Goal: Information Seeking & Learning: Check status

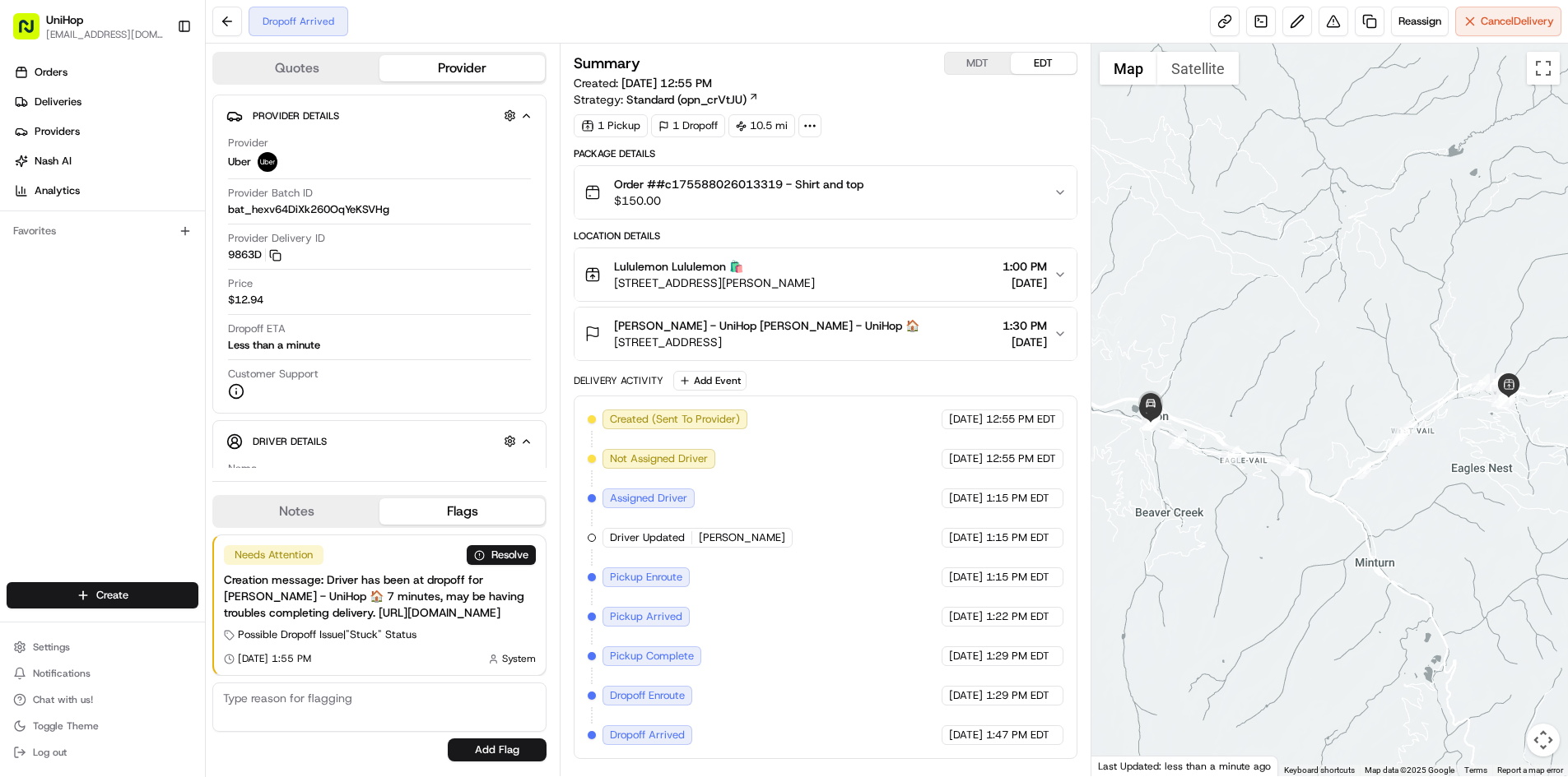
click at [912, 344] on div "Raleigh Gray - UniHop Raleigh Gray - UniHop 🏠 126 Riverfront Ln, Avon, CO 81620…" at bounding box center [818, 334] width 468 height 33
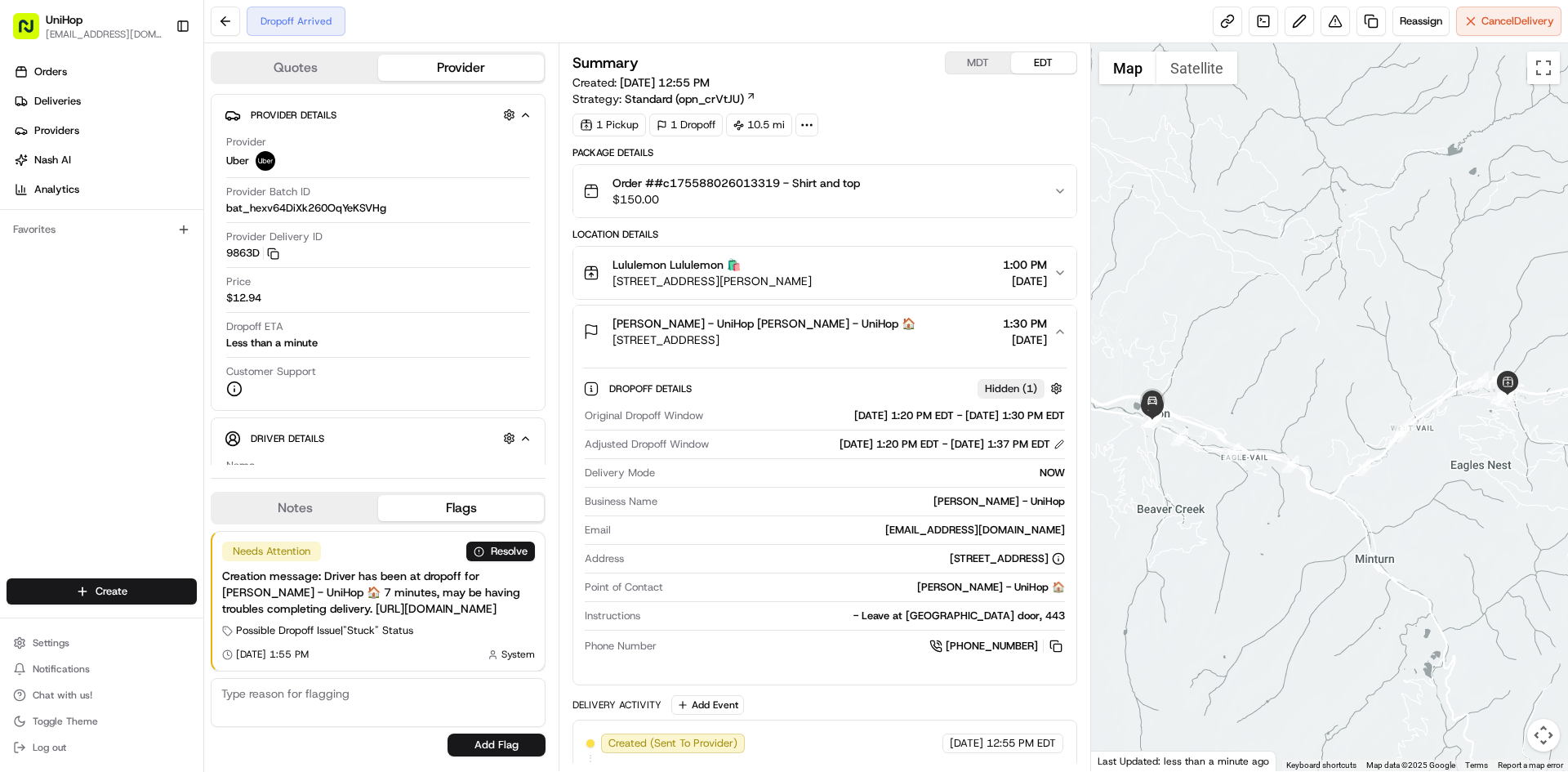
click at [905, 338] on div "Raleigh Gray - UniHop Raleigh Gray - UniHop 🏠 126 Riverfront Ln, Avon, CO 81620…" at bounding box center [819, 332] width 470 height 33
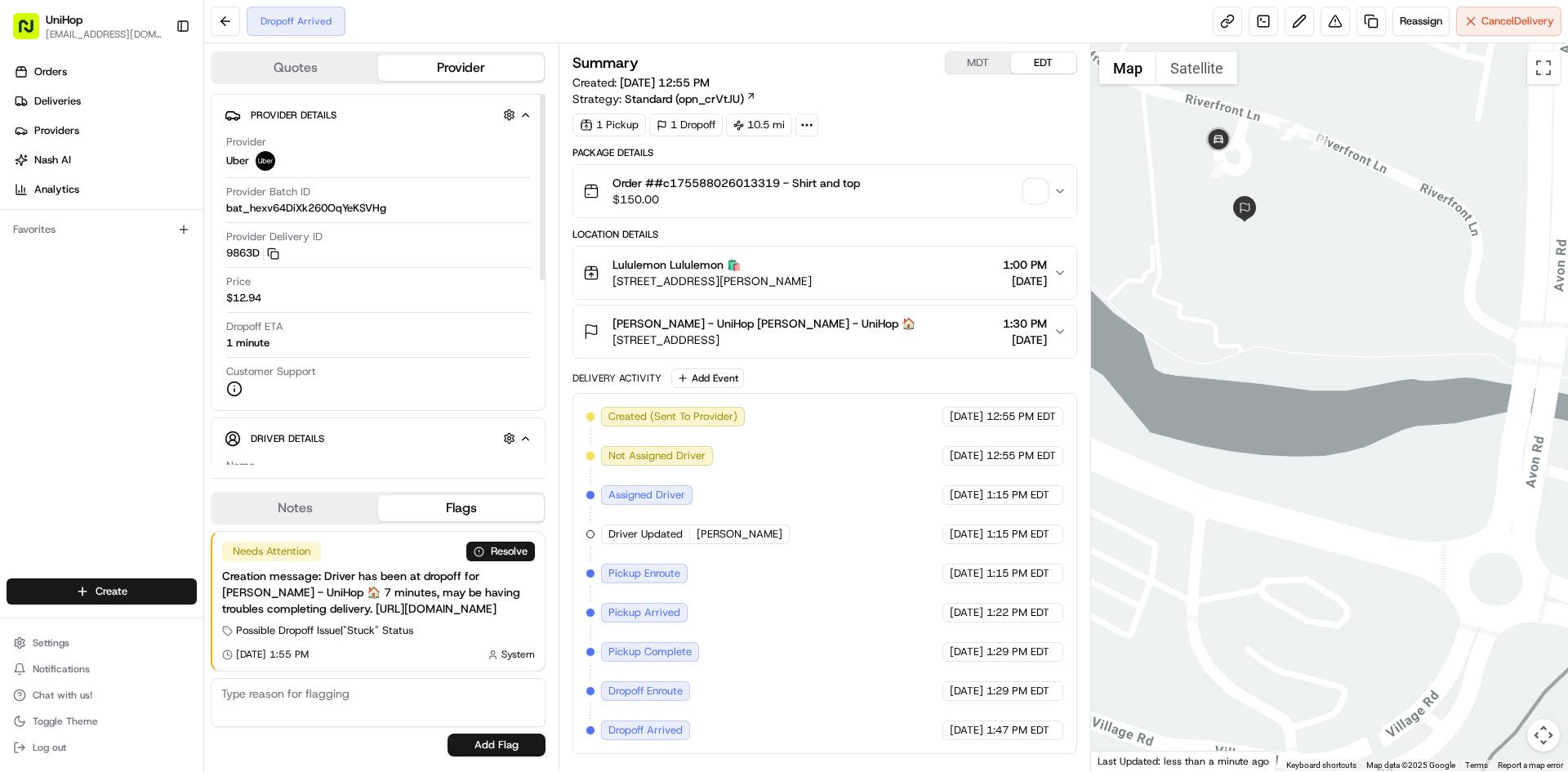
click at [321, 495] on button "Notes" at bounding box center [295, 507] width 166 height 26
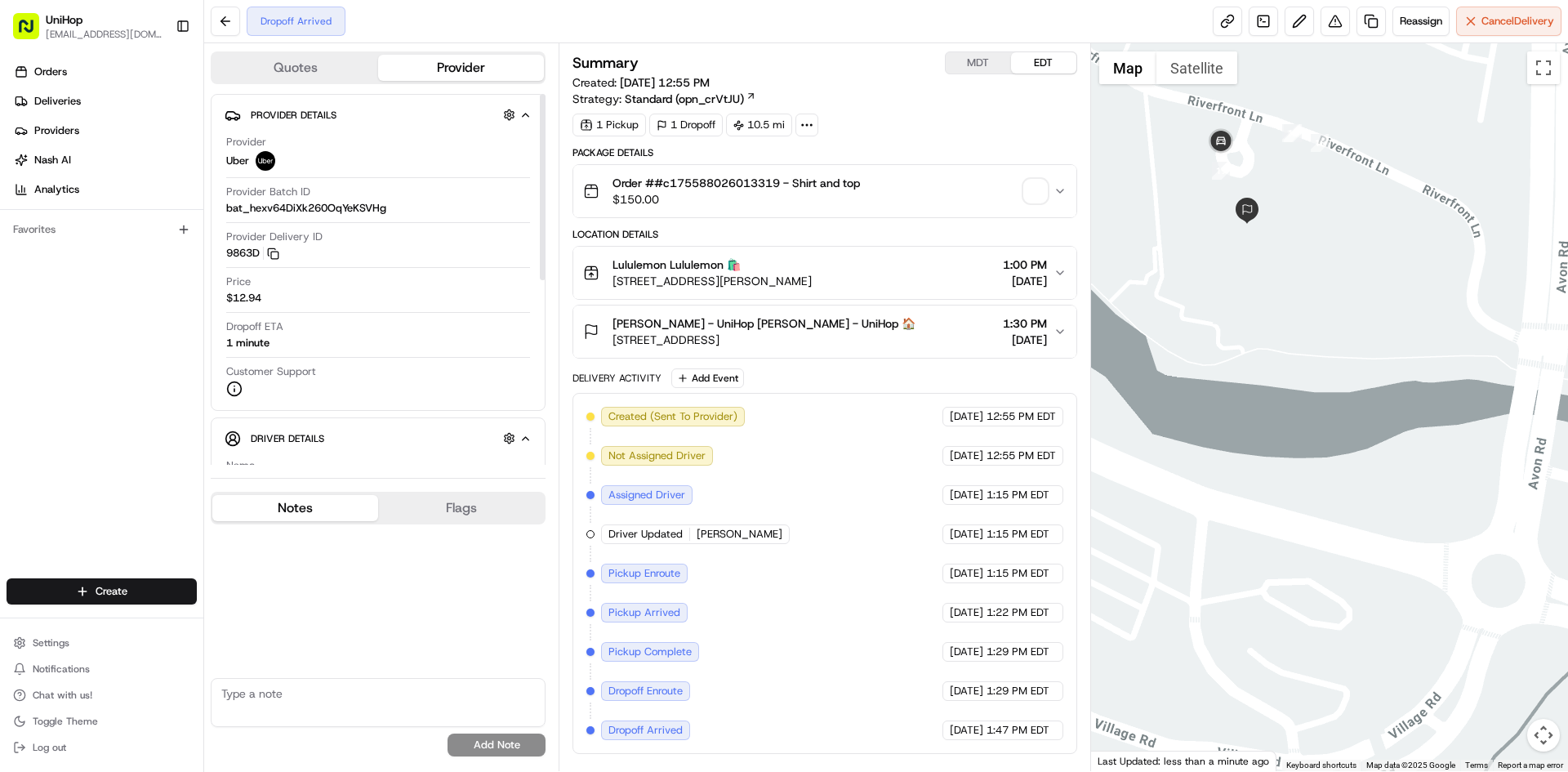
drag, startPoint x: 1226, startPoint y: 200, endPoint x: 1241, endPoint y: 213, distance: 19.8
click at [1238, 213] on div at bounding box center [1330, 407] width 478 height 728
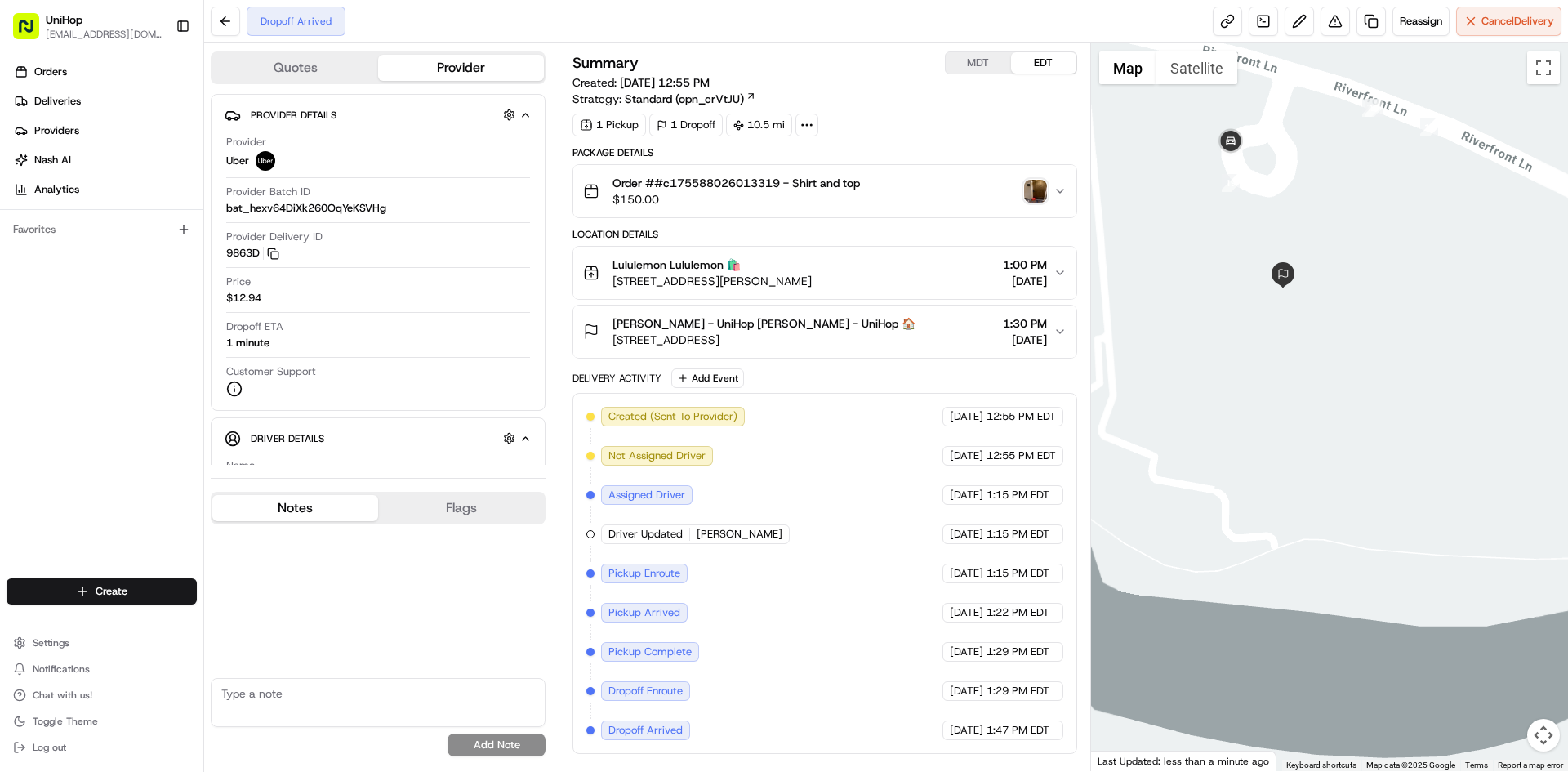
click at [1037, 195] on img "button" at bounding box center [1036, 191] width 23 height 23
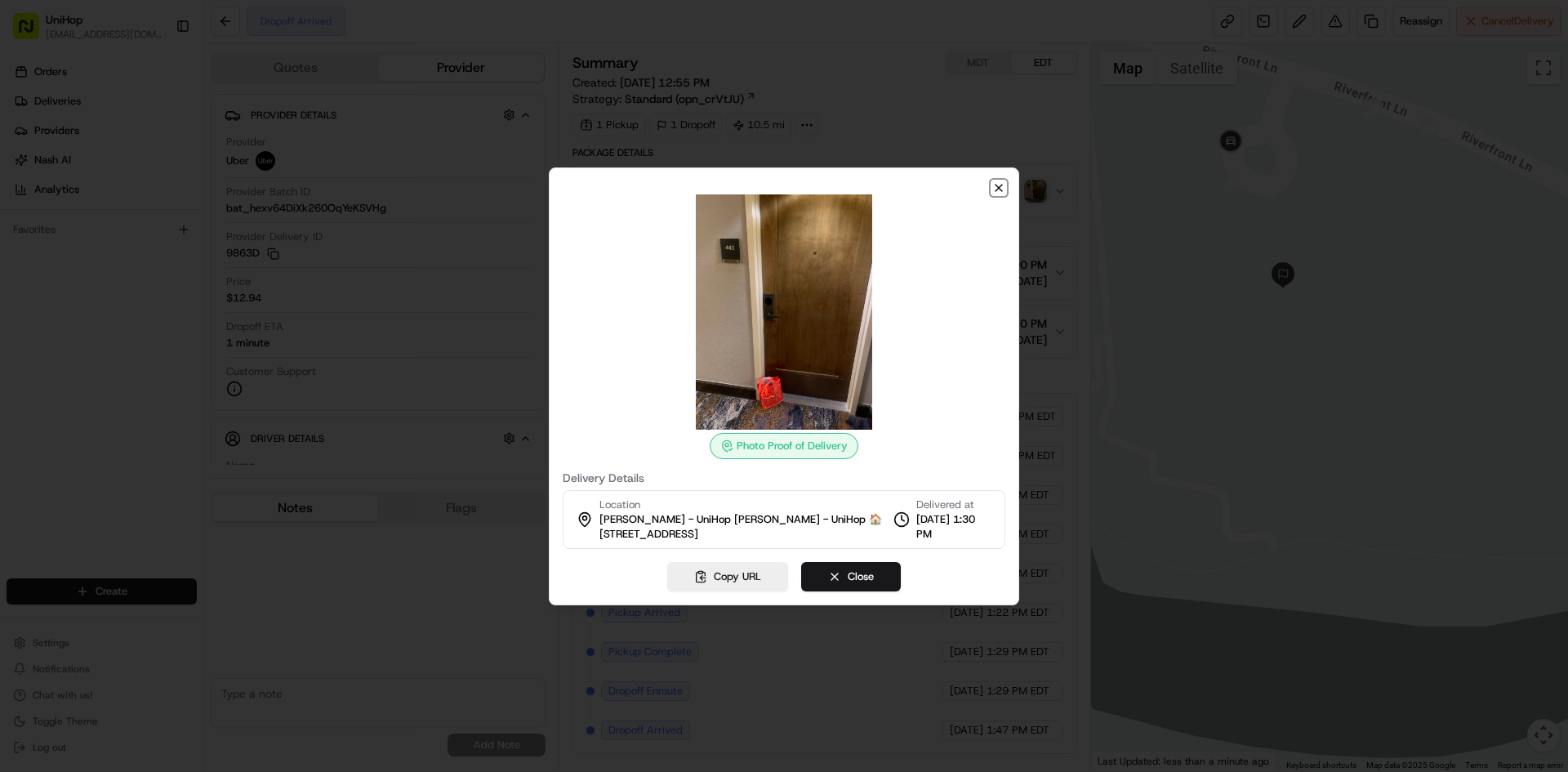
click at [996, 188] on icon "button" at bounding box center [1000, 188] width 13 height 13
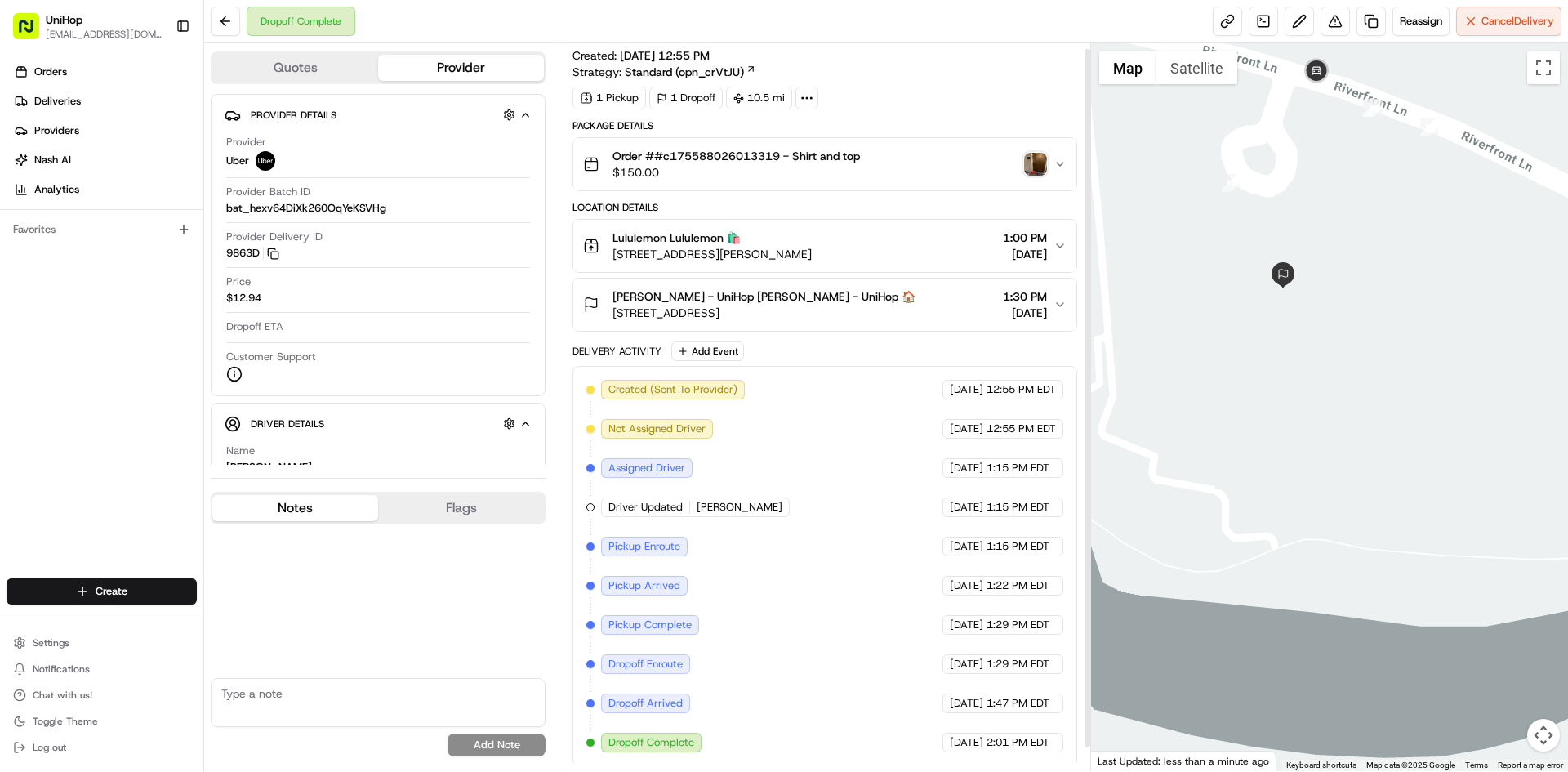
scroll to position [31, 0]
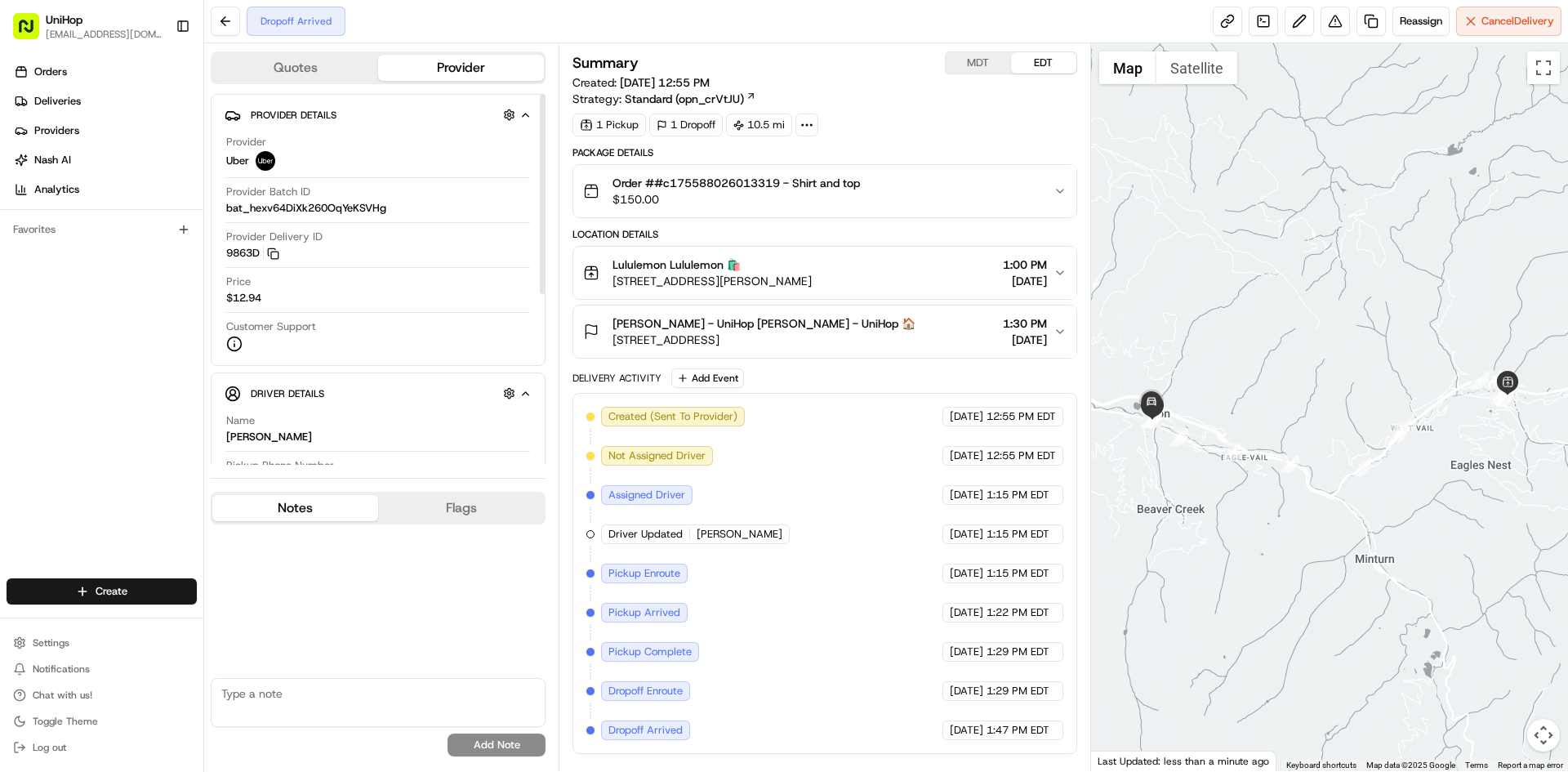
click at [340, 495] on button "Notes" at bounding box center [295, 507] width 166 height 26
click at [826, 341] on span "[STREET_ADDRESS]" at bounding box center [764, 339] width 303 height 16
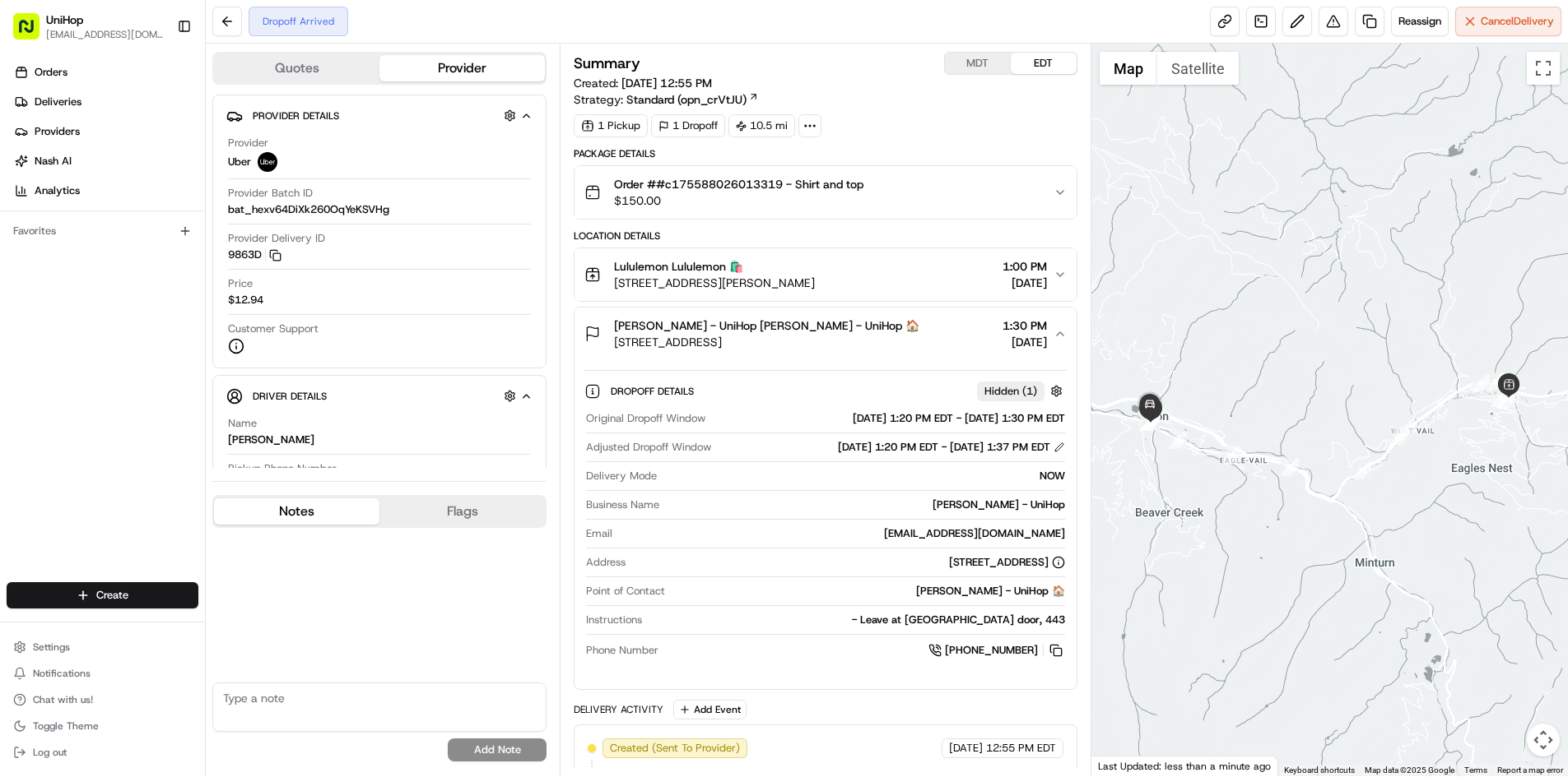
click at [908, 337] on div "Raleigh Gray - UniHop Raleigh Gray - UniHop 🏠 126 Riverfront Ln, Avon, CO 81620…" at bounding box center [818, 334] width 468 height 33
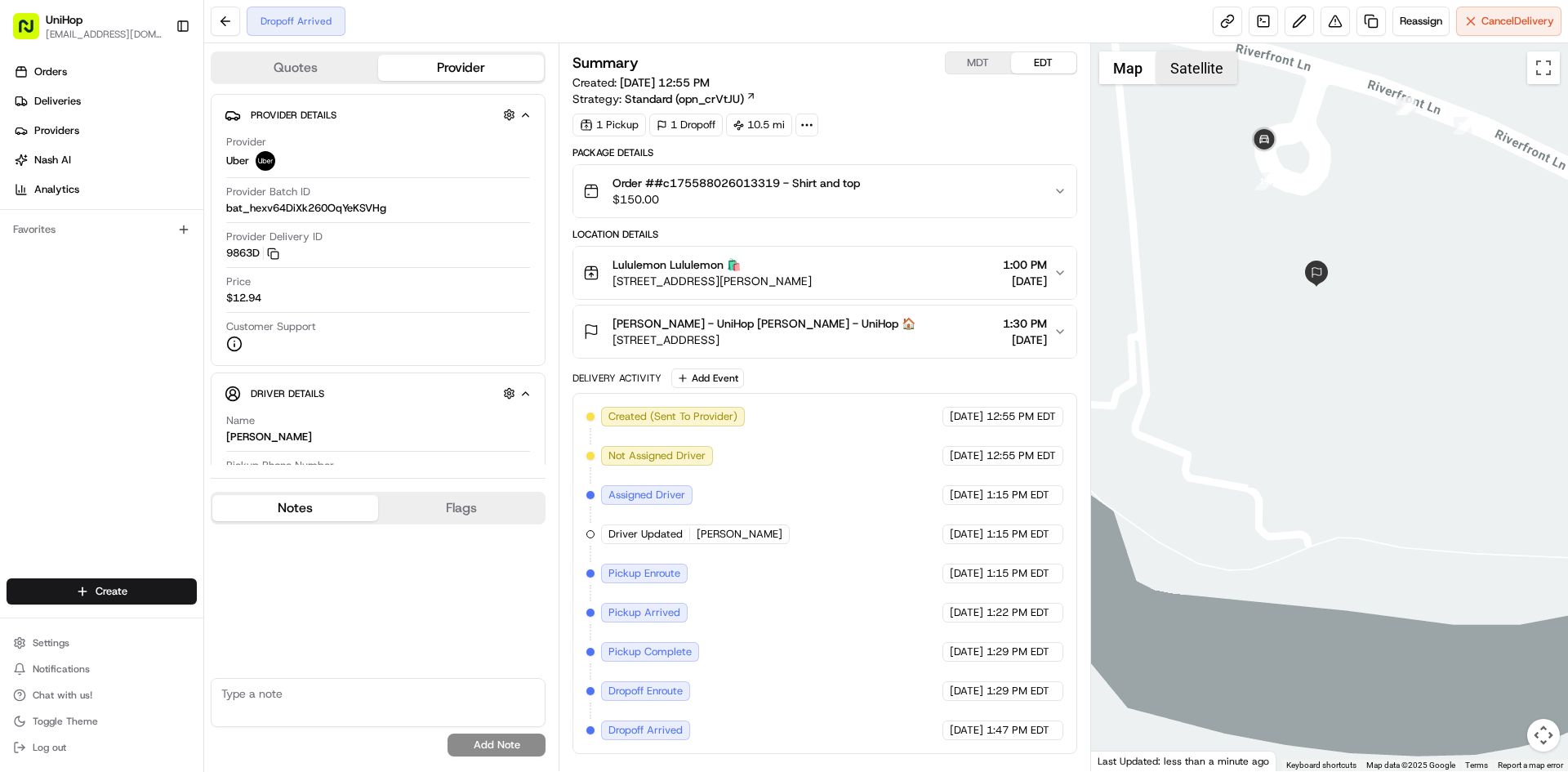
click at [1221, 72] on button "Satellite" at bounding box center [1197, 68] width 81 height 33
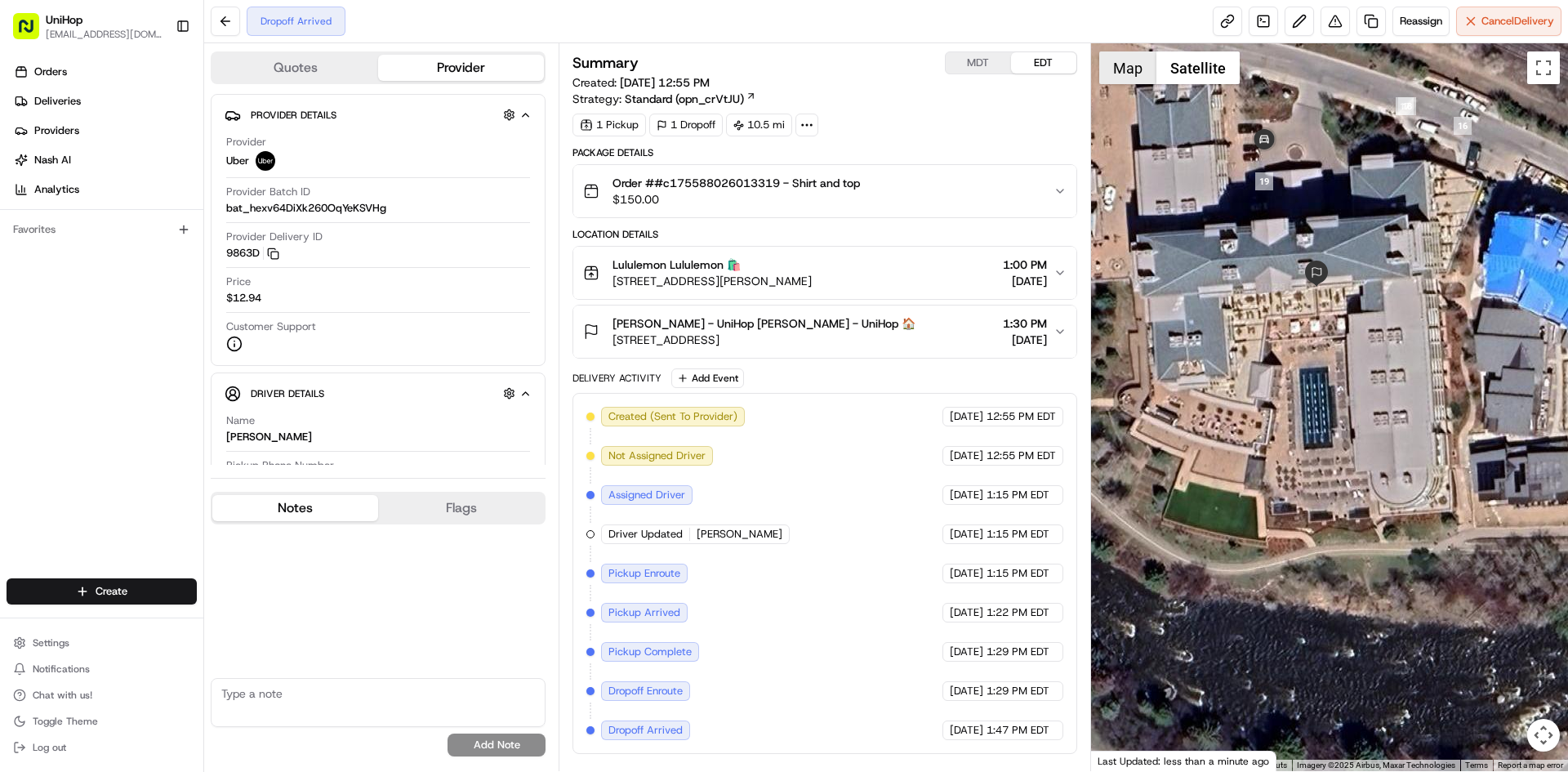
click at [1128, 69] on button "Map" at bounding box center [1128, 68] width 58 height 33
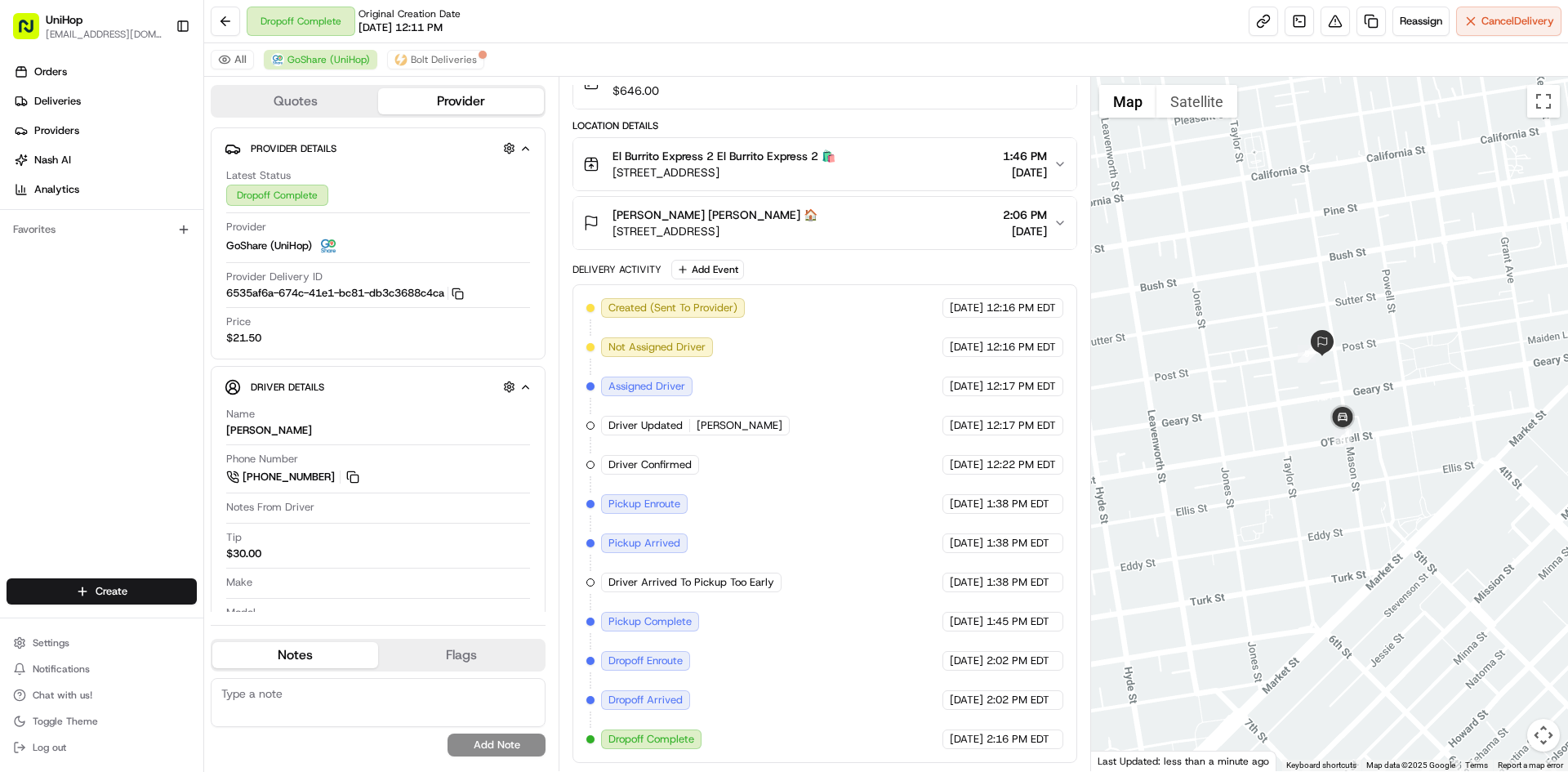
drag, startPoint x: 1249, startPoint y: 377, endPoint x: 1313, endPoint y: 371, distance: 64.3
click at [1313, 372] on div at bounding box center [1330, 424] width 478 height 694
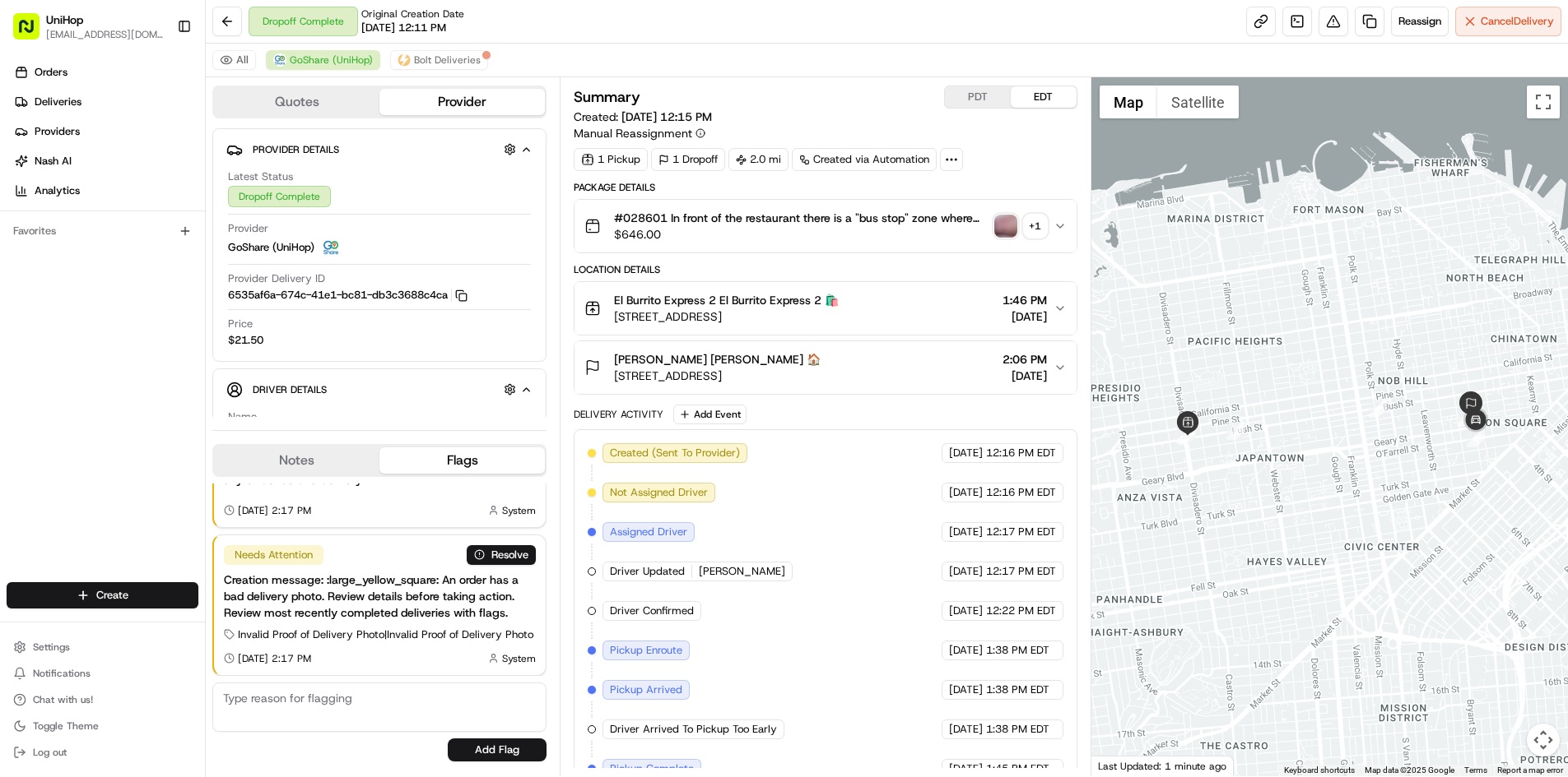
click at [56, 451] on div "Orders Deliveries Providers Nash AI Analytics Favorites" at bounding box center [102, 322] width 205 height 540
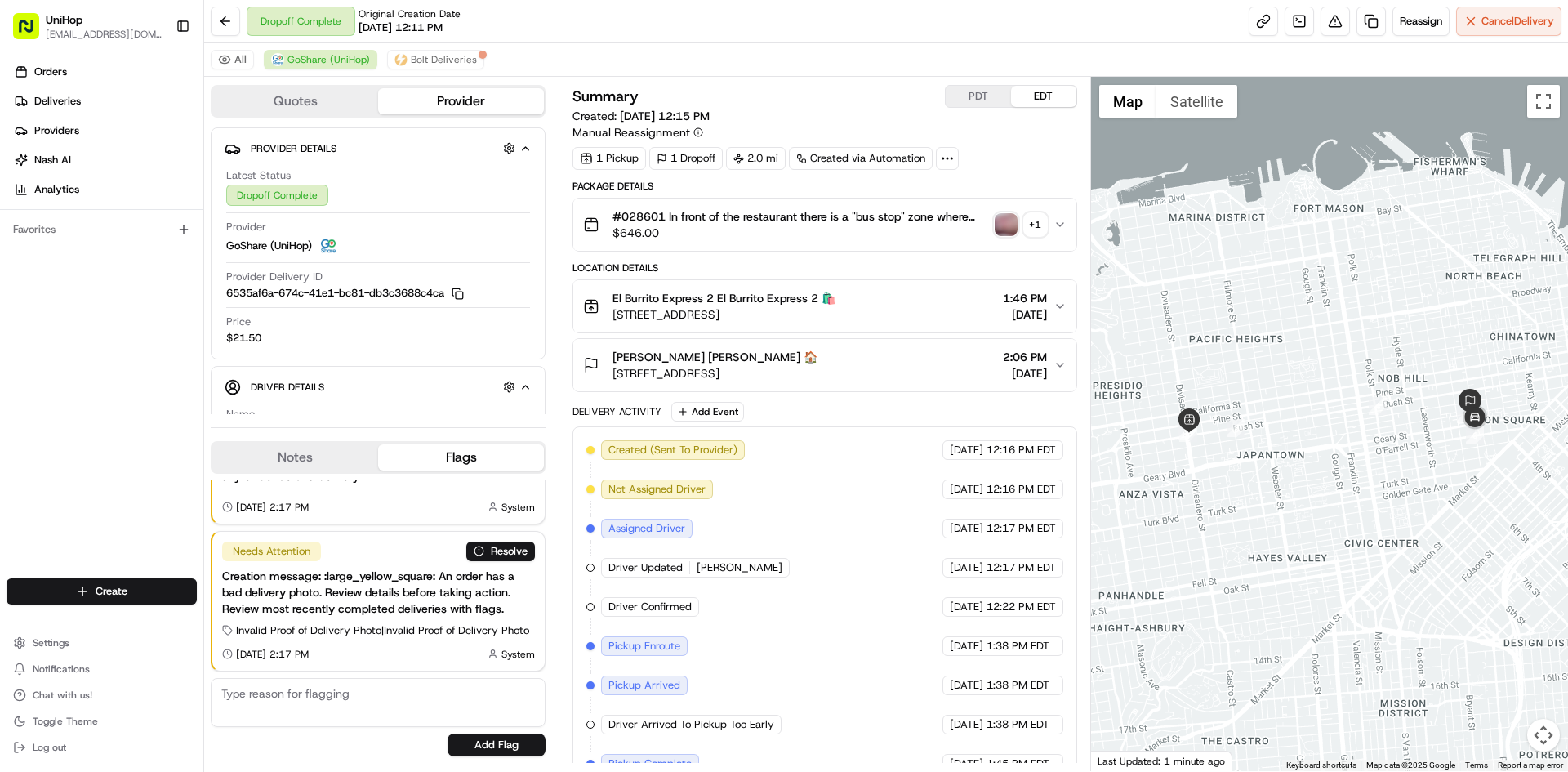
click at [1003, 222] on img "button" at bounding box center [1006, 224] width 23 height 23
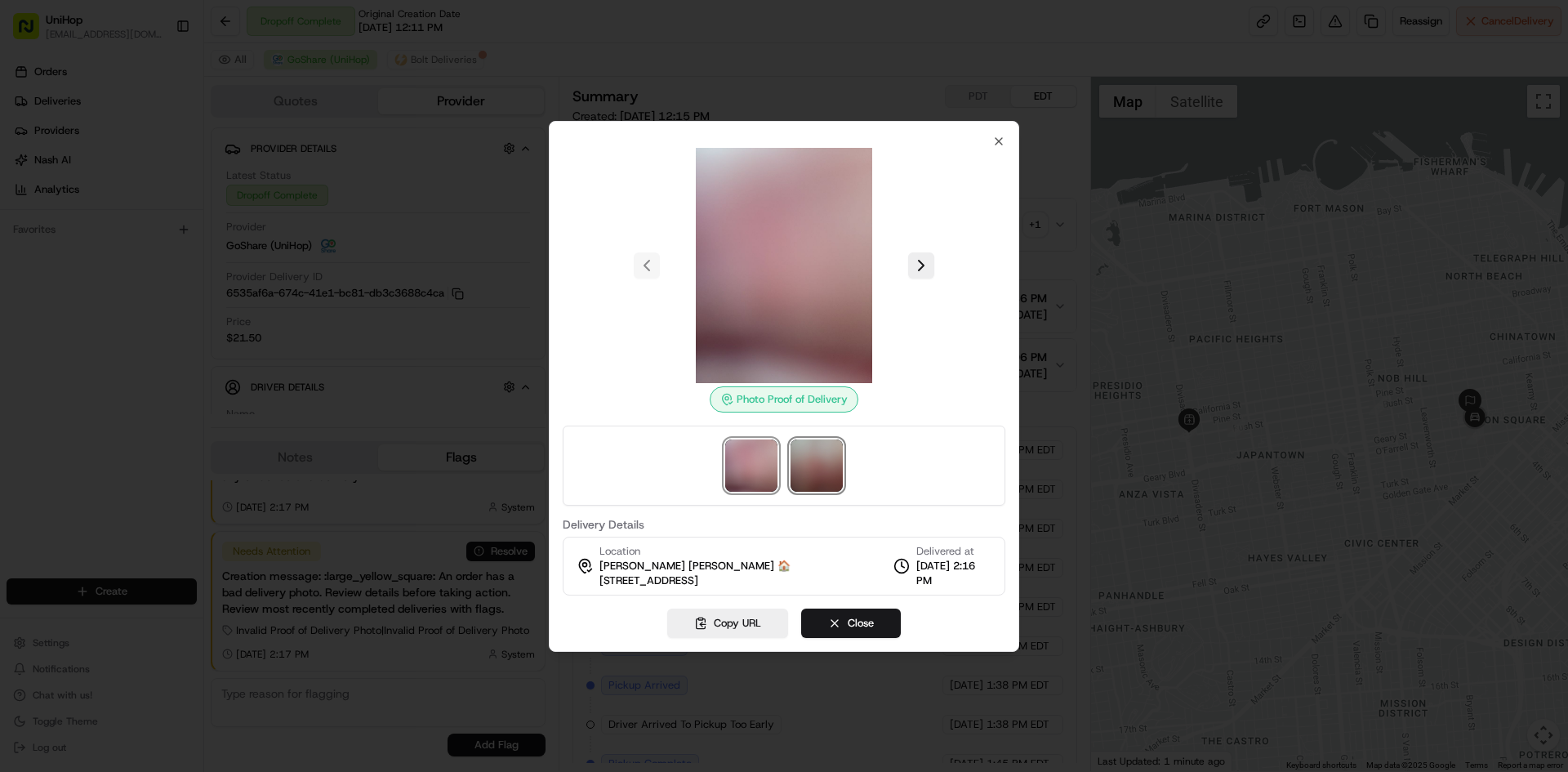
click at [826, 476] on img at bounding box center [817, 466] width 53 height 53
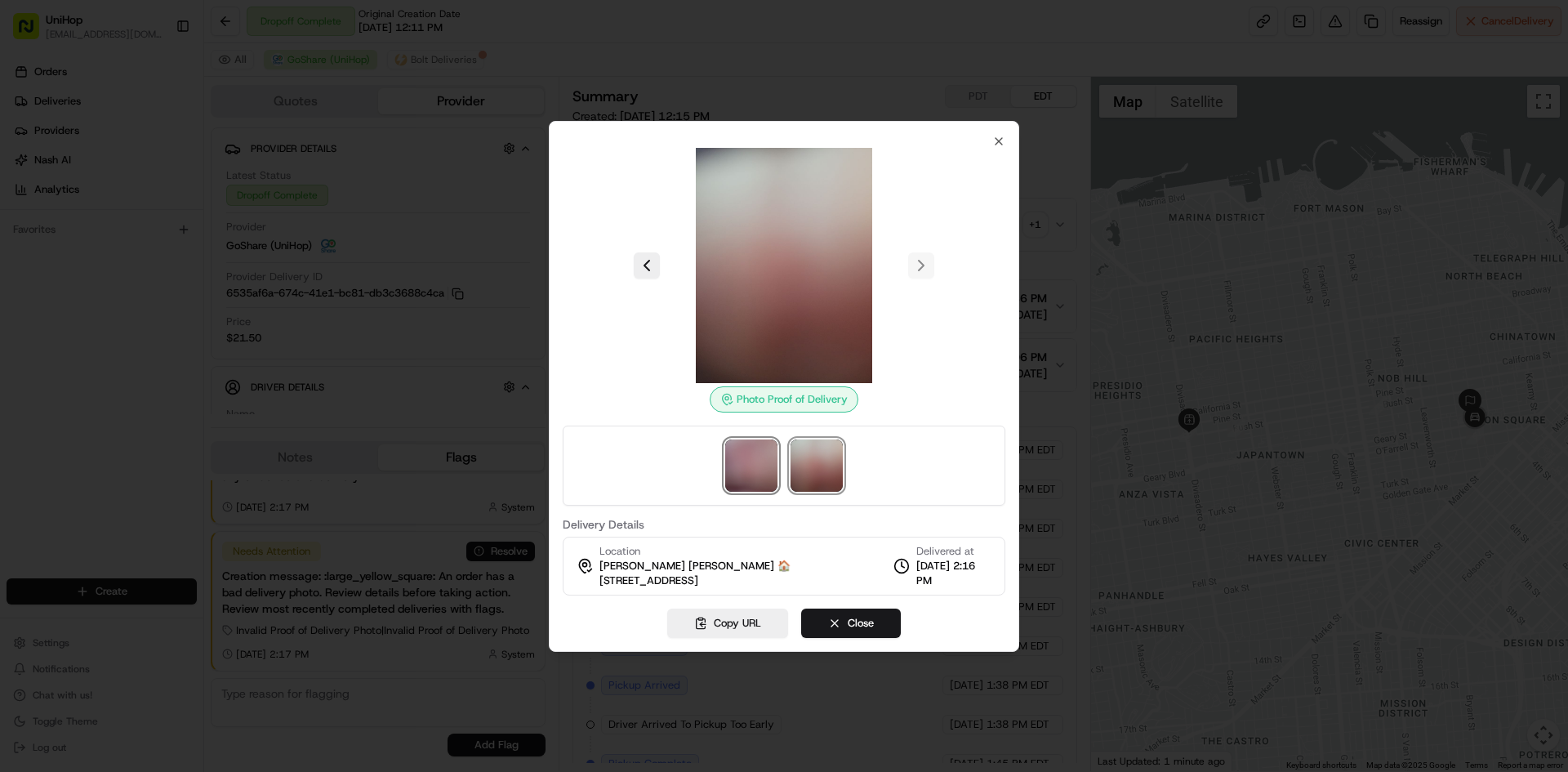
click at [754, 463] on img at bounding box center [751, 466] width 53 height 53
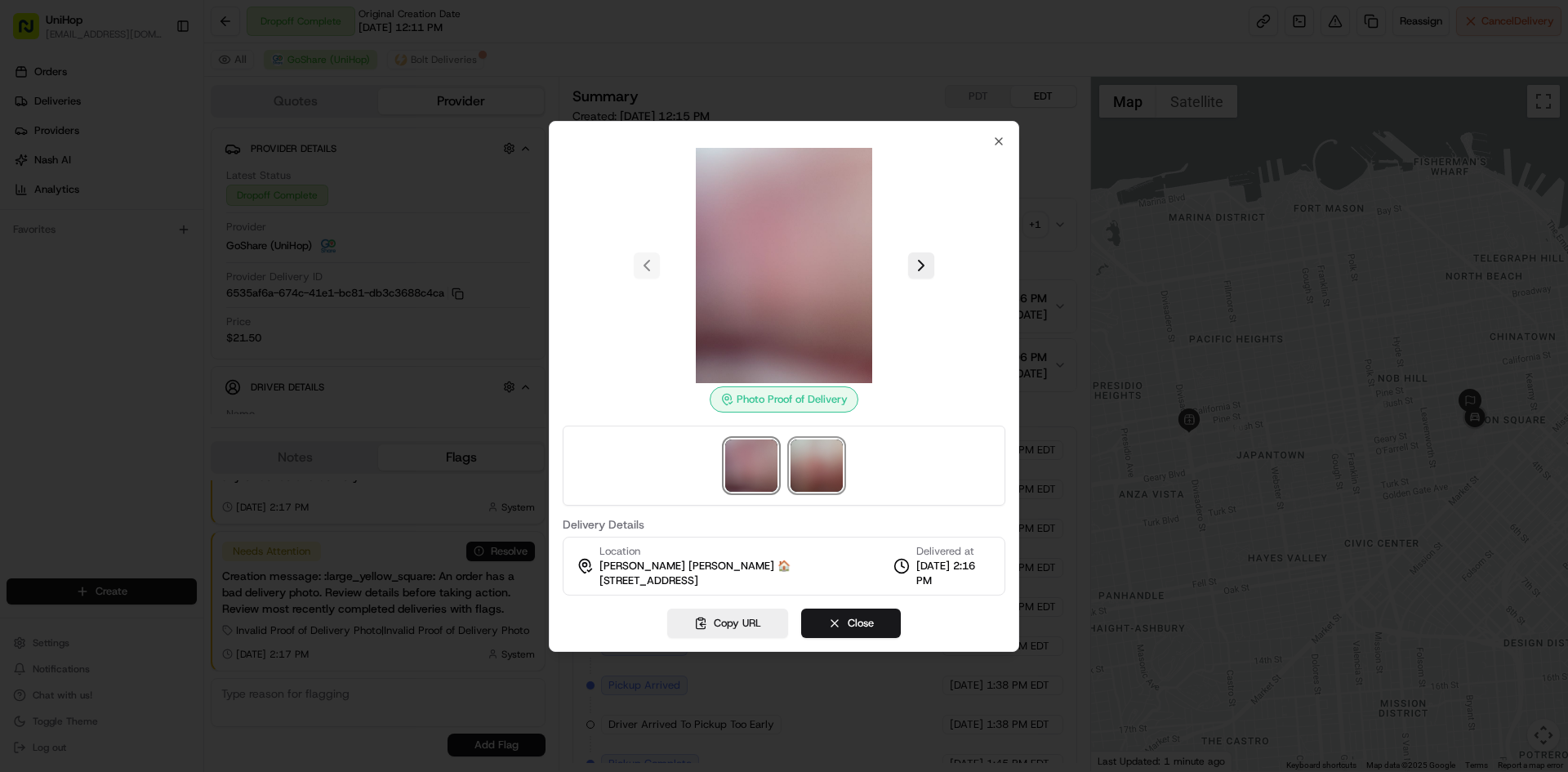
drag, startPoint x: 818, startPoint y: 469, endPoint x: 760, endPoint y: 467, distance: 58.0
click at [818, 470] on img at bounding box center [817, 466] width 53 height 53
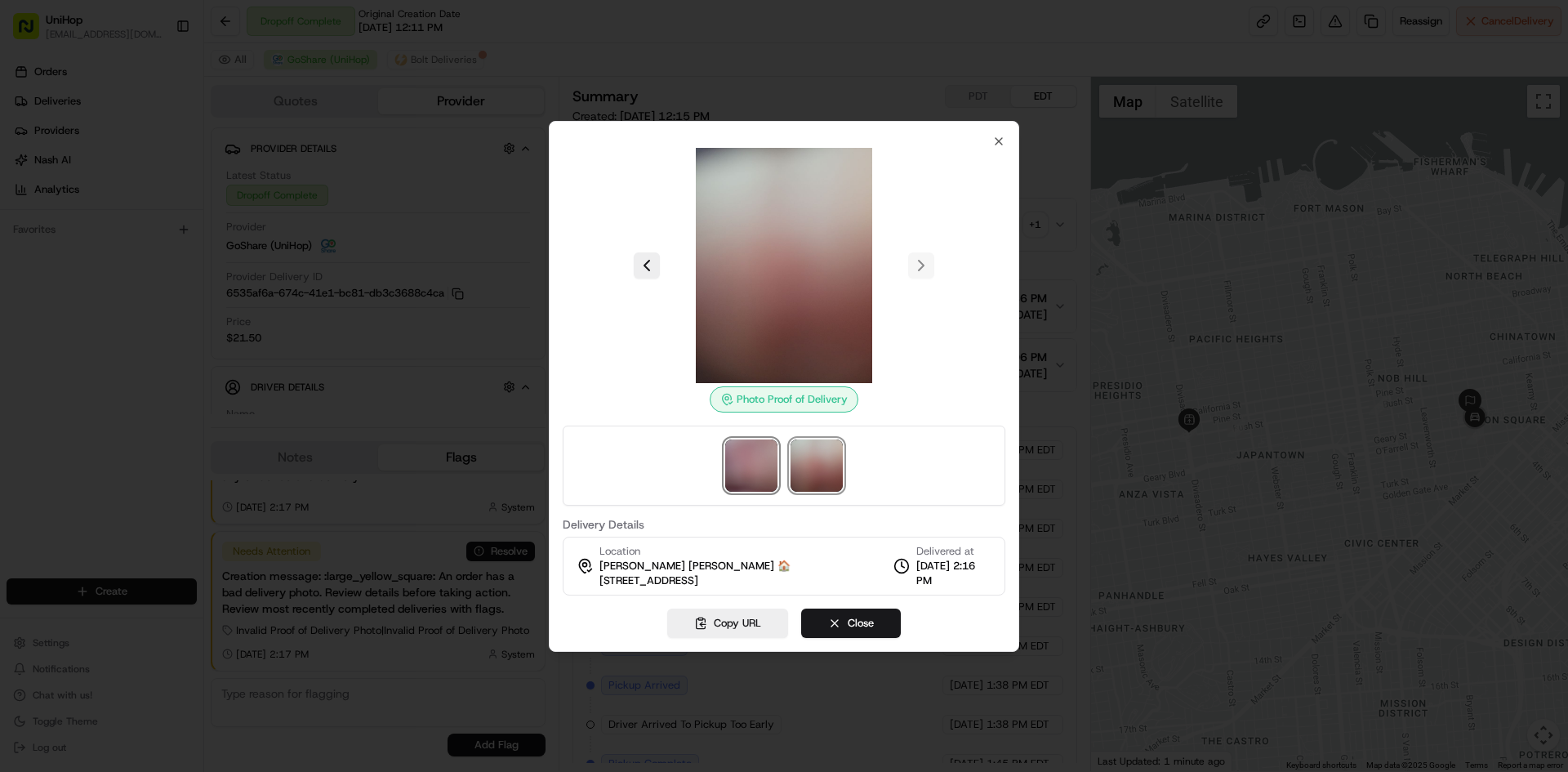
click at [749, 466] on img at bounding box center [751, 466] width 53 height 53
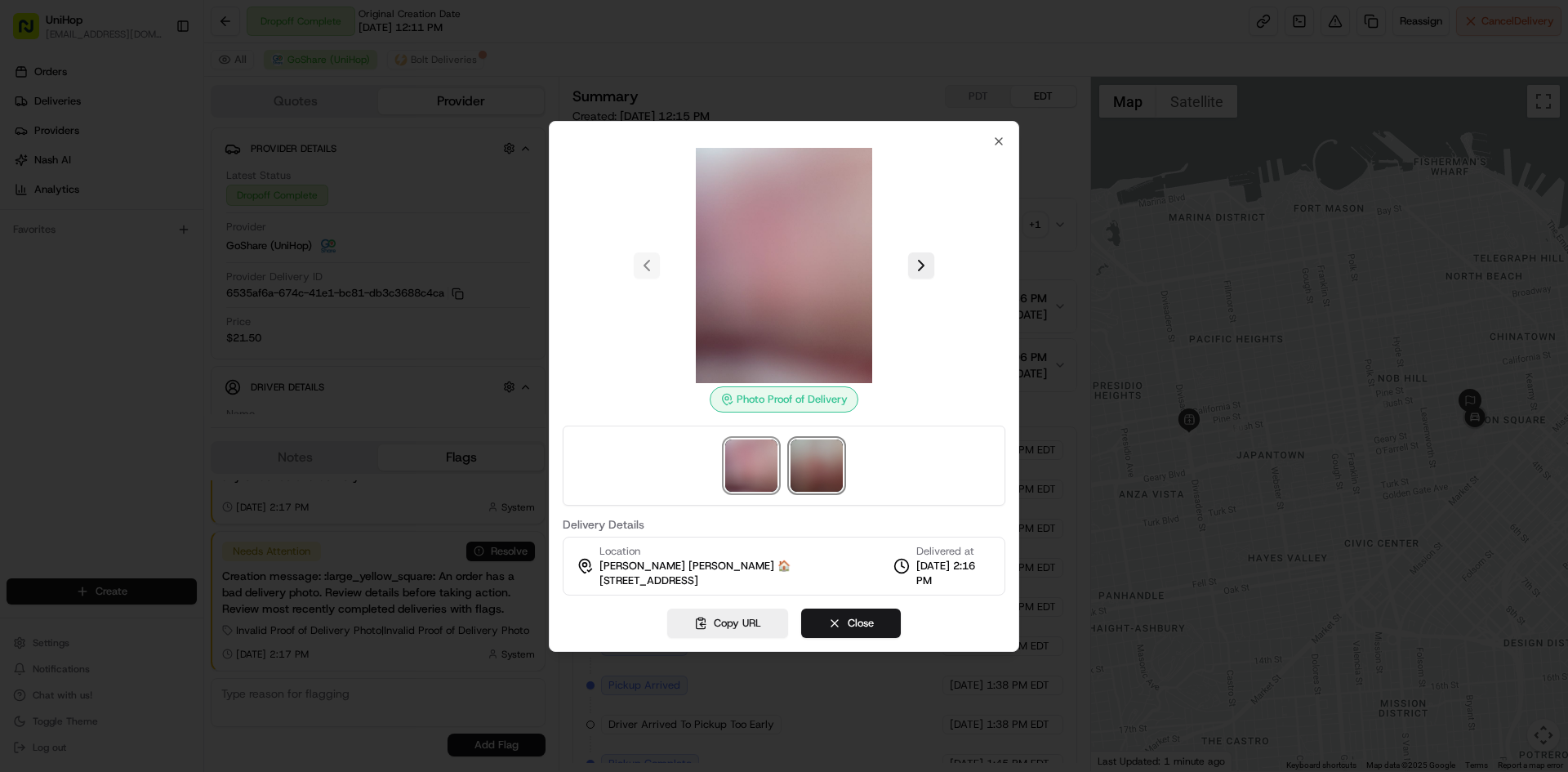
click at [817, 465] on img at bounding box center [817, 466] width 53 height 53
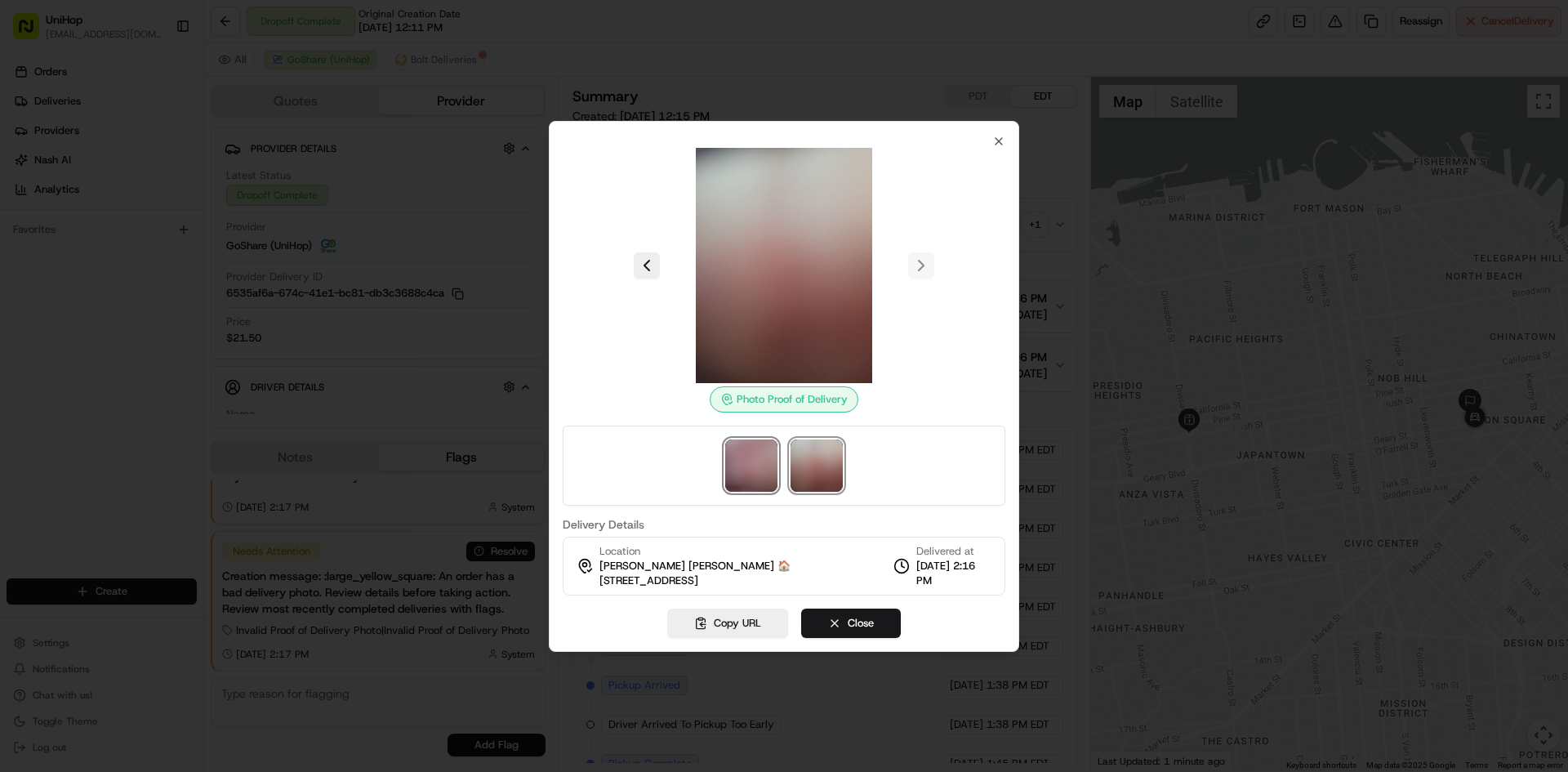
click at [762, 466] on img at bounding box center [751, 466] width 53 height 53
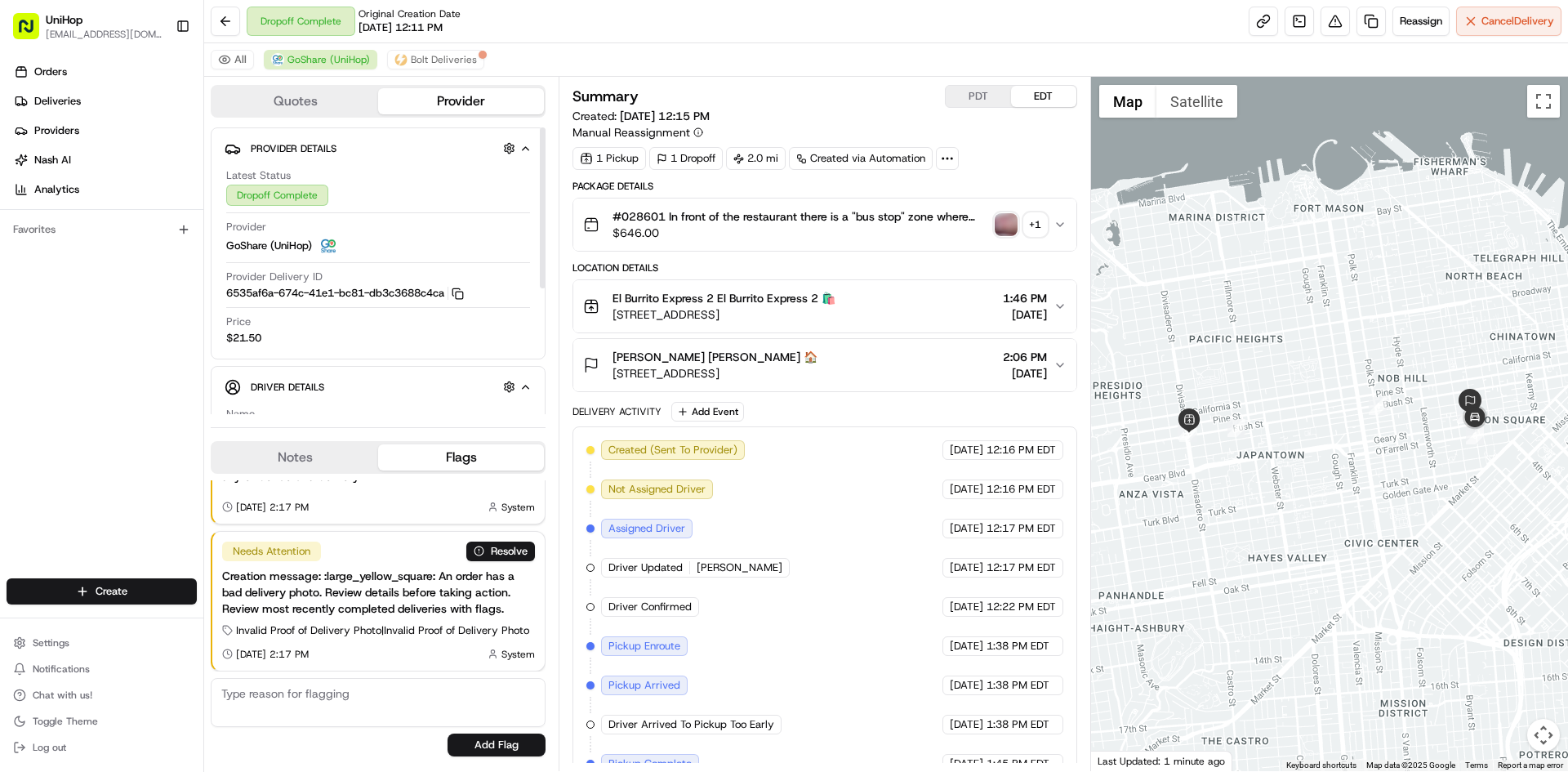
click at [287, 462] on button "Notes" at bounding box center [295, 457] width 166 height 26
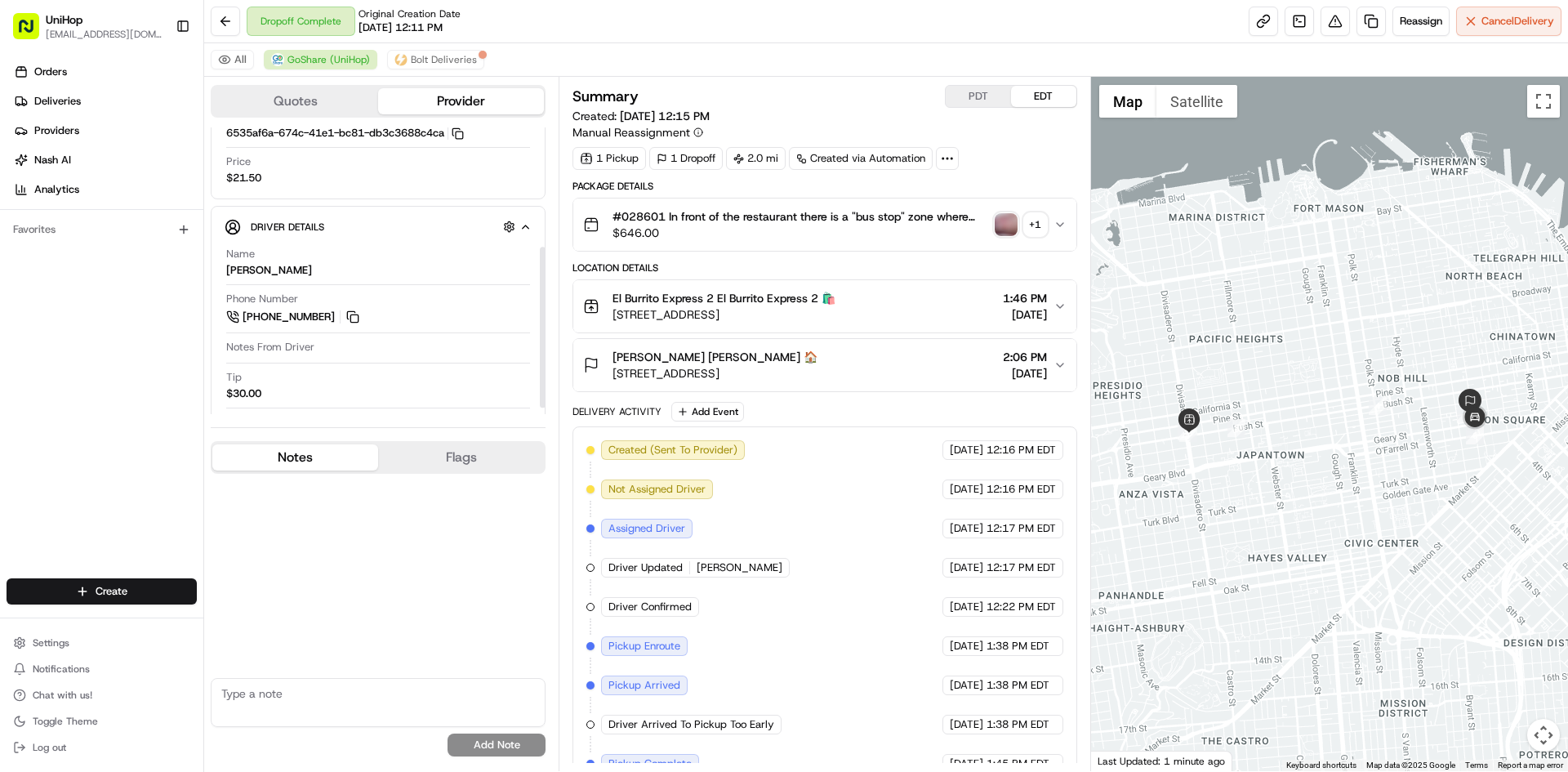
scroll to position [224, 0]
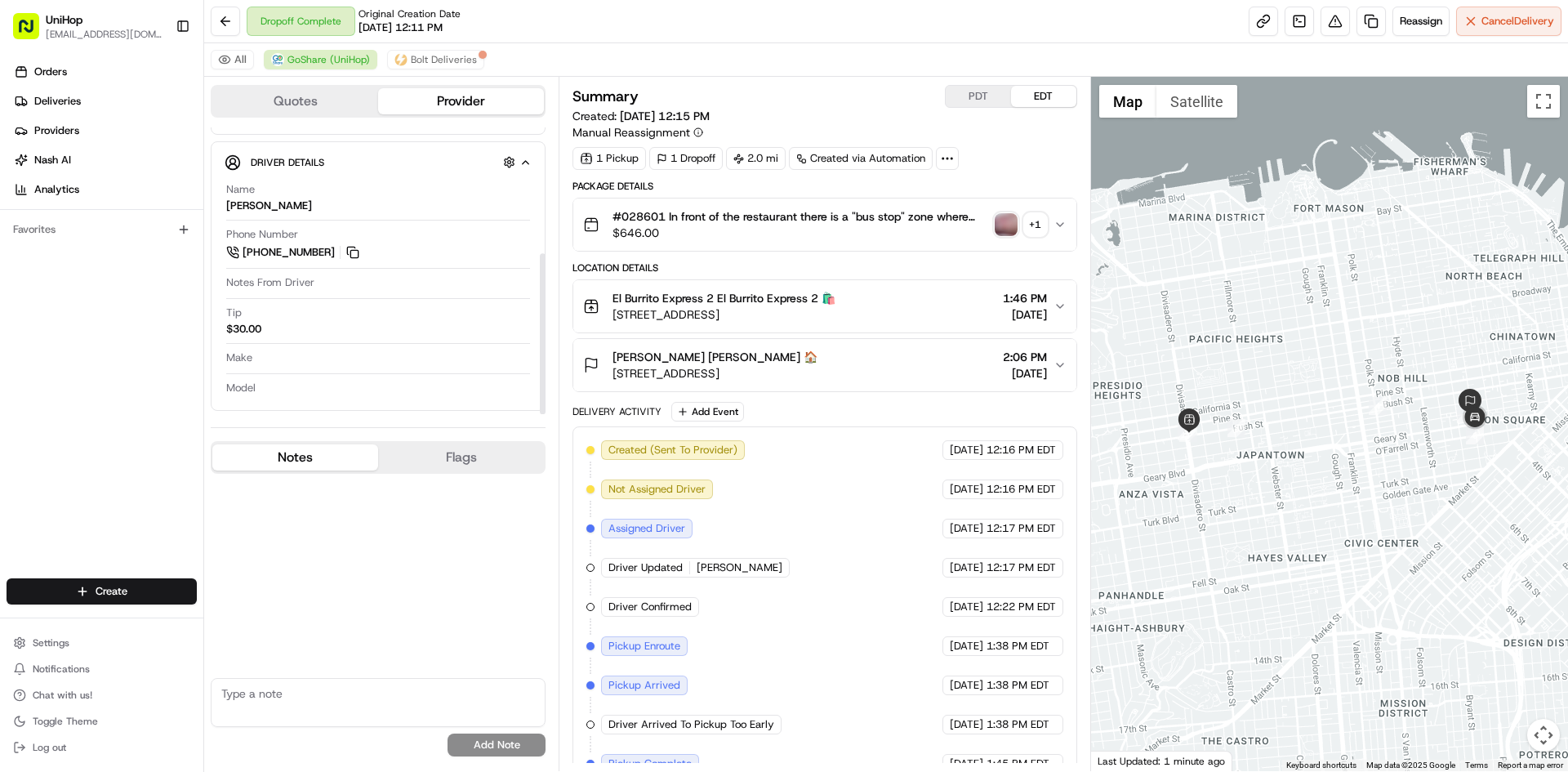
click at [1037, 224] on div "+ 1" at bounding box center [1036, 224] width 23 height 23
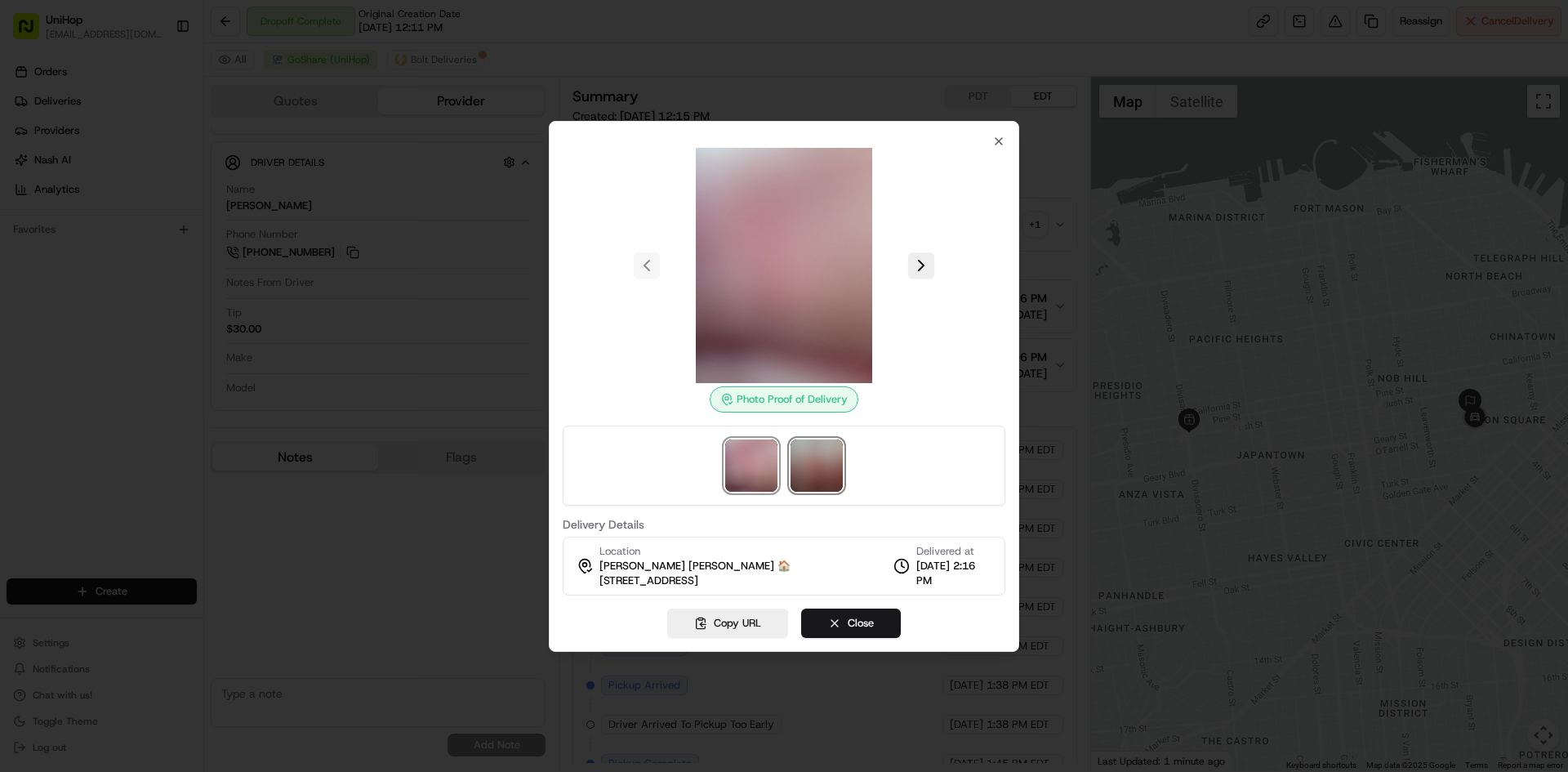
click at [819, 462] on img at bounding box center [817, 466] width 53 height 53
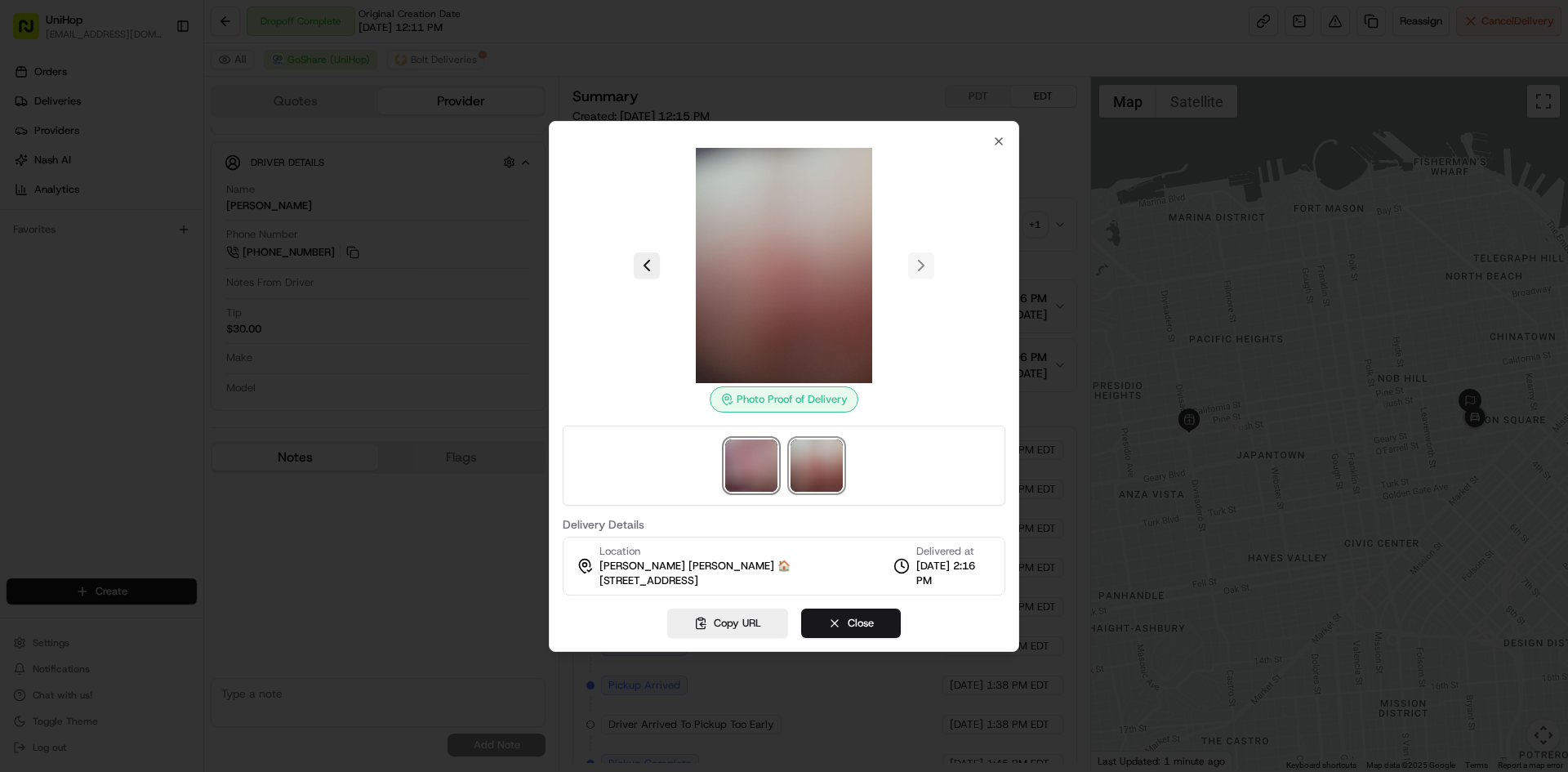
click at [731, 468] on img at bounding box center [751, 466] width 53 height 53
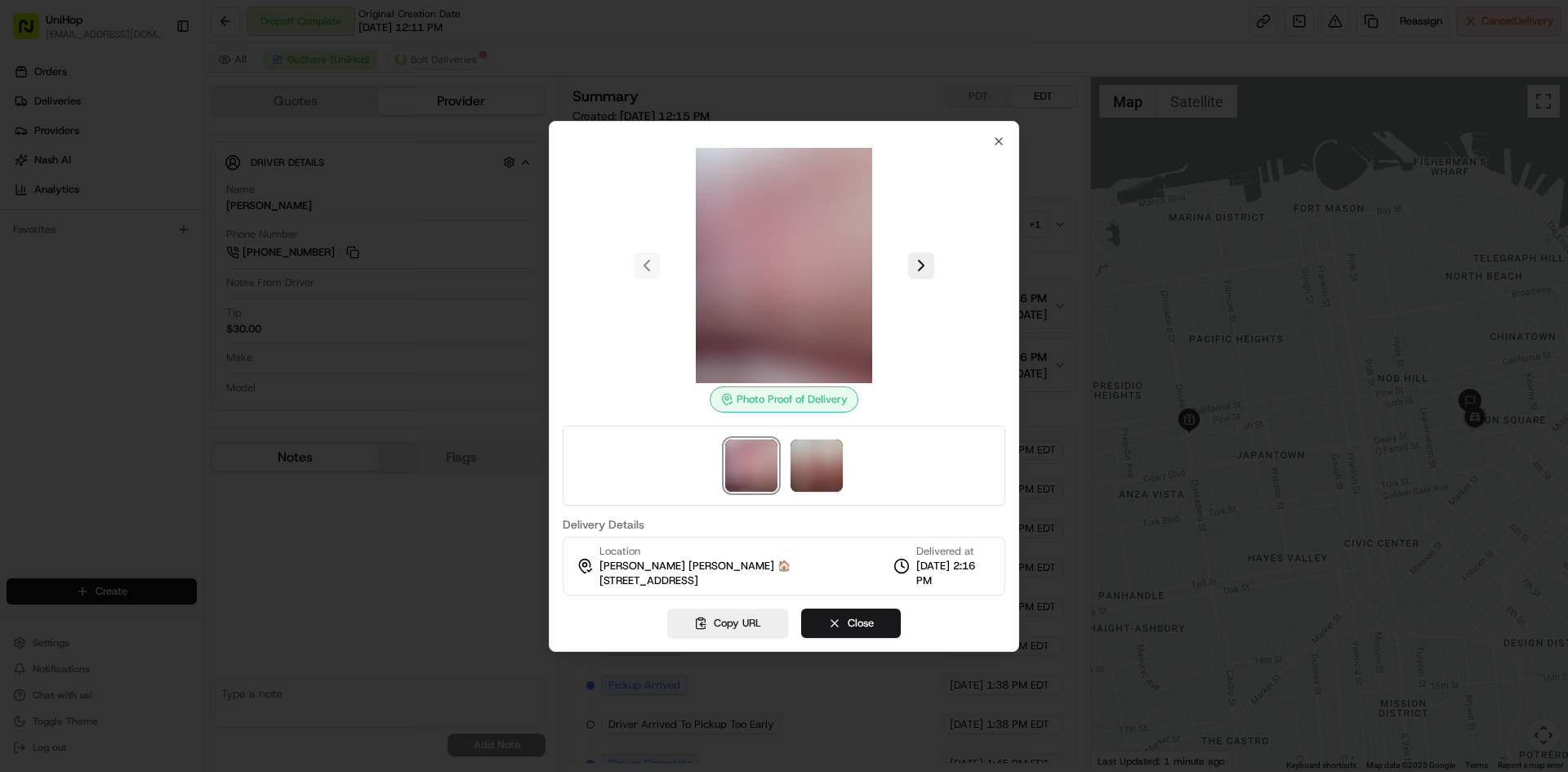
click at [778, 466] on div at bounding box center [784, 466] width 443 height 81
click at [817, 466] on img at bounding box center [817, 466] width 53 height 53
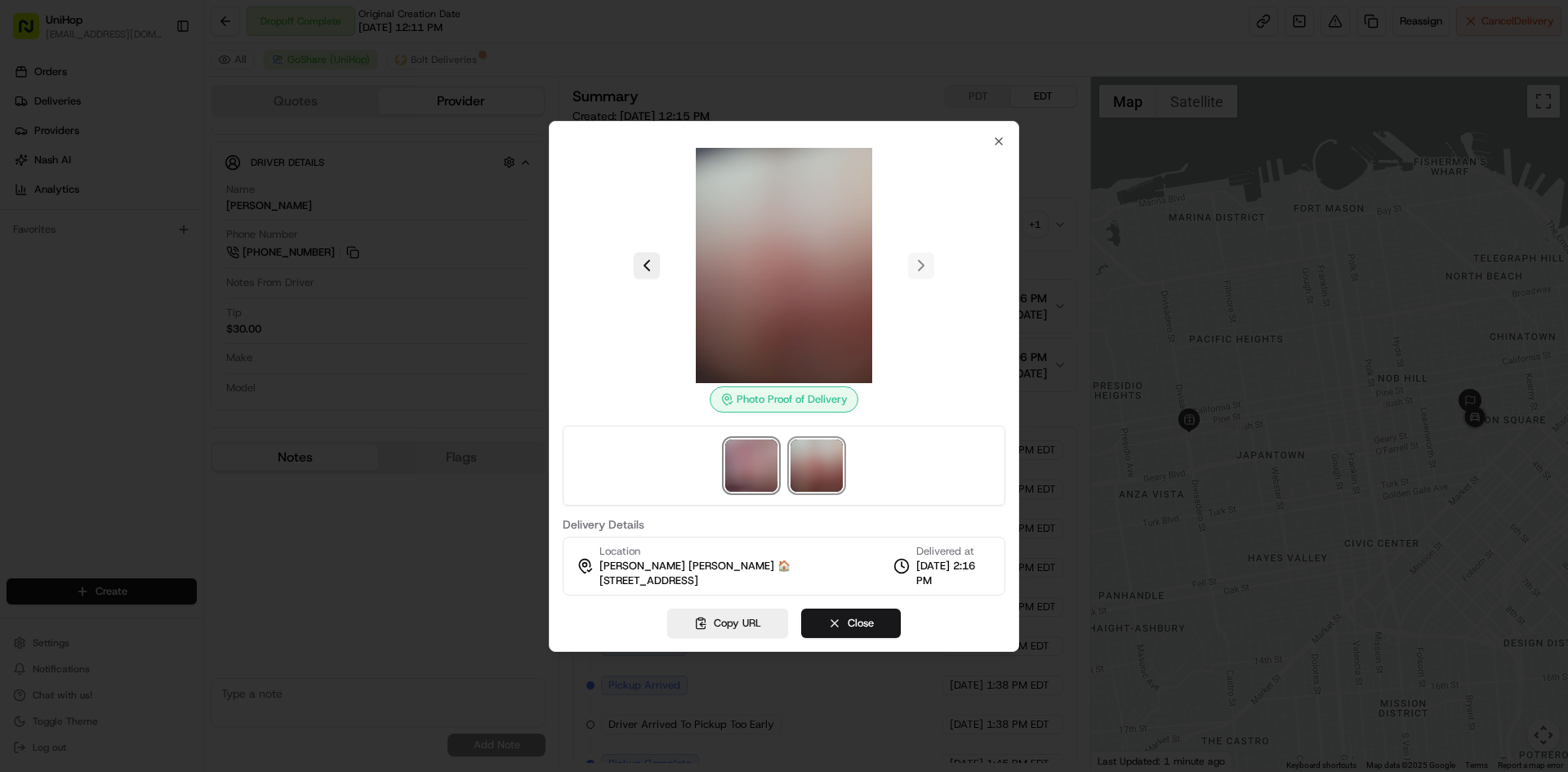
click at [754, 467] on img at bounding box center [751, 466] width 53 height 53
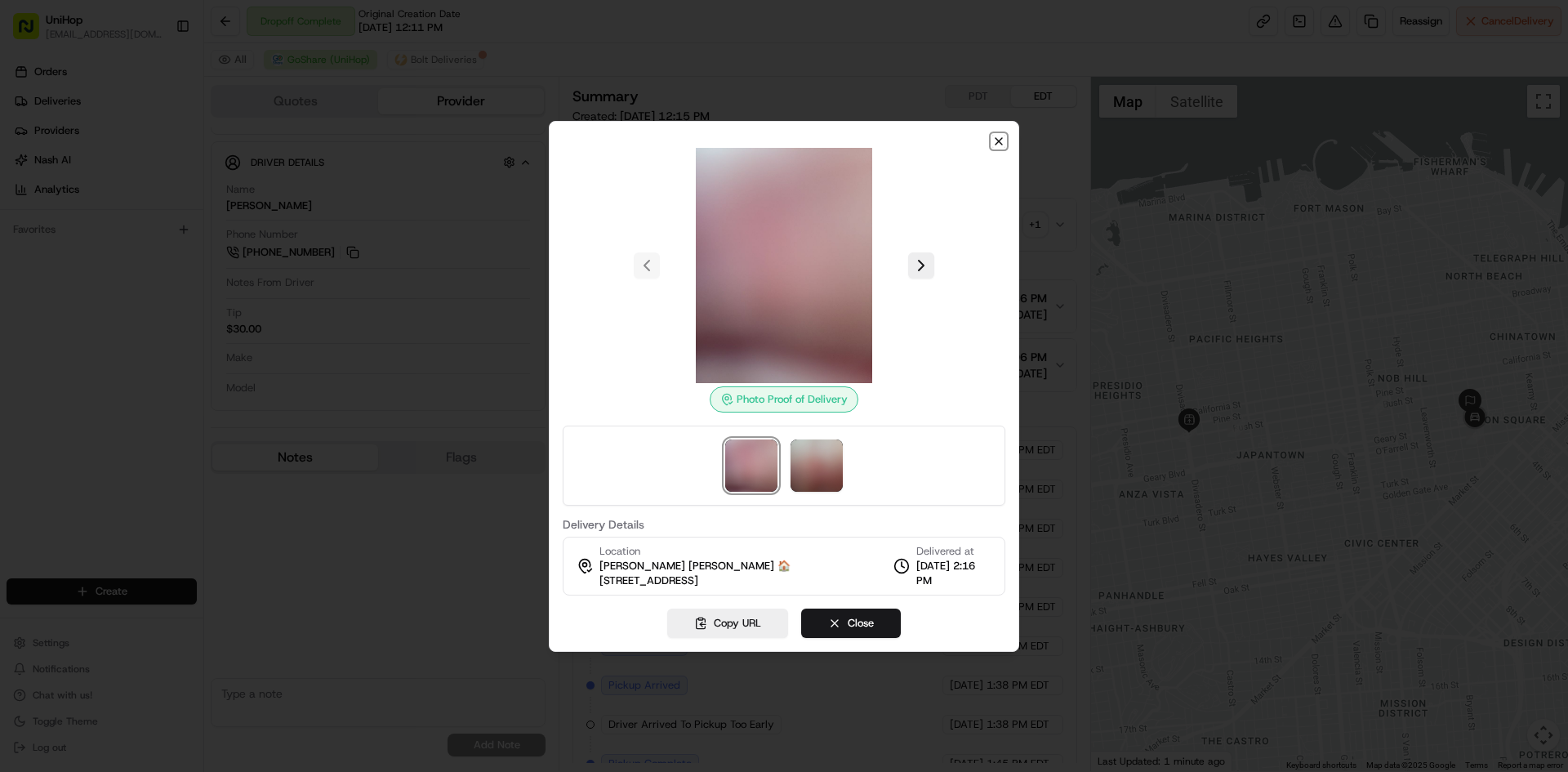
click at [1000, 141] on icon "button" at bounding box center [1000, 142] width 13 height 13
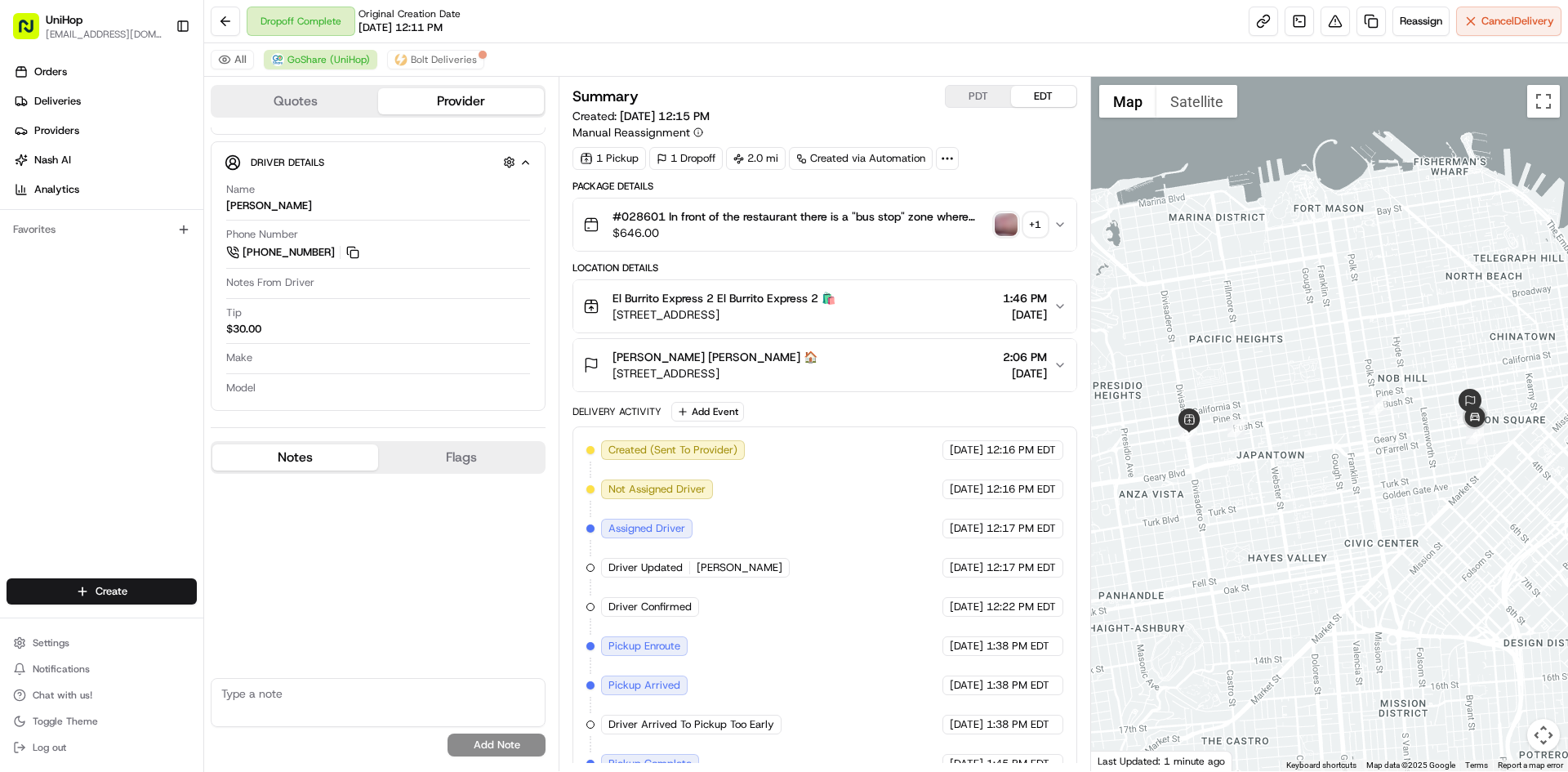
drag, startPoint x: 32, startPoint y: 372, endPoint x: 41, endPoint y: 335, distance: 38.1
click at [31, 370] on div "Orders Deliveries Providers Nash AI Analytics Favorites" at bounding box center [102, 320] width 203 height 536
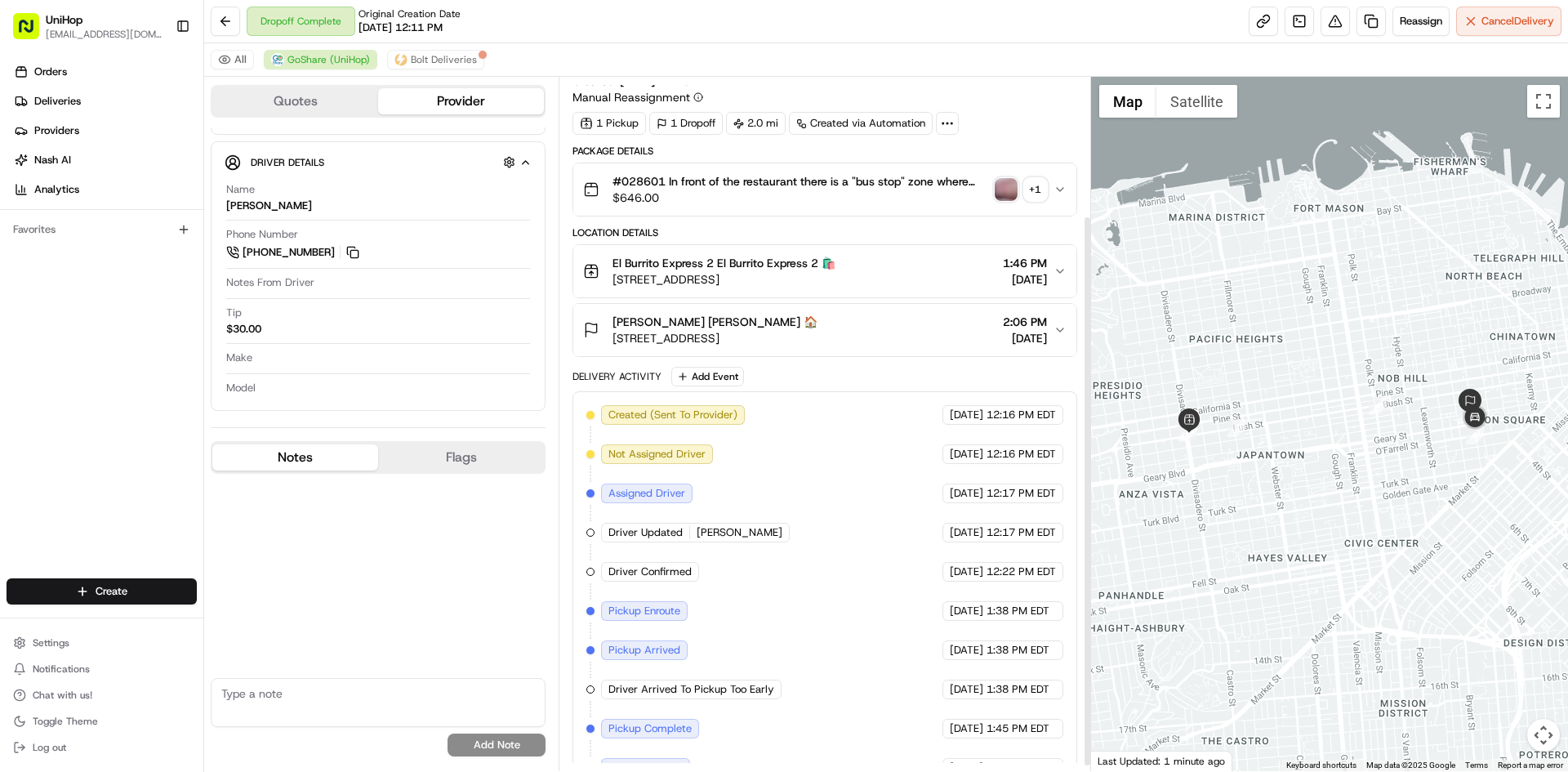
scroll to position [0, 0]
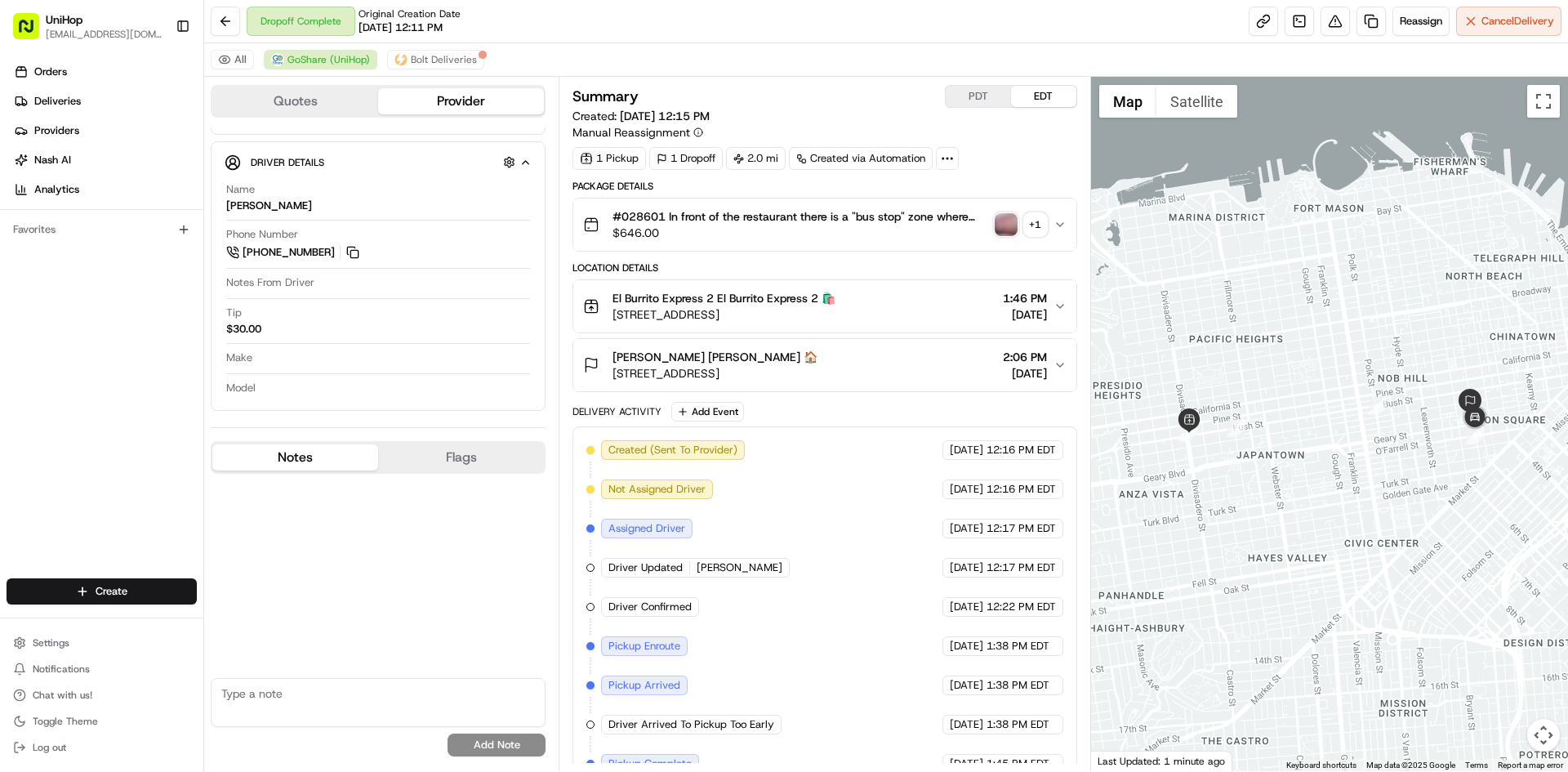
click at [0, 396] on div "Orders Deliveries Providers Nash AI Analytics Favorites" at bounding box center [102, 320] width 203 height 536
click at [1003, 232] on img "button" at bounding box center [1006, 224] width 23 height 23
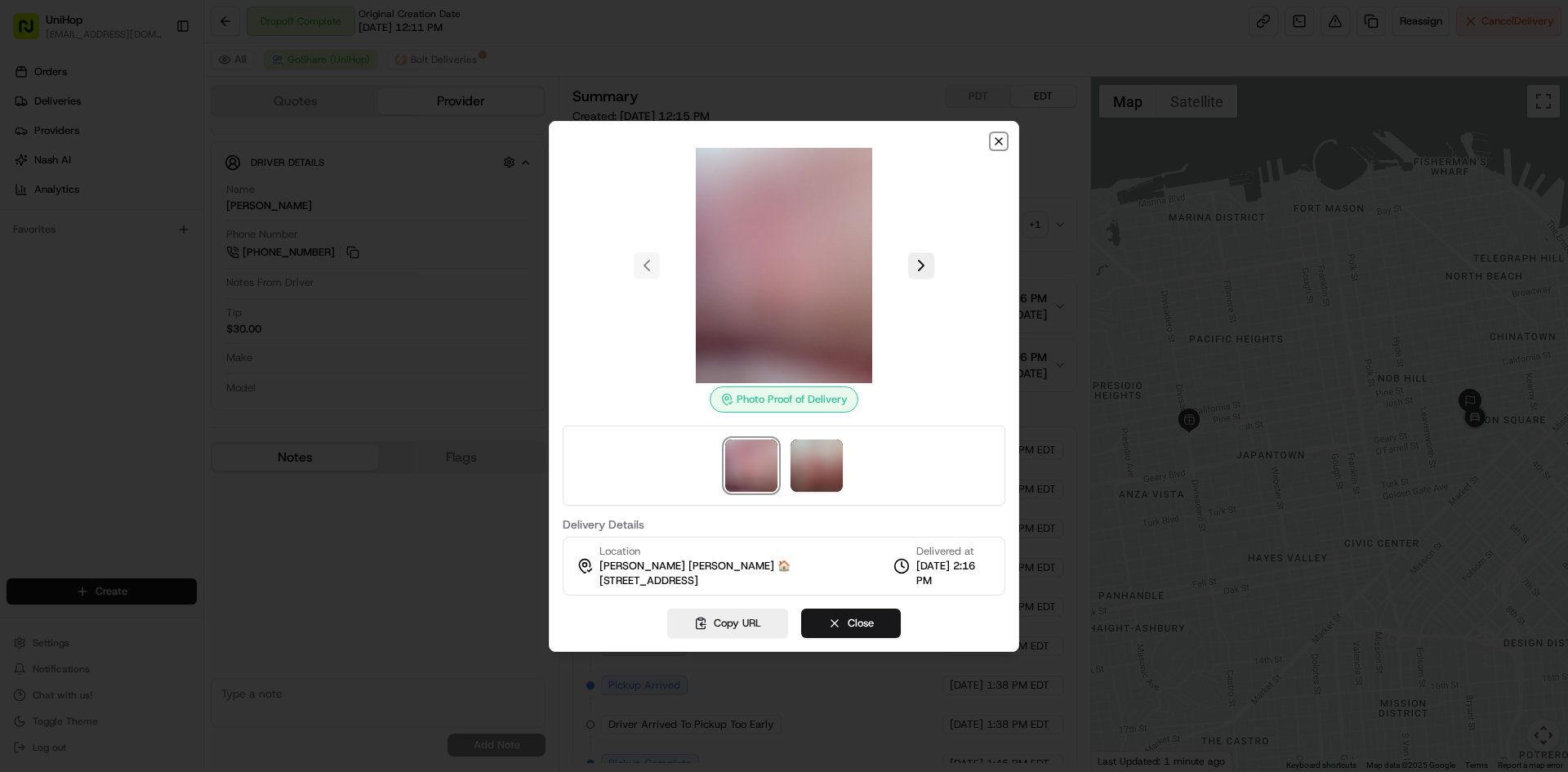
click at [993, 141] on icon "button" at bounding box center [1000, 142] width 13 height 13
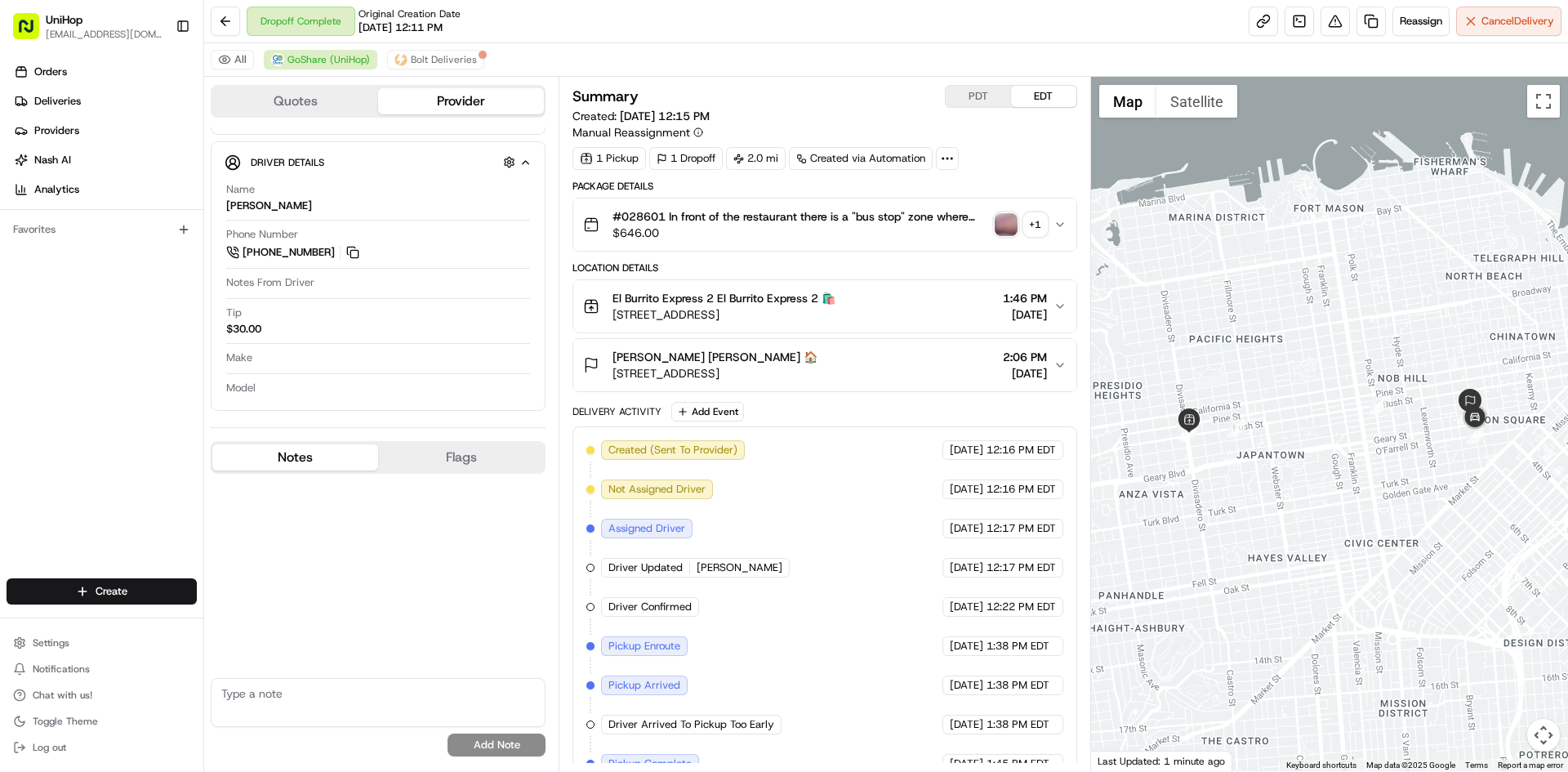
click at [398, 459] on button "Flags" at bounding box center [461, 457] width 166 height 26
click at [355, 462] on button "Notes" at bounding box center [295, 457] width 166 height 26
click at [1464, 462] on div at bounding box center [1330, 424] width 478 height 694
click at [1294, 34] on link at bounding box center [1300, 21] width 30 height 30
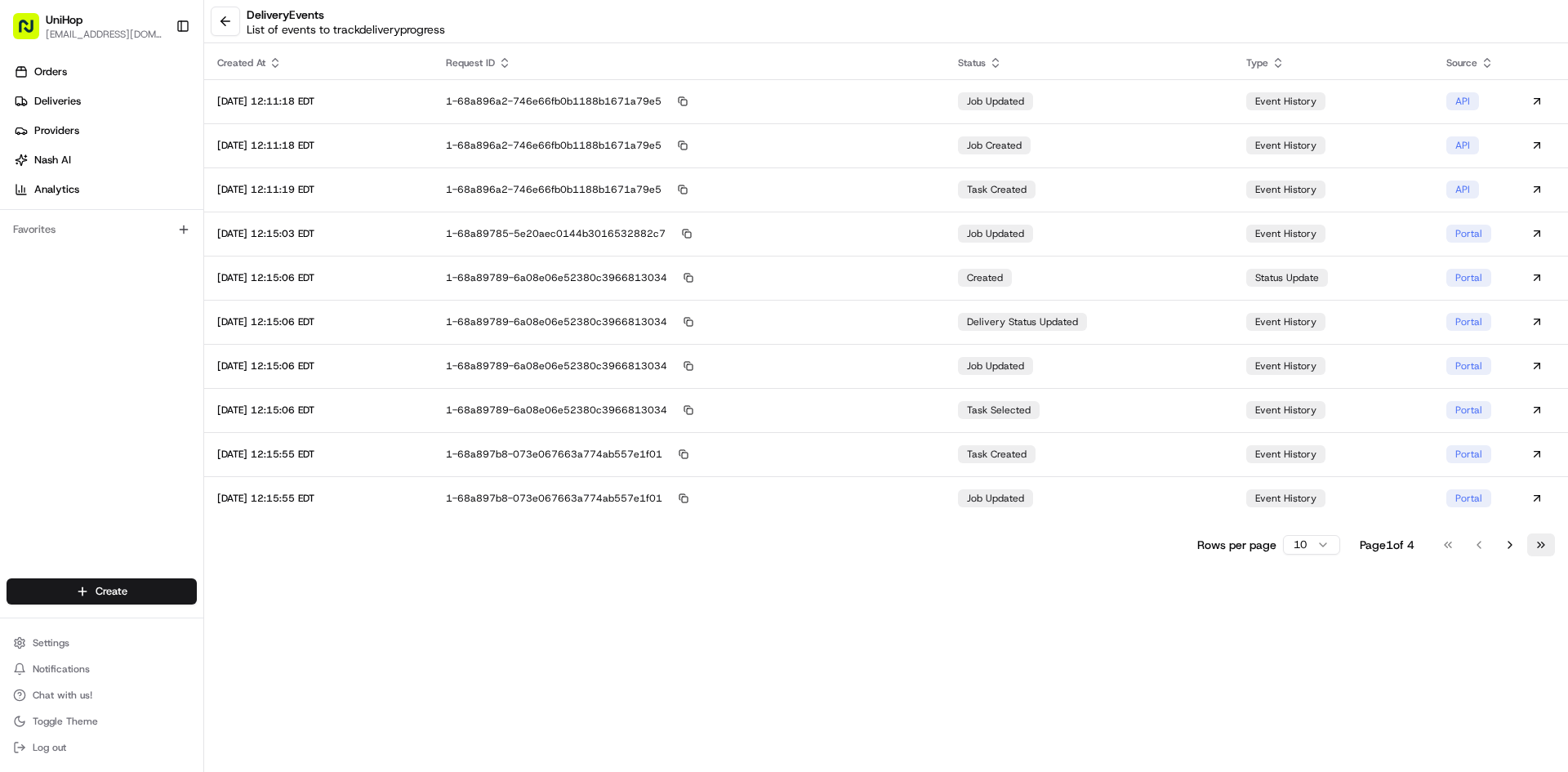
click at [1545, 544] on button "Go to last page" at bounding box center [1541, 546] width 28 height 23
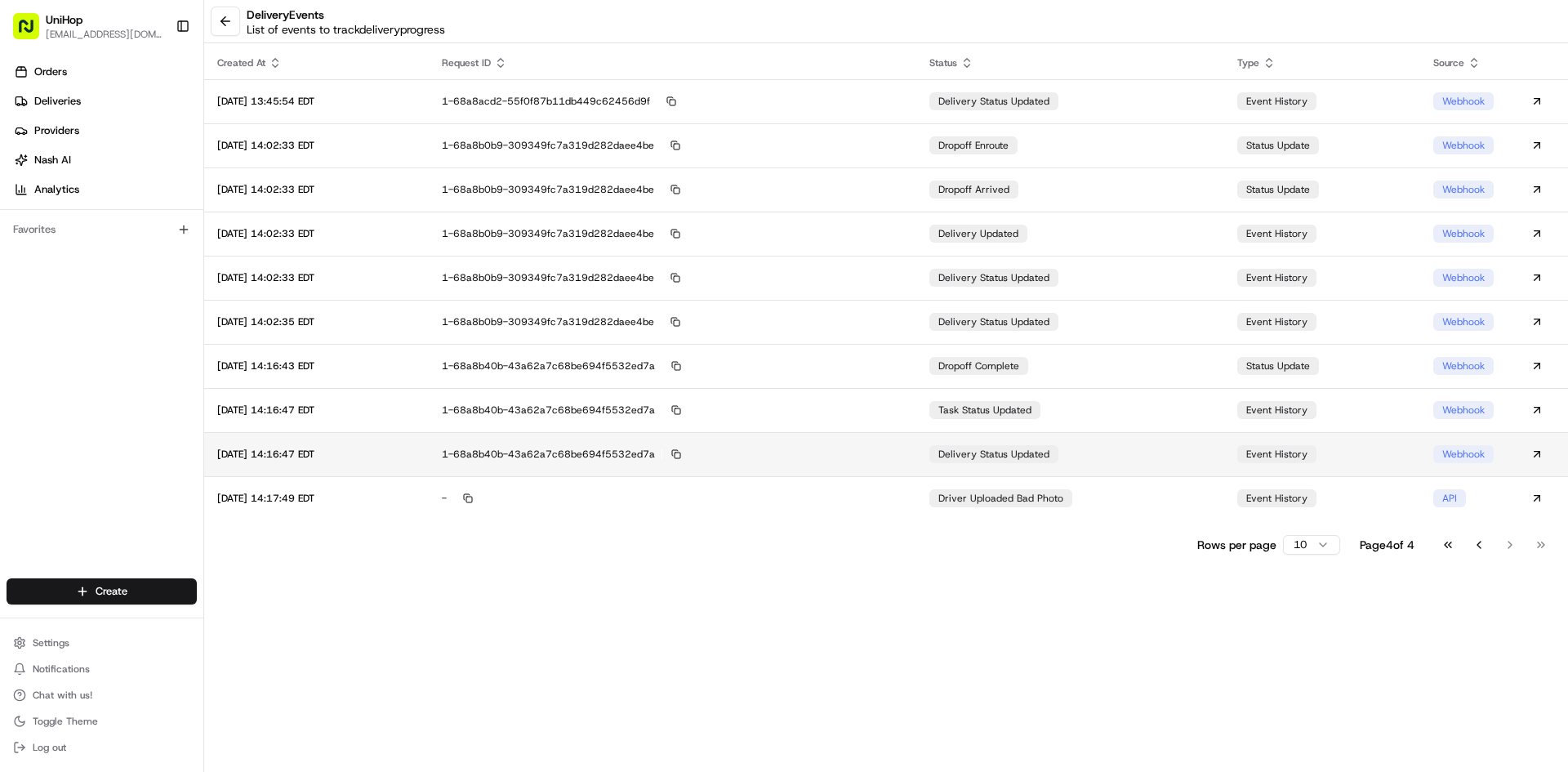
click at [986, 461] on div "delivery status updated" at bounding box center [994, 454] width 129 height 18
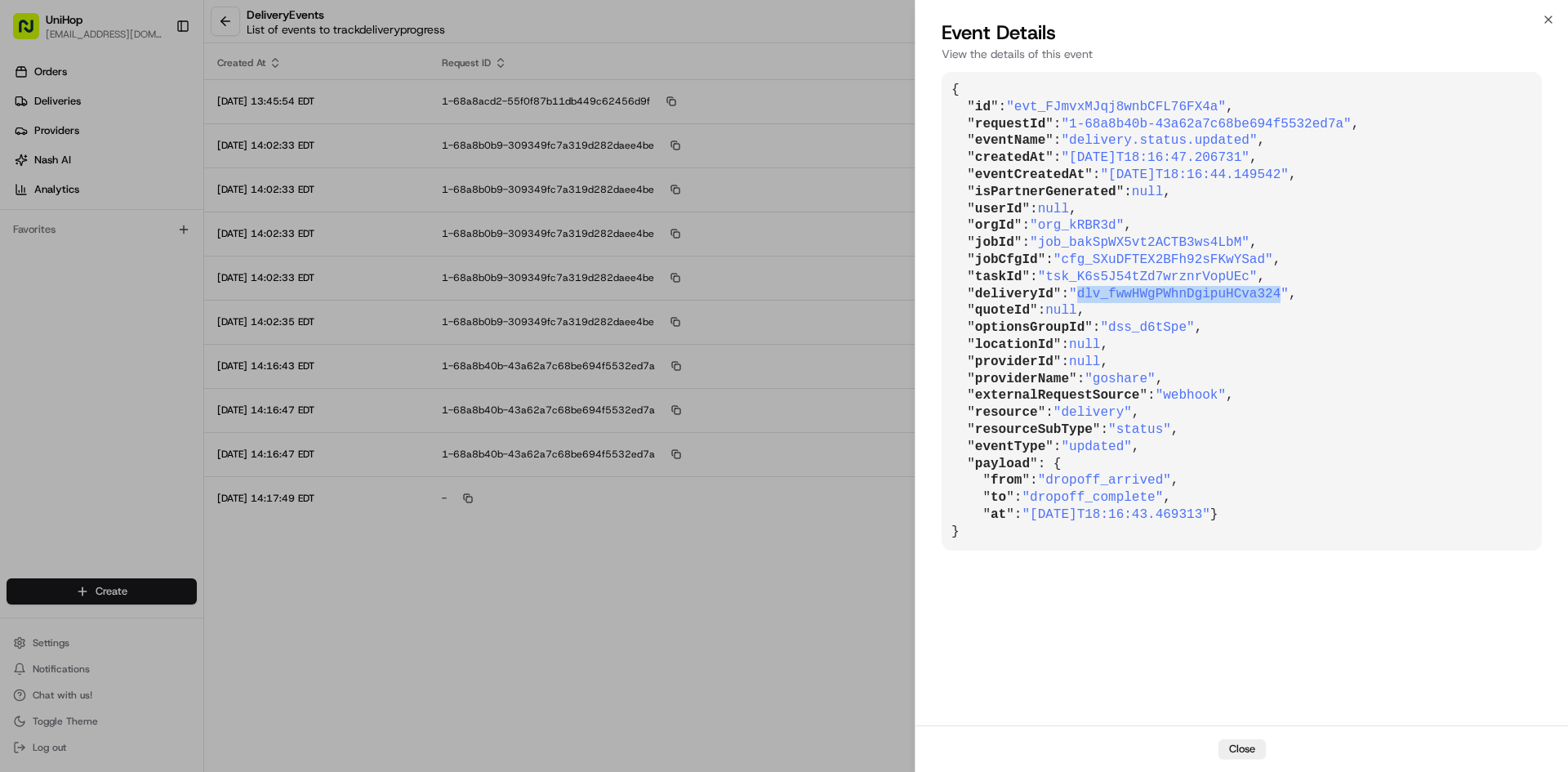
drag, startPoint x: 1072, startPoint y: 296, endPoint x: 1257, endPoint y: 294, distance: 185.0
click at [1257, 294] on span ""dlv_fwwHWgPWhnDgipuHCva324"" at bounding box center [1179, 293] width 219 height 14
copy span "dlv_fwwHWgPWhnDgipuHCva324"
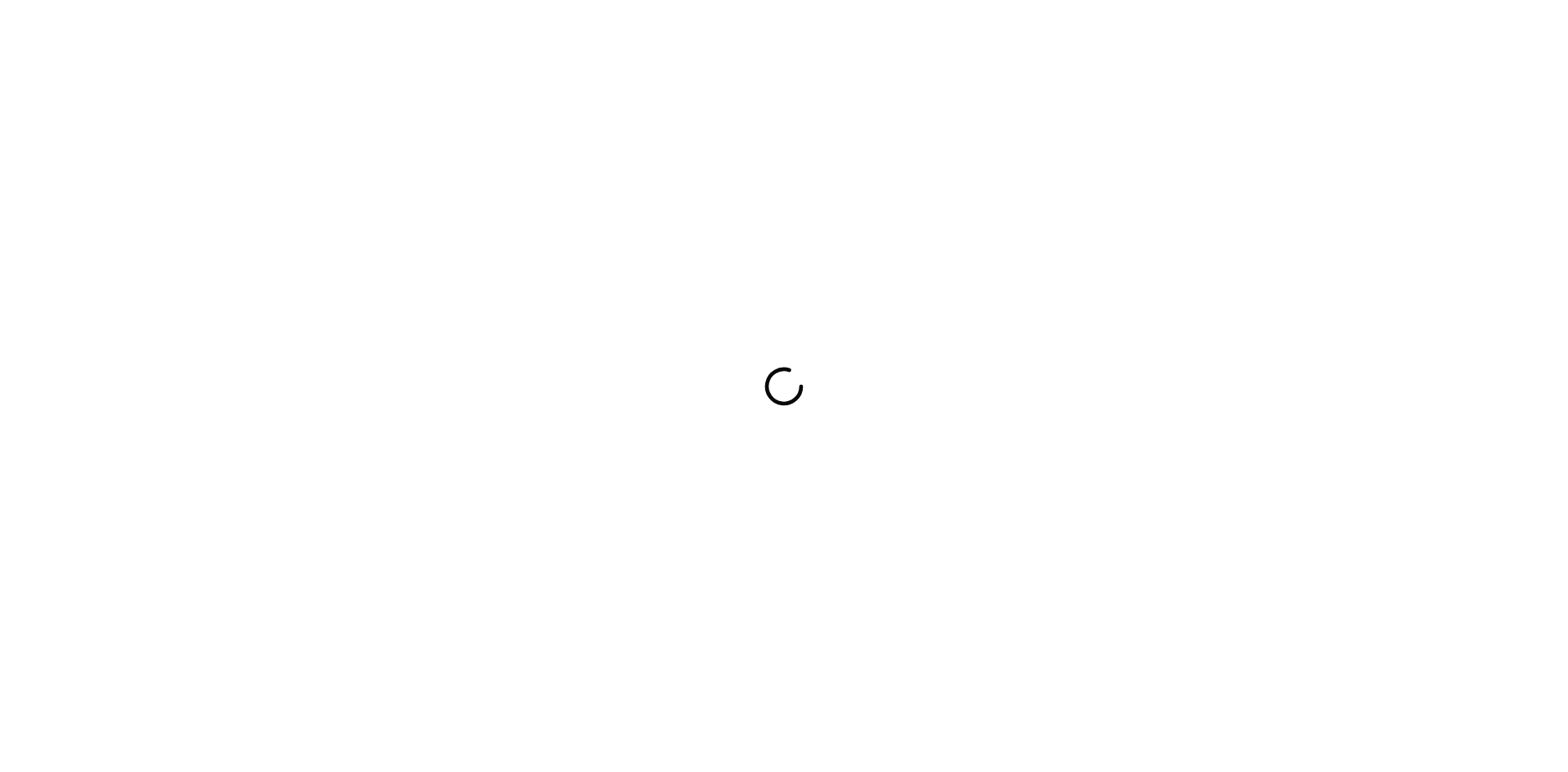
click at [0, 510] on div at bounding box center [784, 386] width 1568 height 772
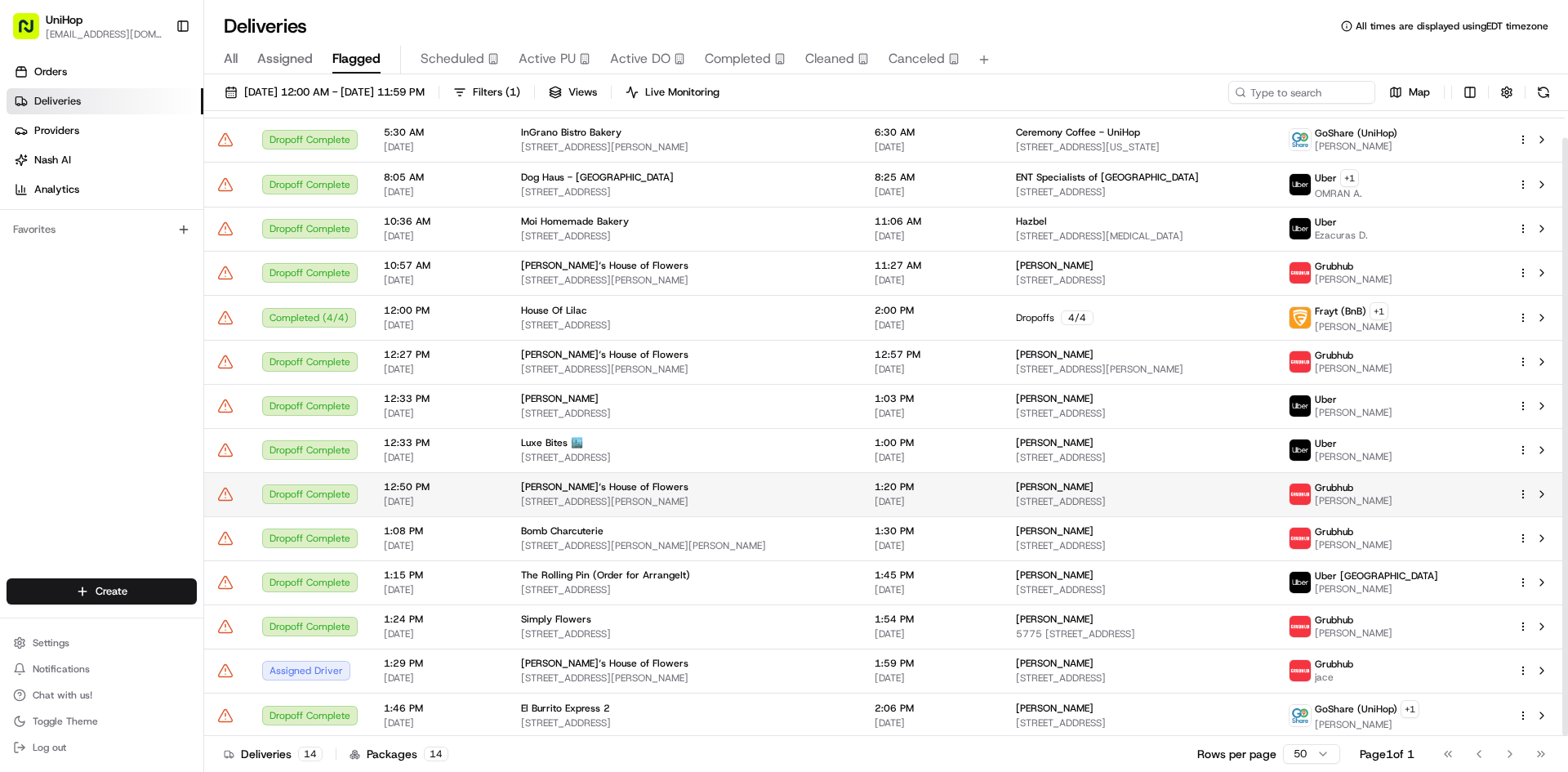
scroll to position [28, 0]
click at [1539, 495] on button at bounding box center [1542, 493] width 19 height 19
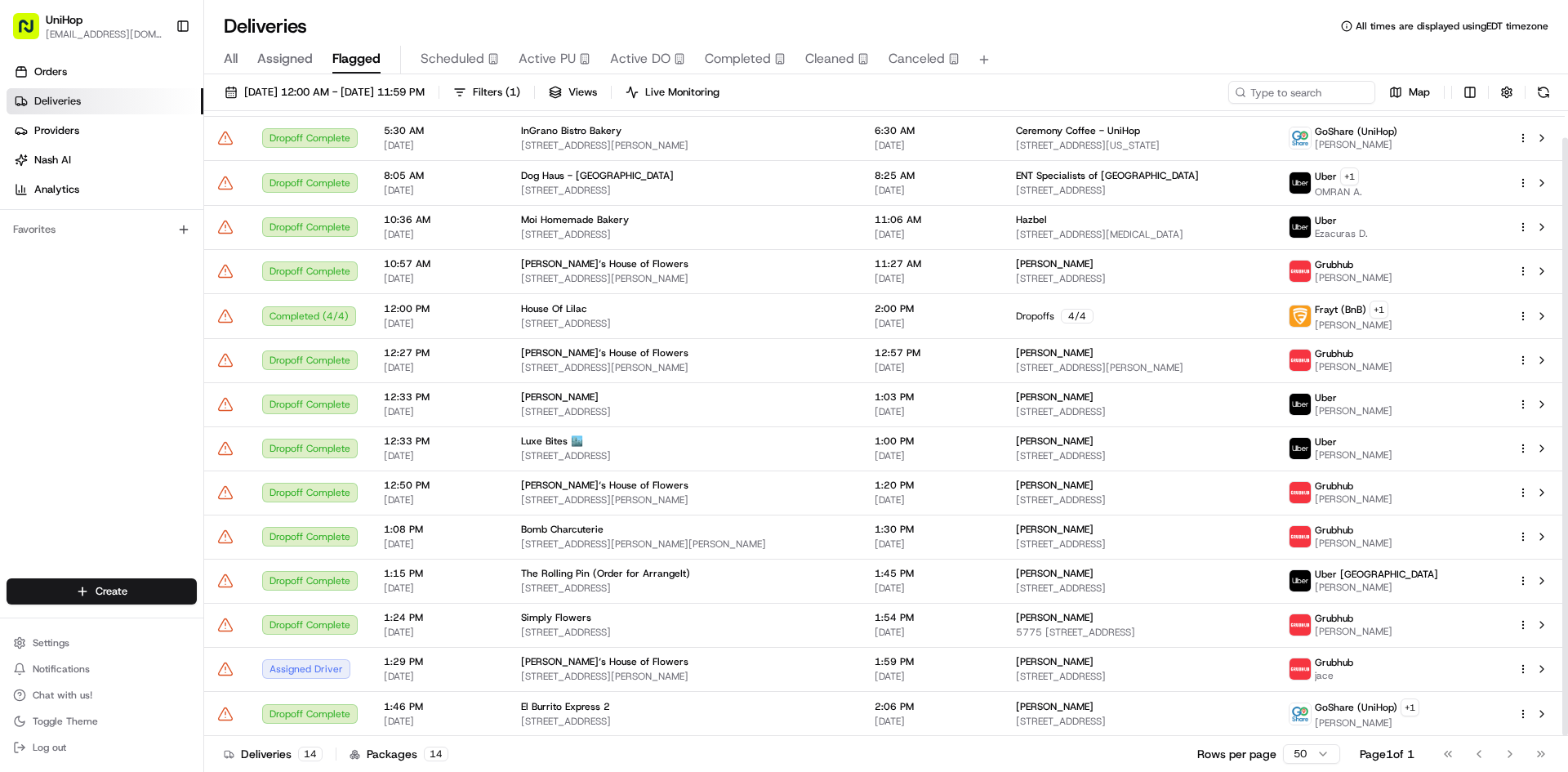
click at [550, 58] on span "Active PU" at bounding box center [547, 58] width 58 height 19
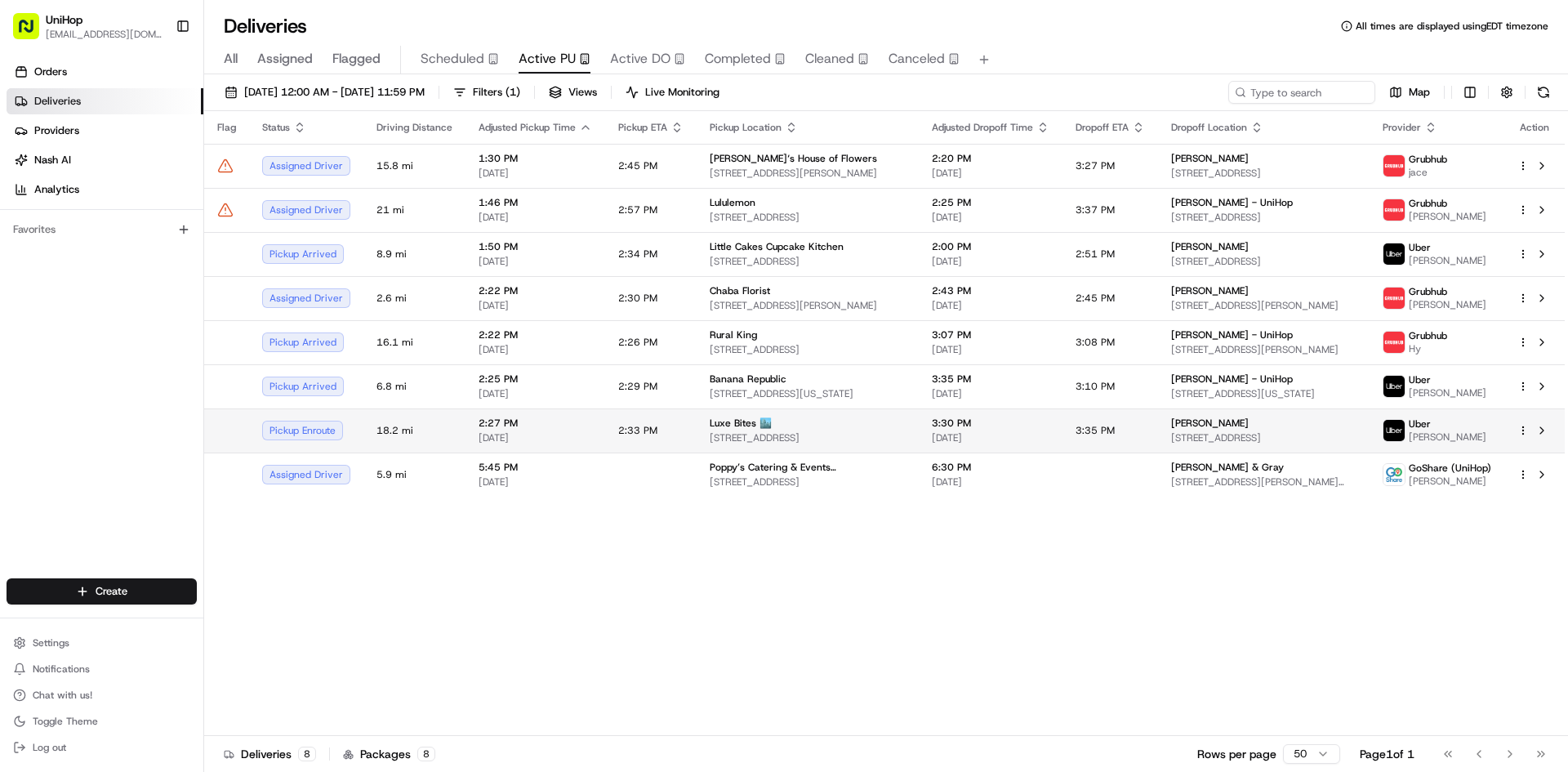
click at [843, 436] on span "3317 N Mission Rd k1, Los Angeles, CA 90031, USA" at bounding box center [808, 438] width 196 height 13
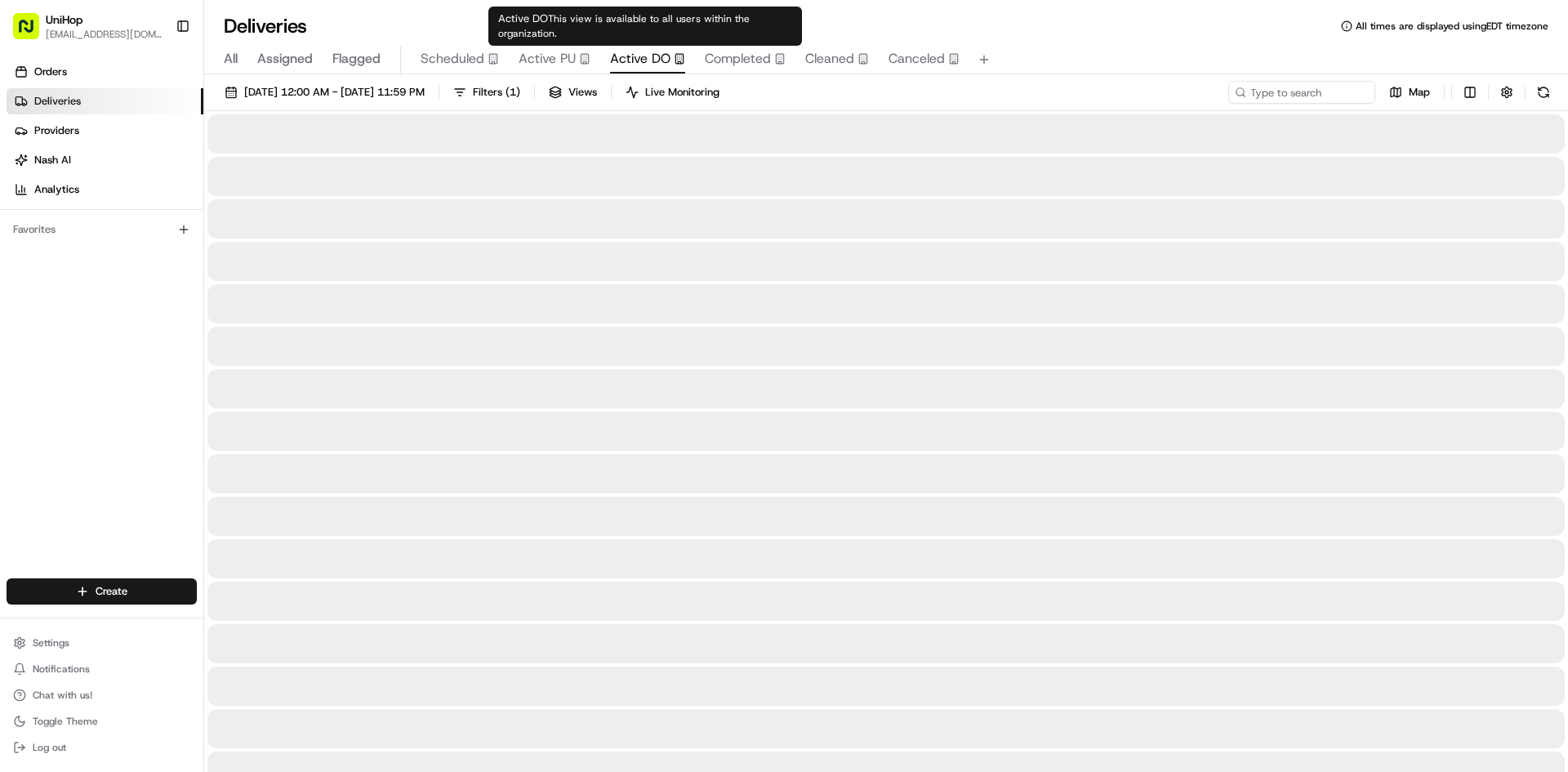
click at [634, 61] on span "Active DO" at bounding box center [640, 58] width 60 height 19
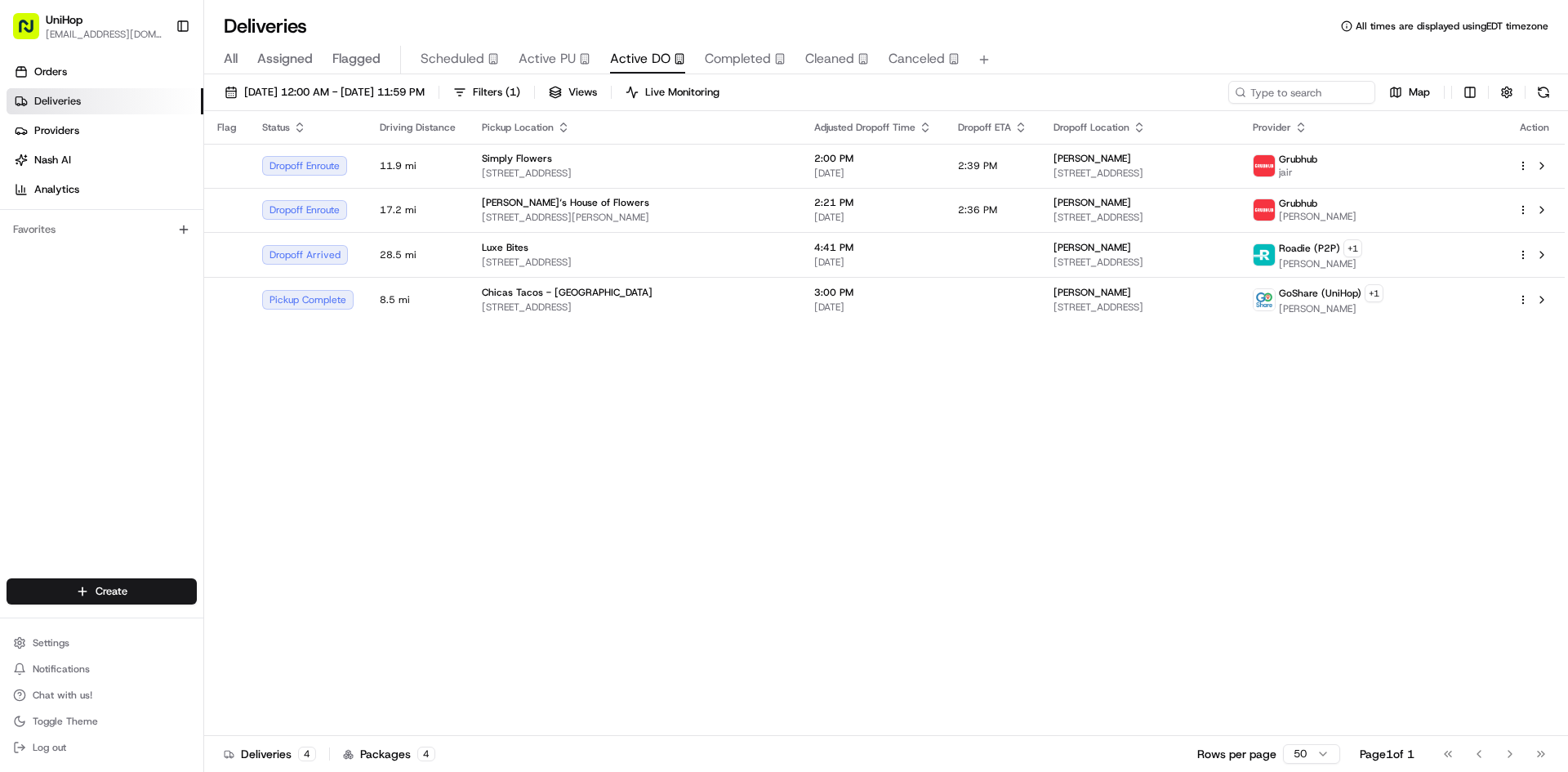
click at [864, 558] on div "Flag Status Driving Distance Pickup Location Adjusted Dropoff Time Dropoff ETA …" at bounding box center [885, 424] width 1361 height 625
click at [552, 53] on span "Active PU" at bounding box center [547, 58] width 58 height 19
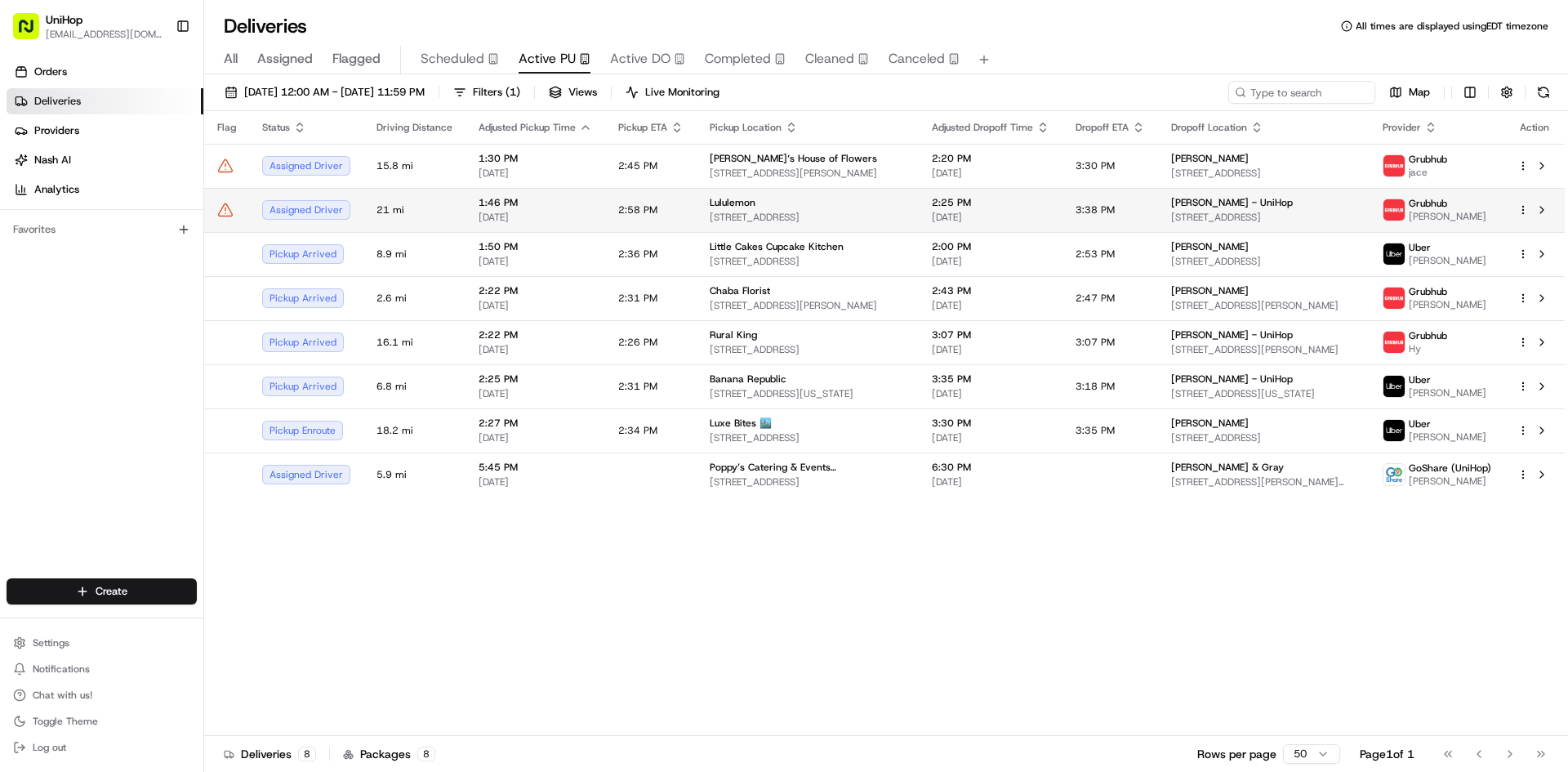
click at [705, 226] on td "Lululemon 2223 N Westshore Blvd #264, Tampa, FL 33607, USA" at bounding box center [808, 210] width 222 height 44
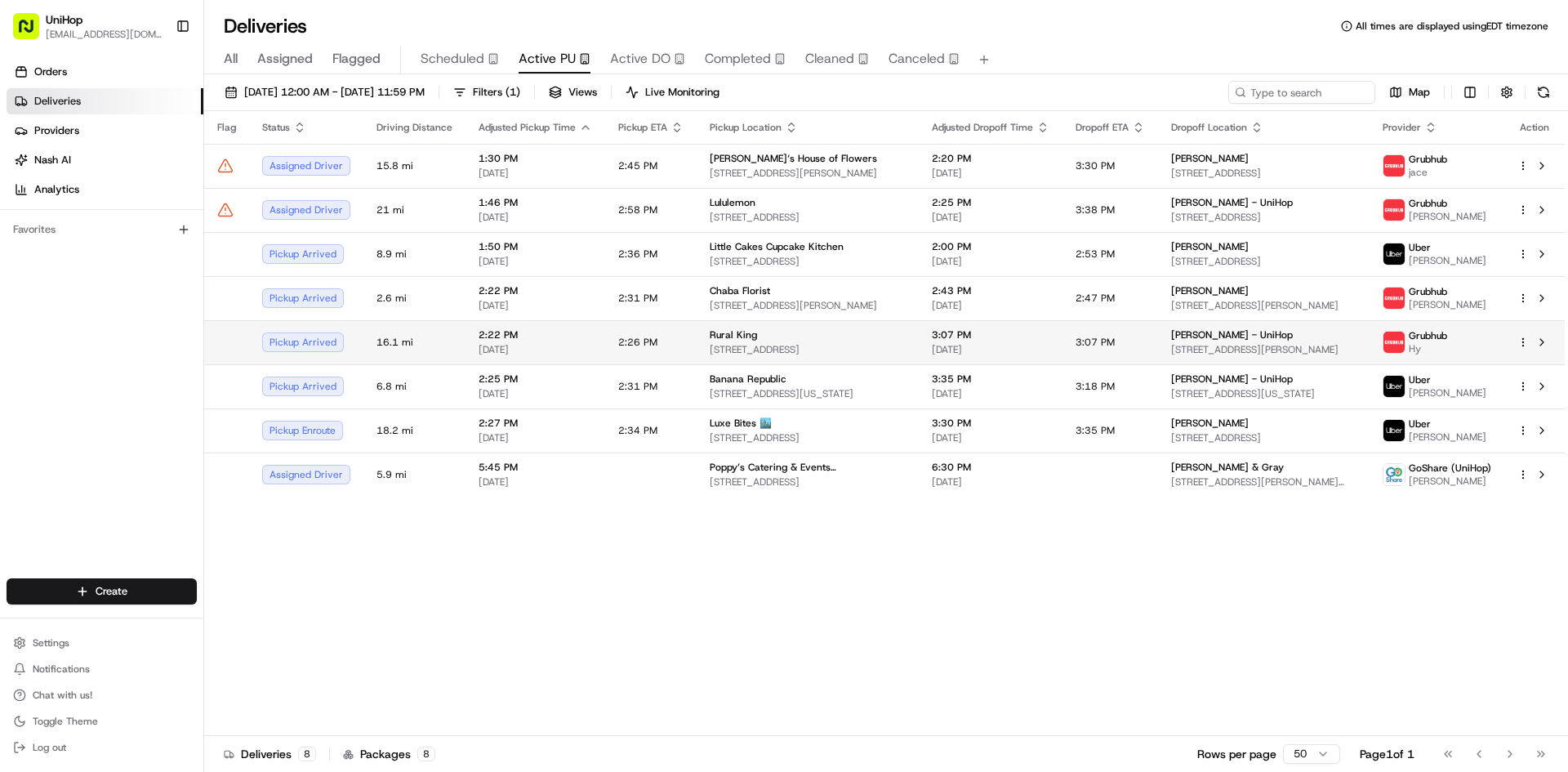
click at [796, 321] on td "Rural King 1715 Citrus Blvd, Leesburg, FL 34748, USA" at bounding box center [808, 342] width 222 height 44
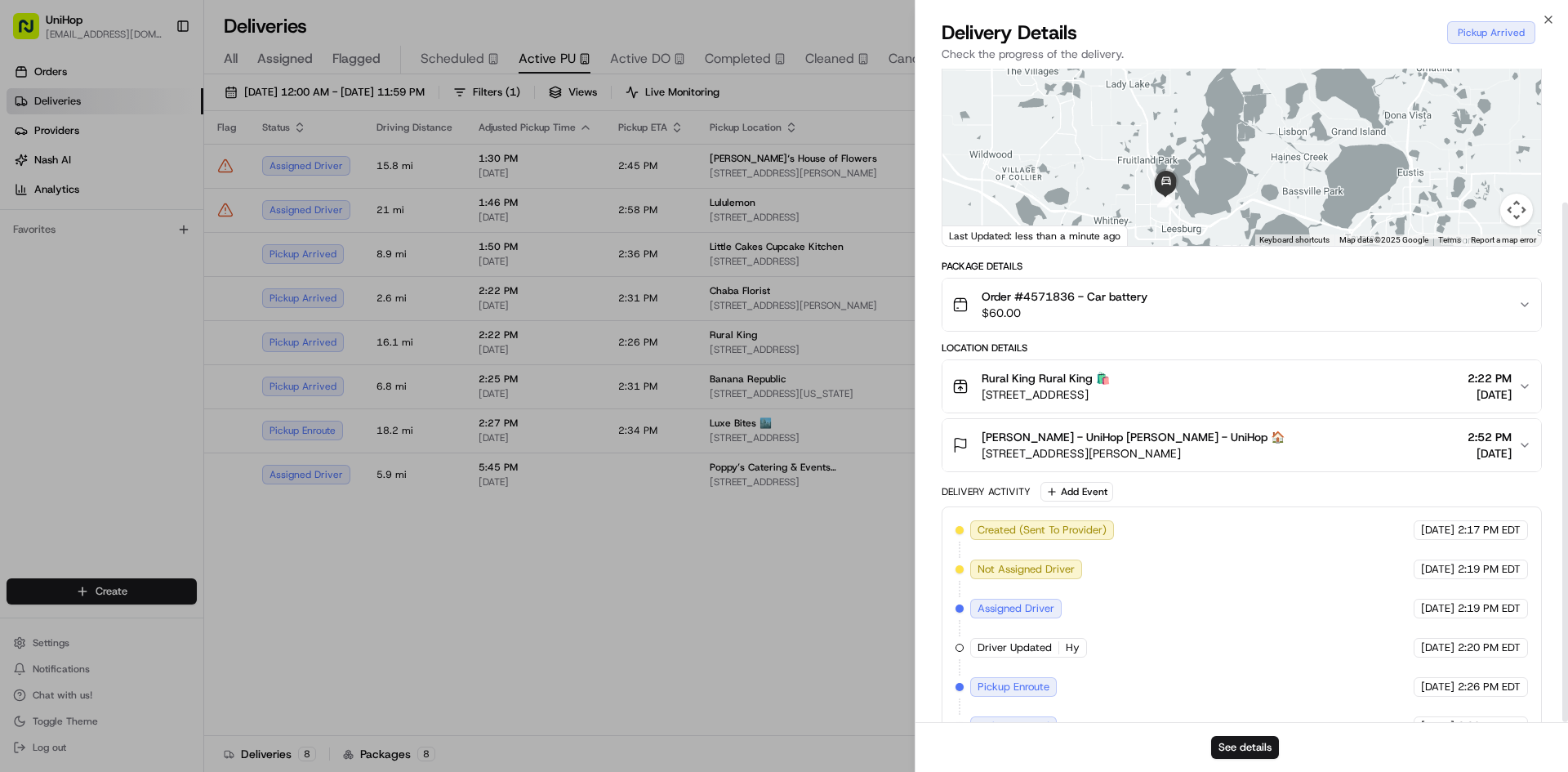
scroll to position [169, 0]
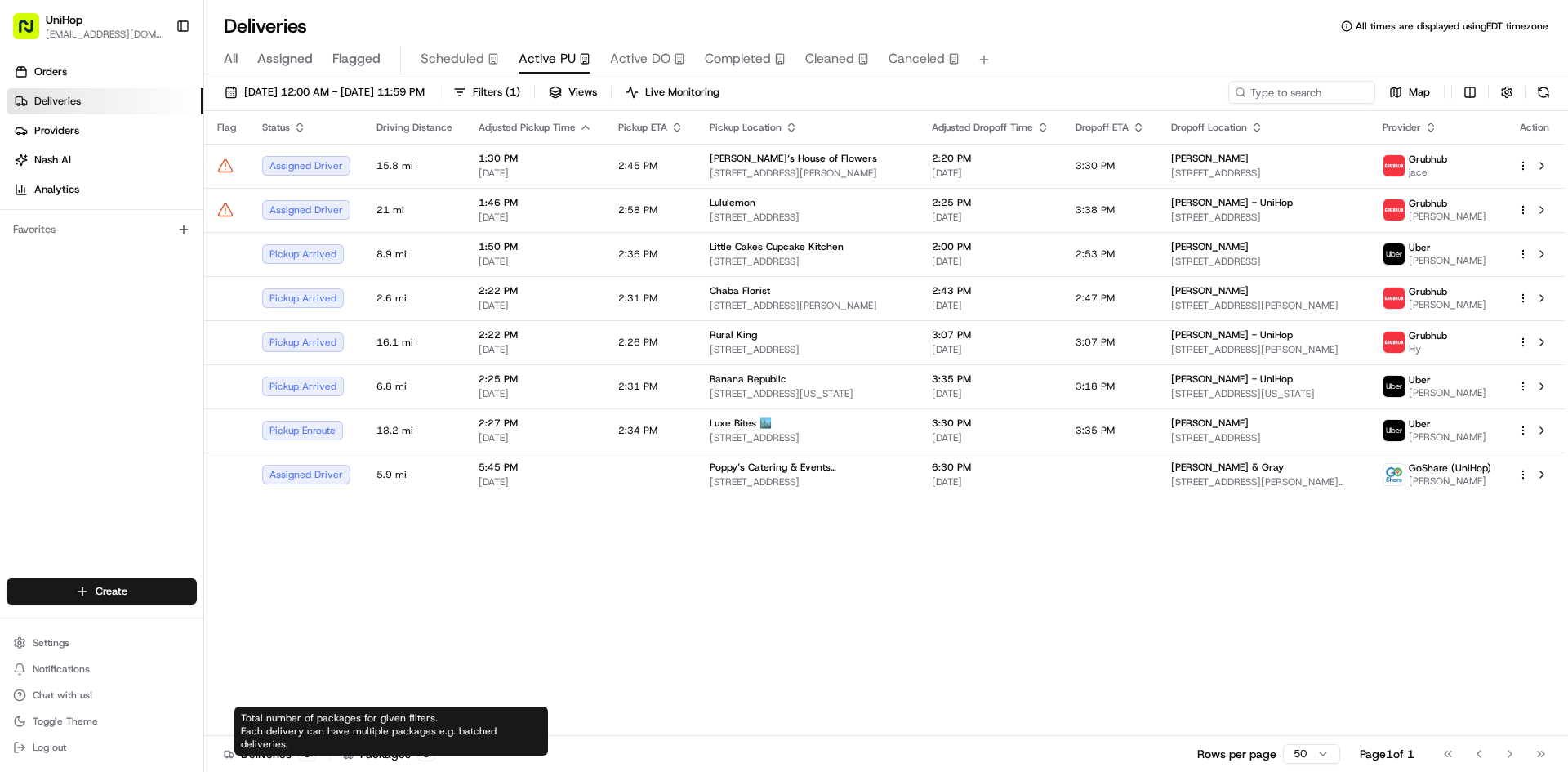
click at [1012, 665] on div "Flag Status Driving Distance Adjusted Pickup Time Pickup ETA Pickup Location Ad…" at bounding box center [885, 424] width 1361 height 625
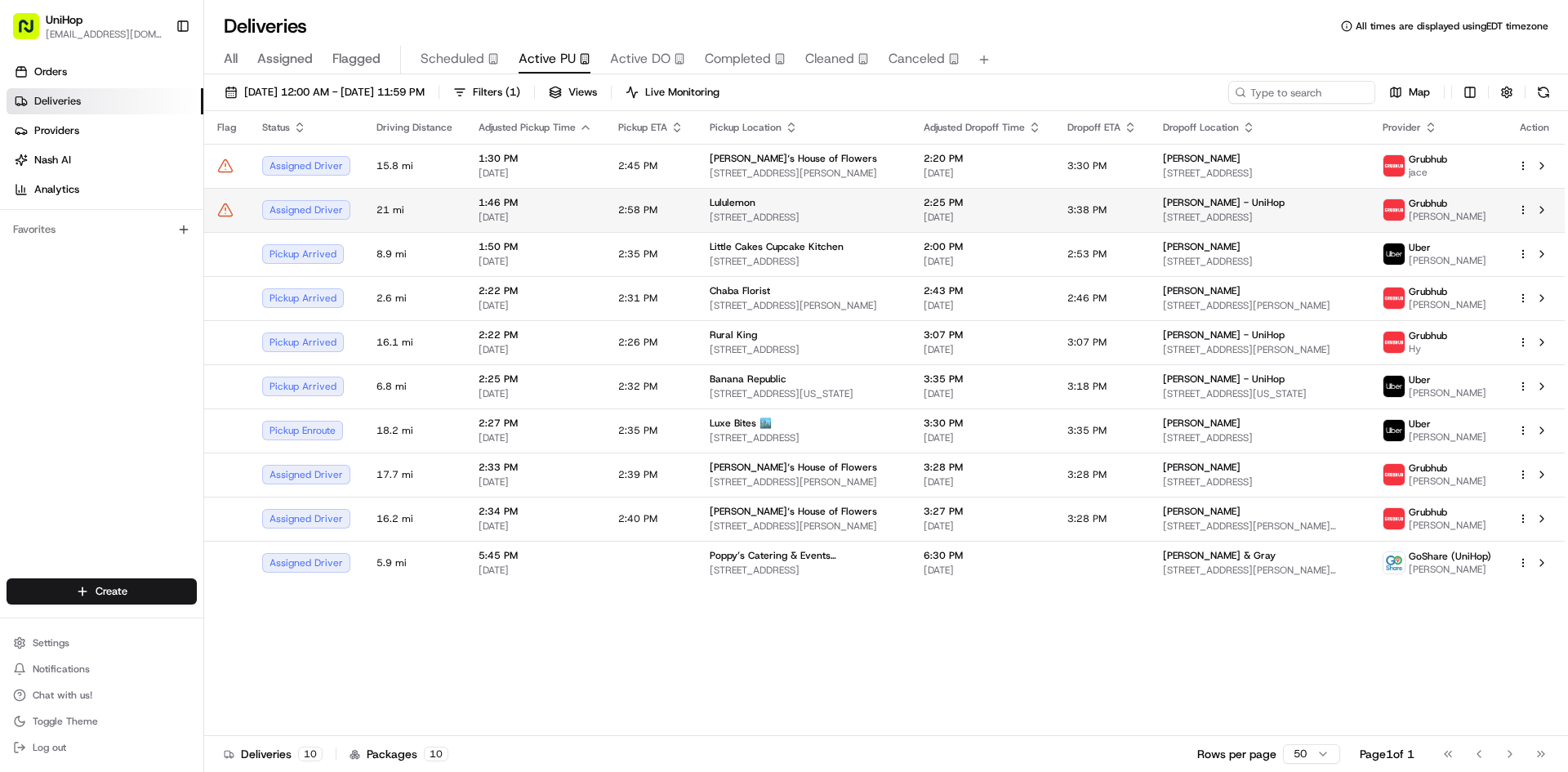
click at [800, 211] on span "2223 N Westshore Blvd #264, Tampa, FL 33607, USA" at bounding box center [804, 218] width 188 height 13
click at [796, 208] on div "Lululemon" at bounding box center [804, 203] width 188 height 13
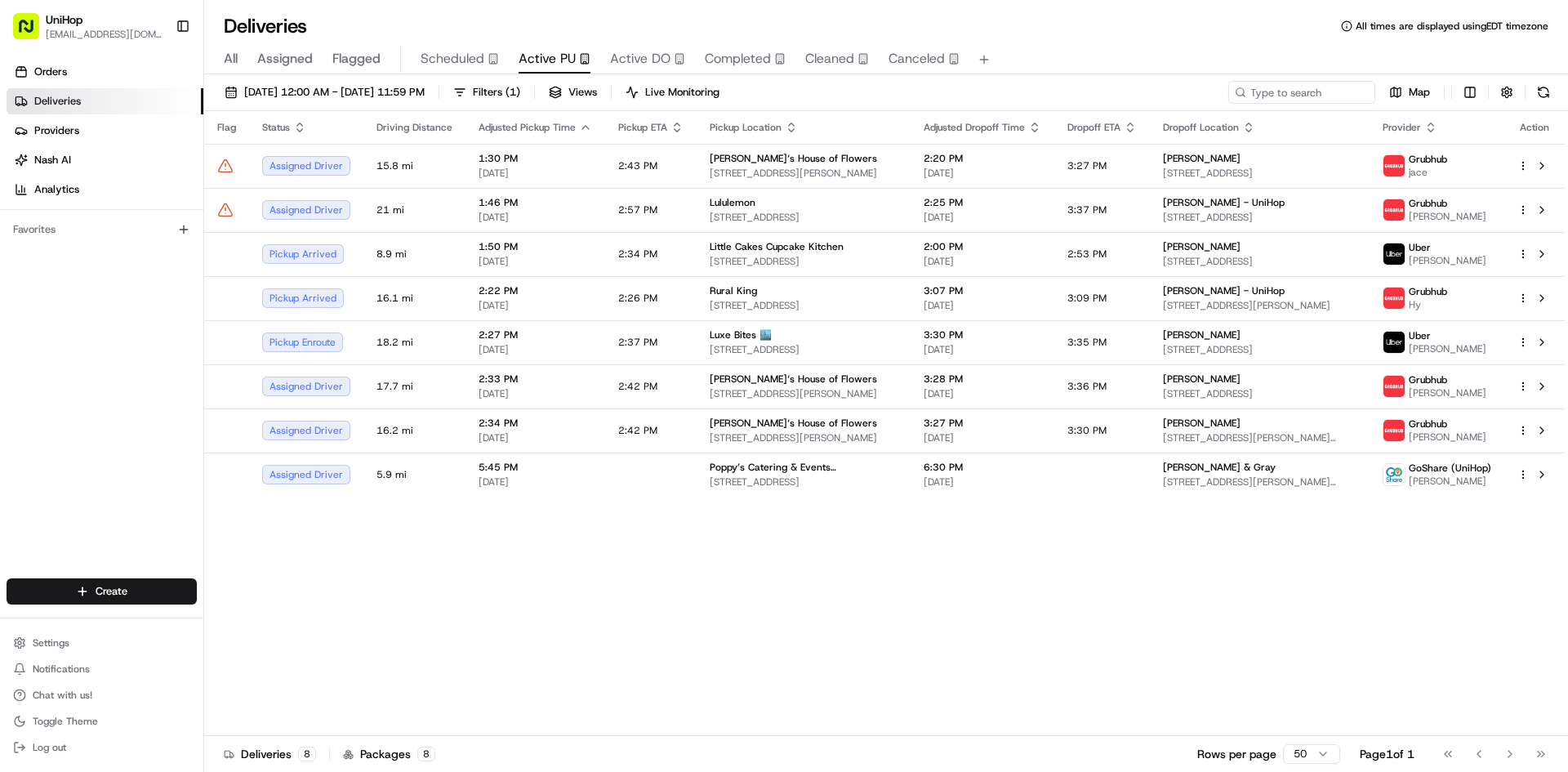
click at [3, 423] on div "Orders Deliveries Providers Nash AI Analytics Favorites" at bounding box center [102, 320] width 203 height 536
click at [113, 435] on div "Orders Deliveries Providers Nash AI Analytics Favorites" at bounding box center [102, 320] width 203 height 536
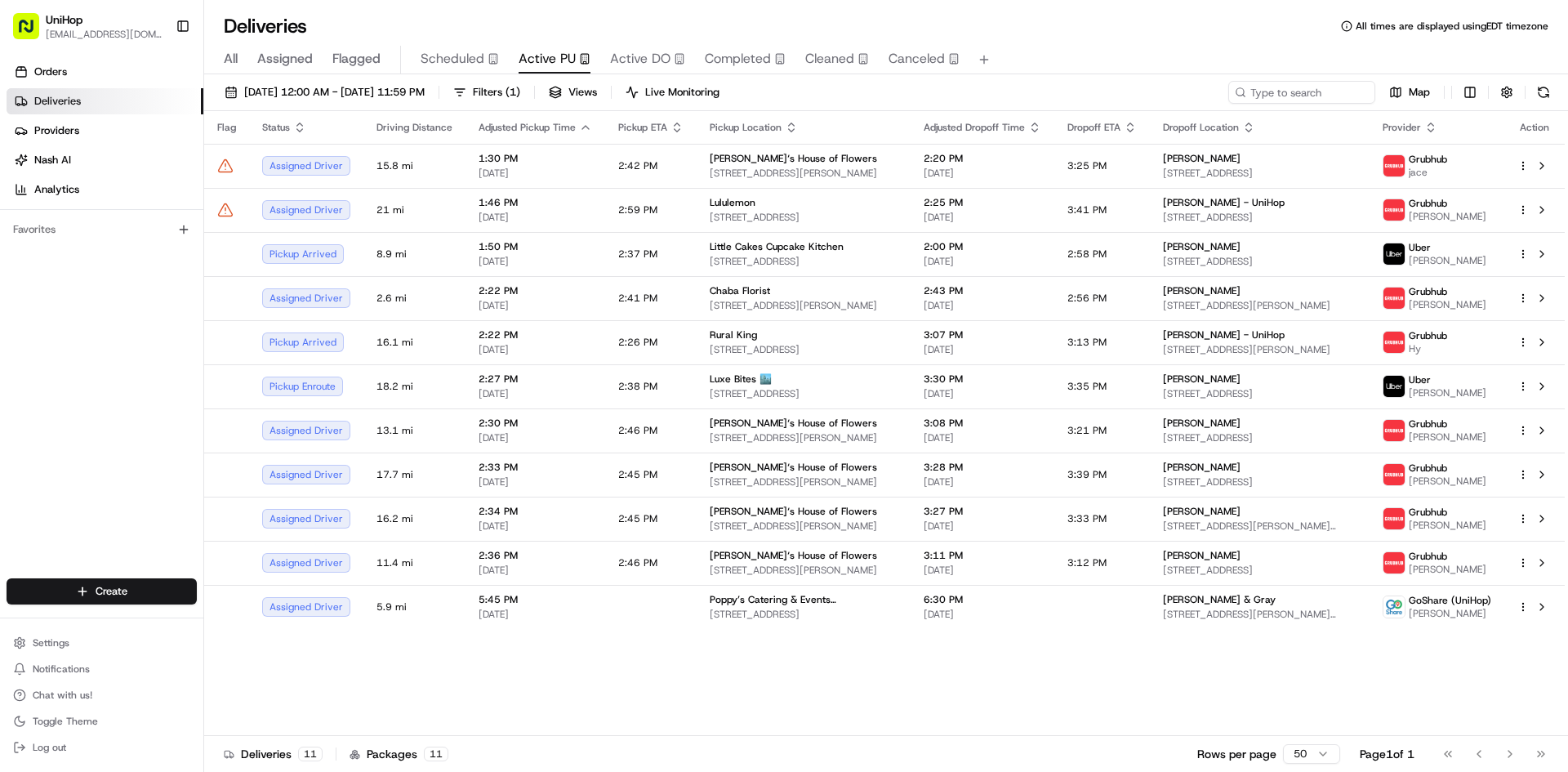
click at [1027, 678] on div "Flag Status Driving Distance Adjusted Pickup Time Pickup ETA Pickup Location Ad…" at bounding box center [885, 424] width 1361 height 625
click at [98, 440] on div "Orders Deliveries Providers Nash AI Analytics Favorites" at bounding box center [102, 320] width 203 height 536
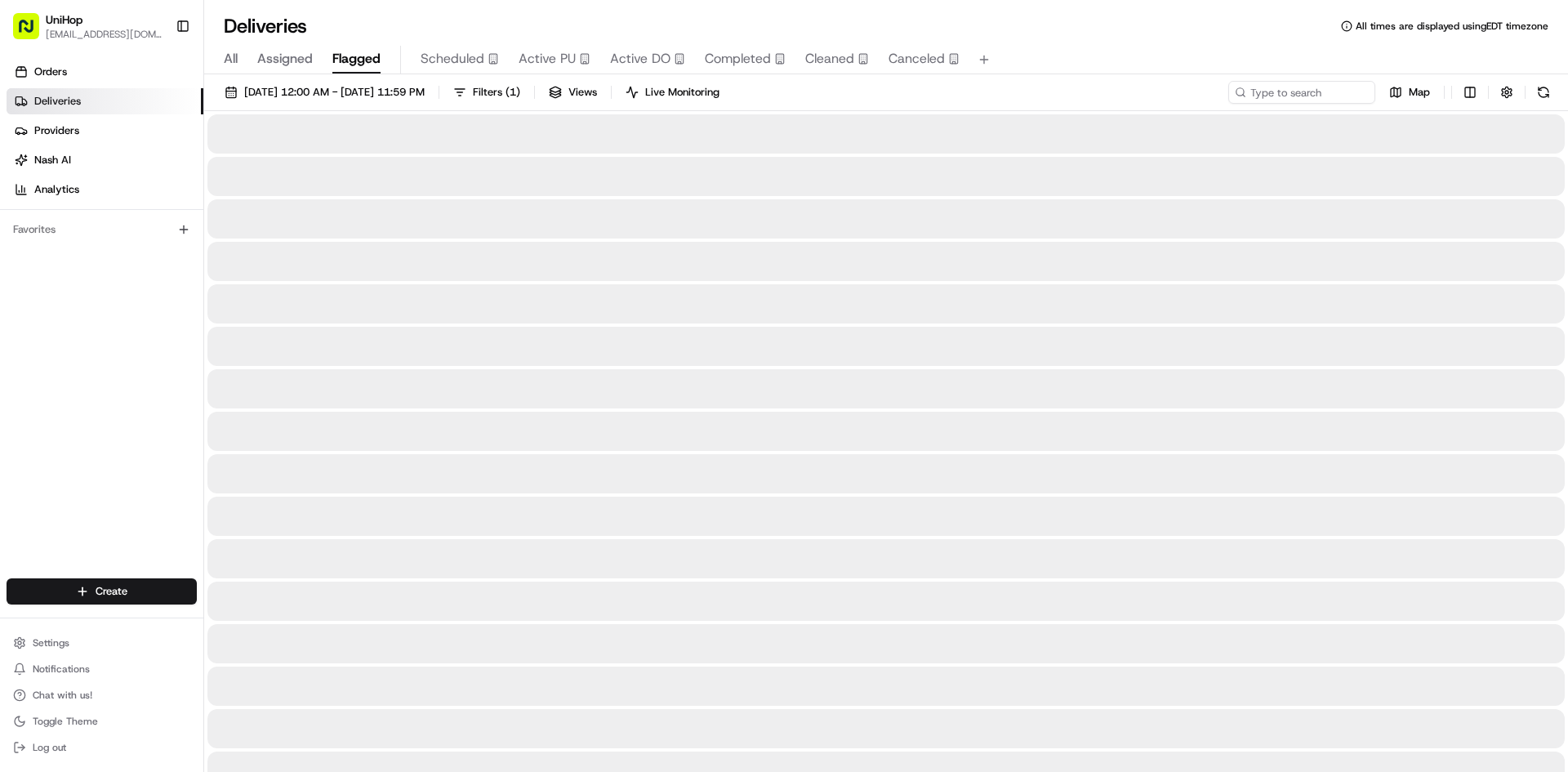
click at [357, 54] on span "Flagged" at bounding box center [357, 58] width 48 height 19
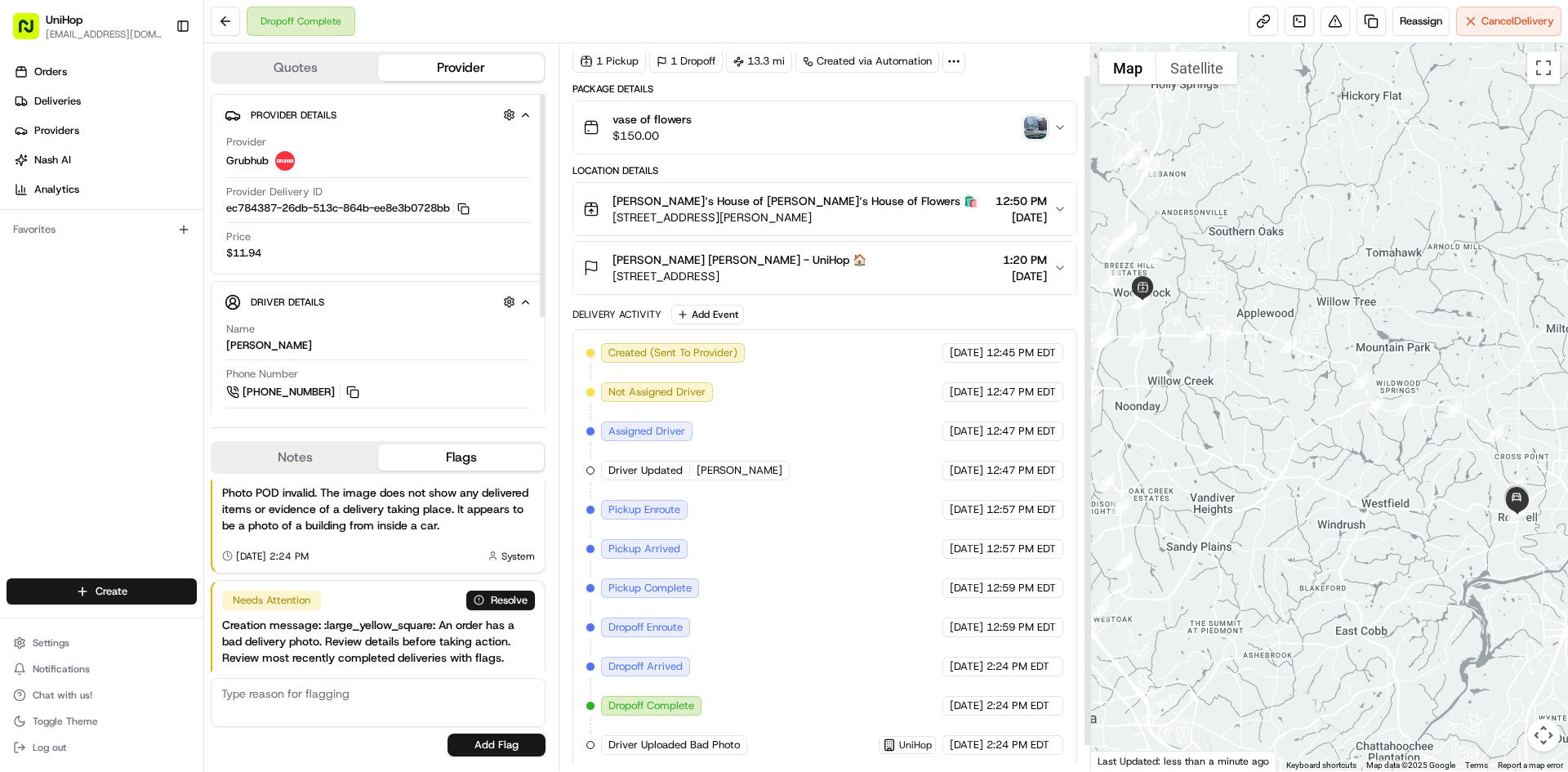
scroll to position [61, 0]
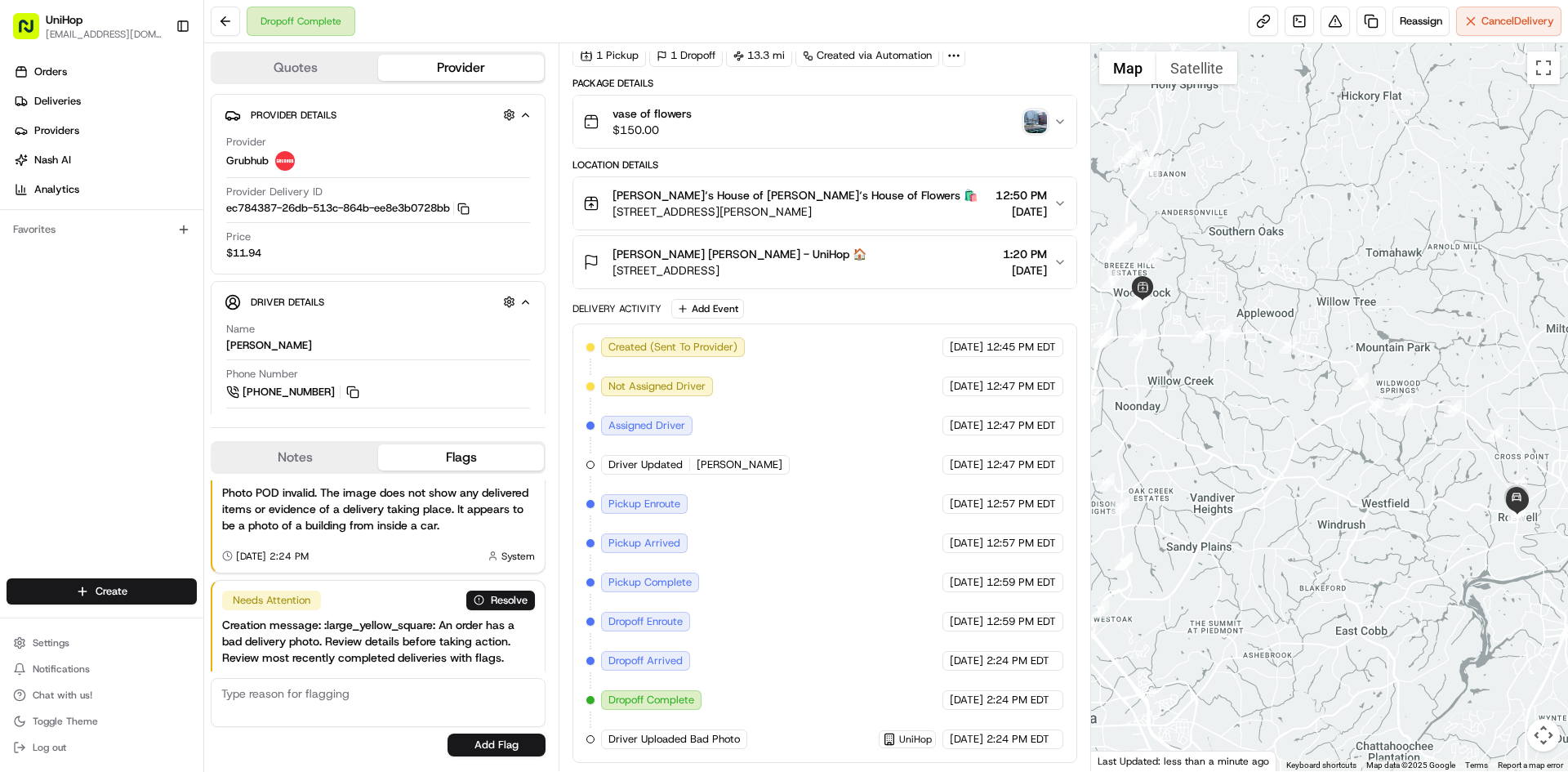
click at [319, 450] on button "Notes" at bounding box center [295, 457] width 166 height 26
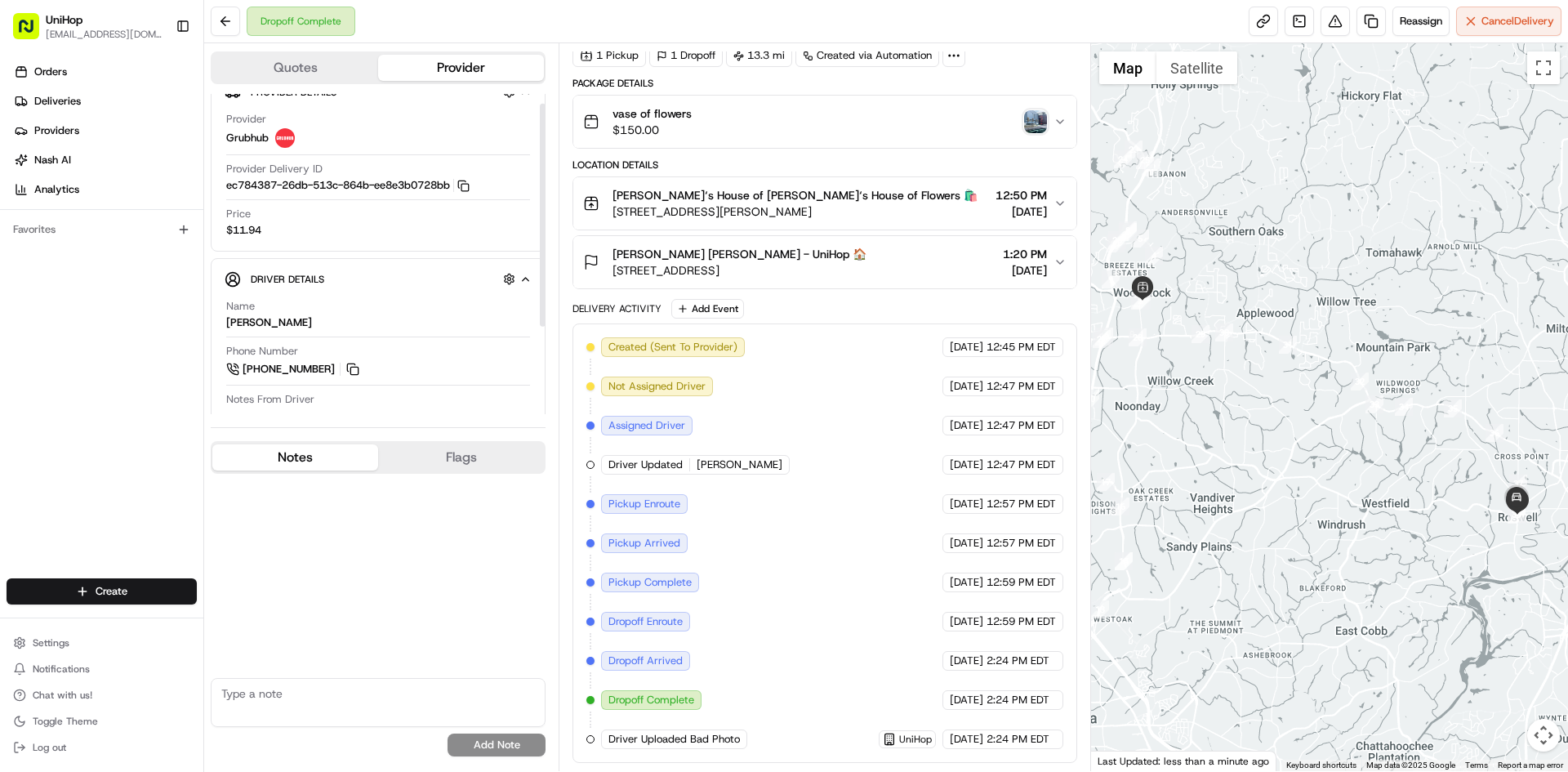
scroll to position [82, 0]
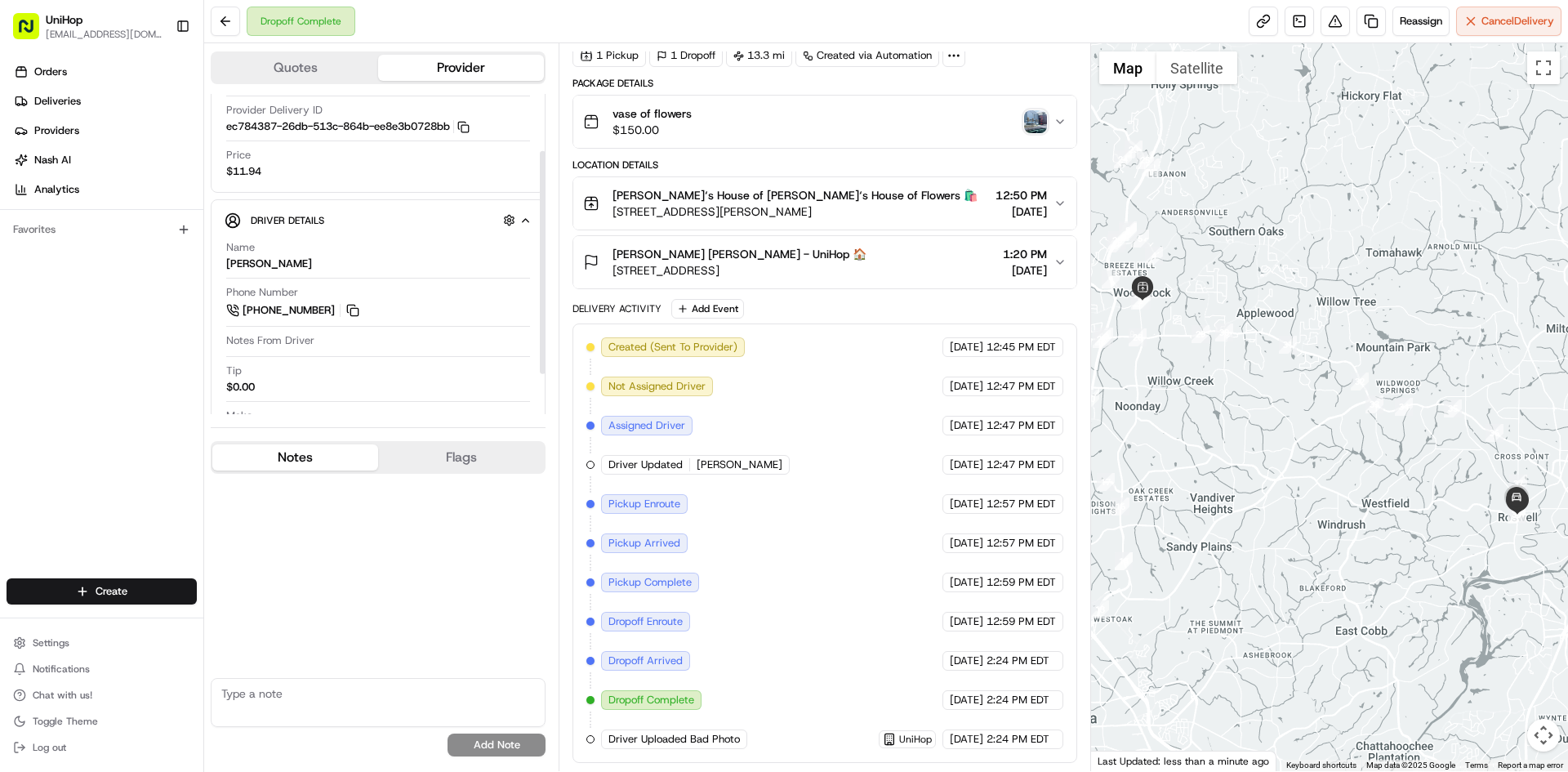
click at [1038, 122] on img "button" at bounding box center [1036, 122] width 23 height 23
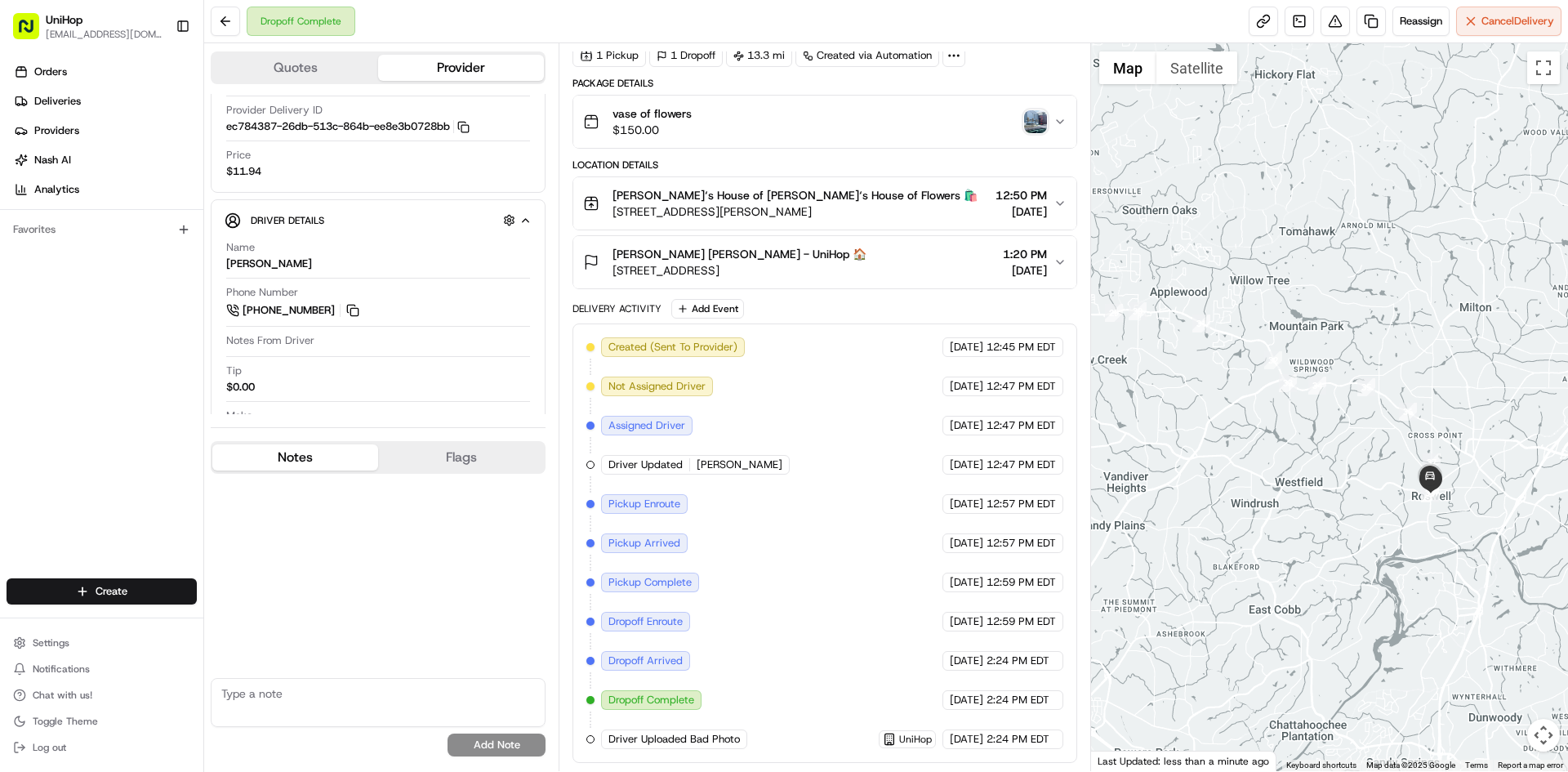
click at [1411, 478] on div at bounding box center [1330, 407] width 478 height 728
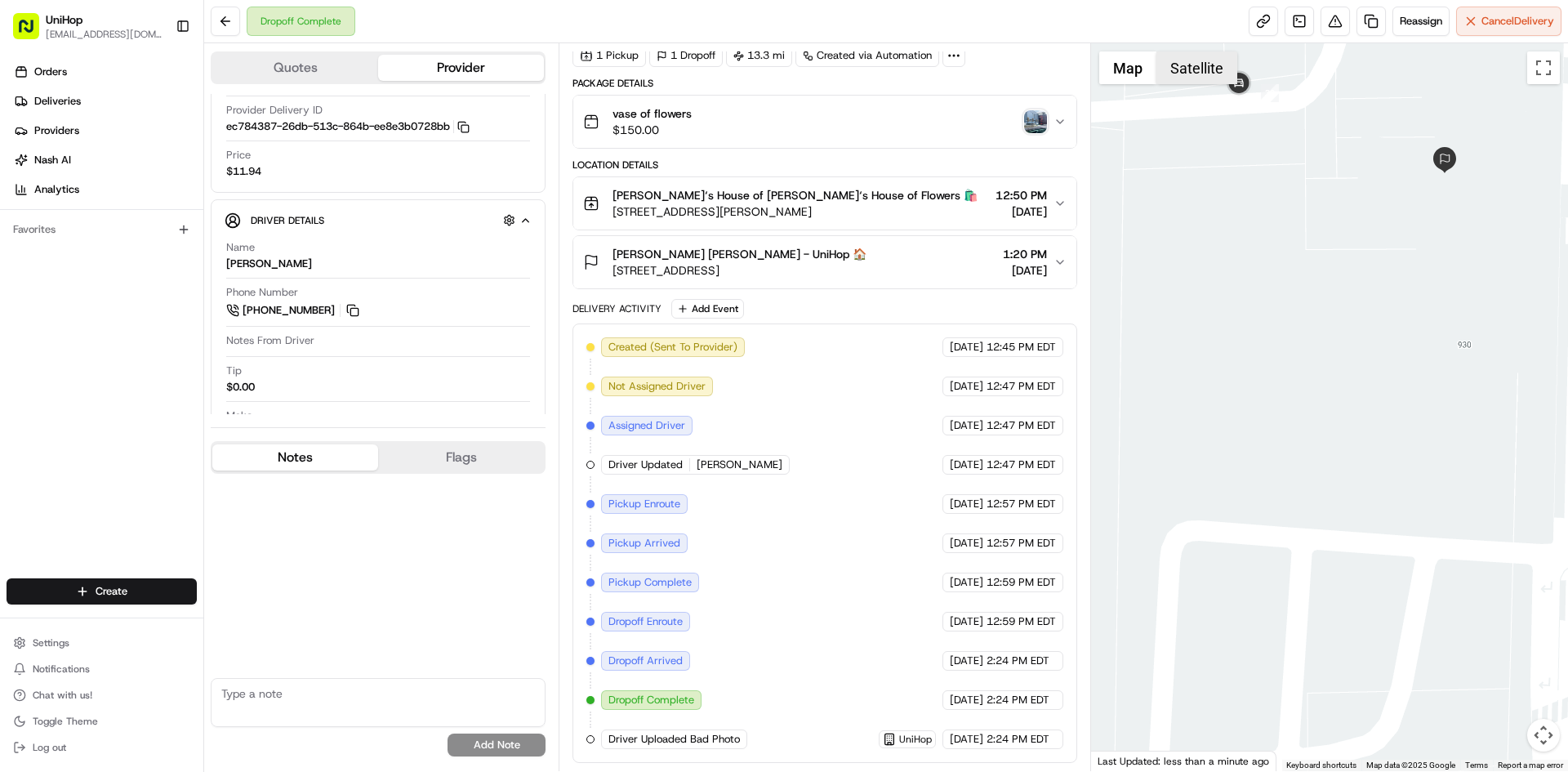
click at [1208, 65] on button "Satellite" at bounding box center [1197, 68] width 81 height 33
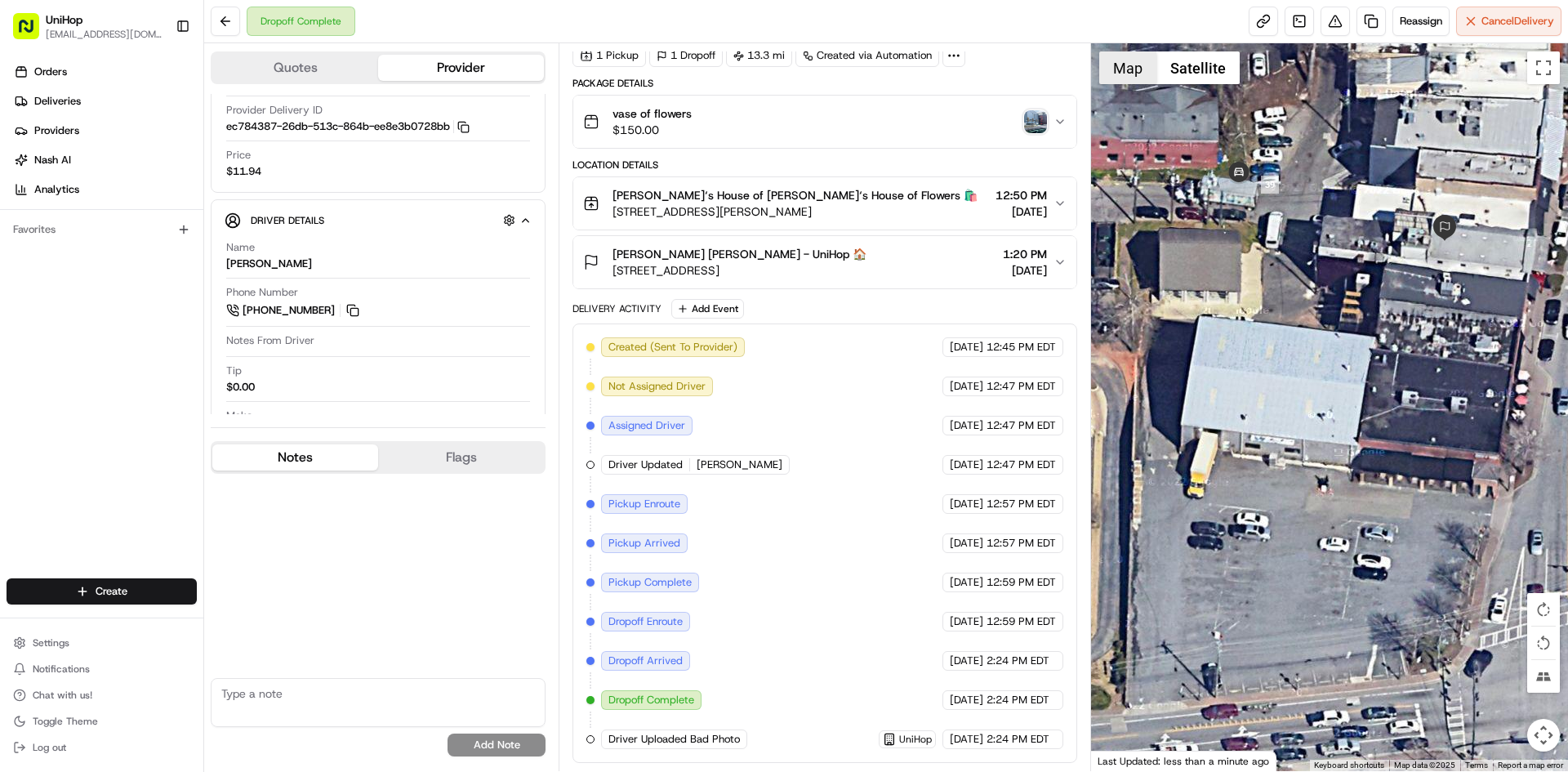
click at [1139, 71] on button "Map" at bounding box center [1128, 68] width 58 height 33
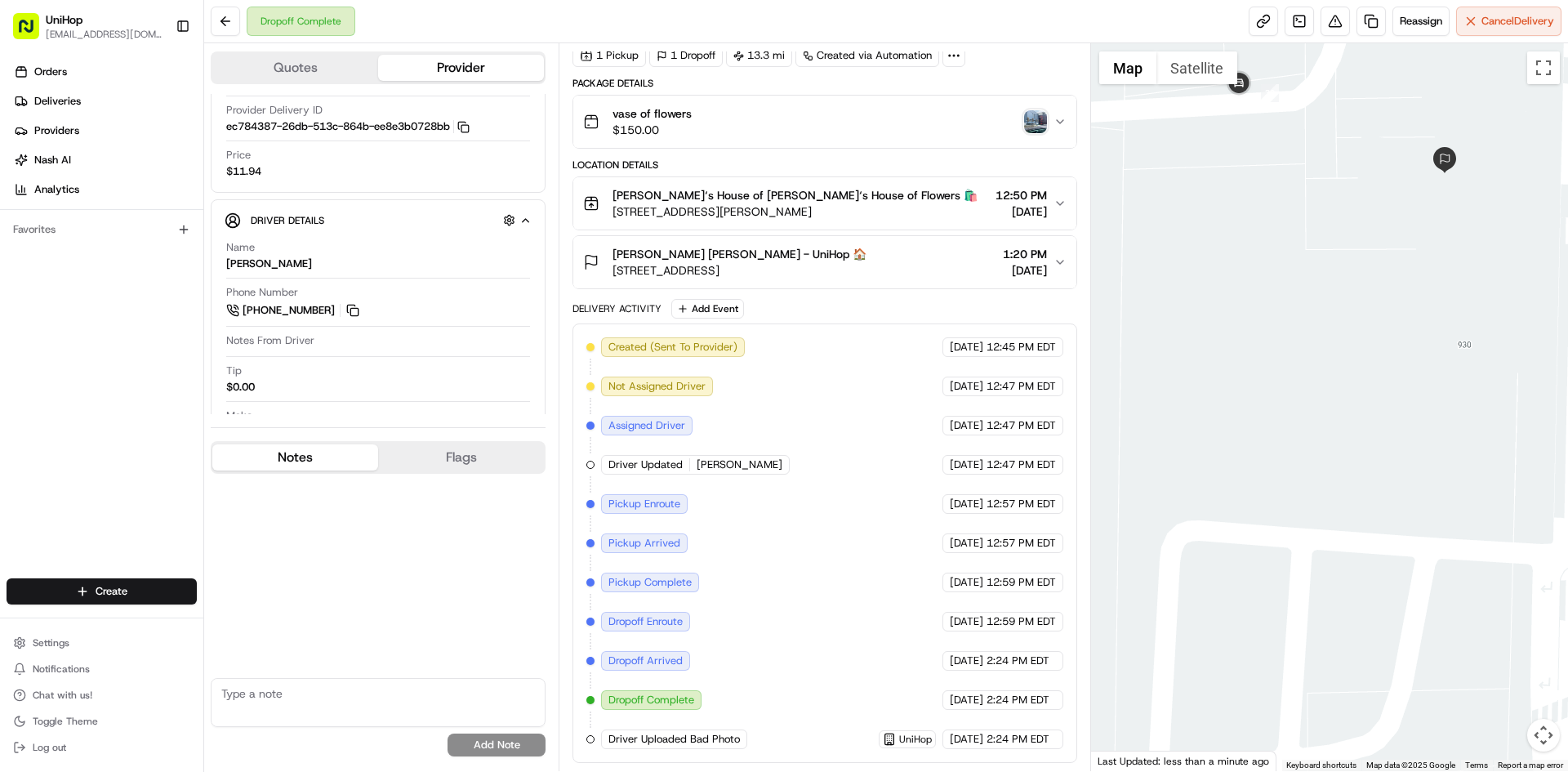
click at [852, 269] on div "Liza Rawles Liza Rawles - UniHop 🏠 938 Canton St, Roswell, GA 30075, USA 1:20 P…" at bounding box center [819, 263] width 470 height 33
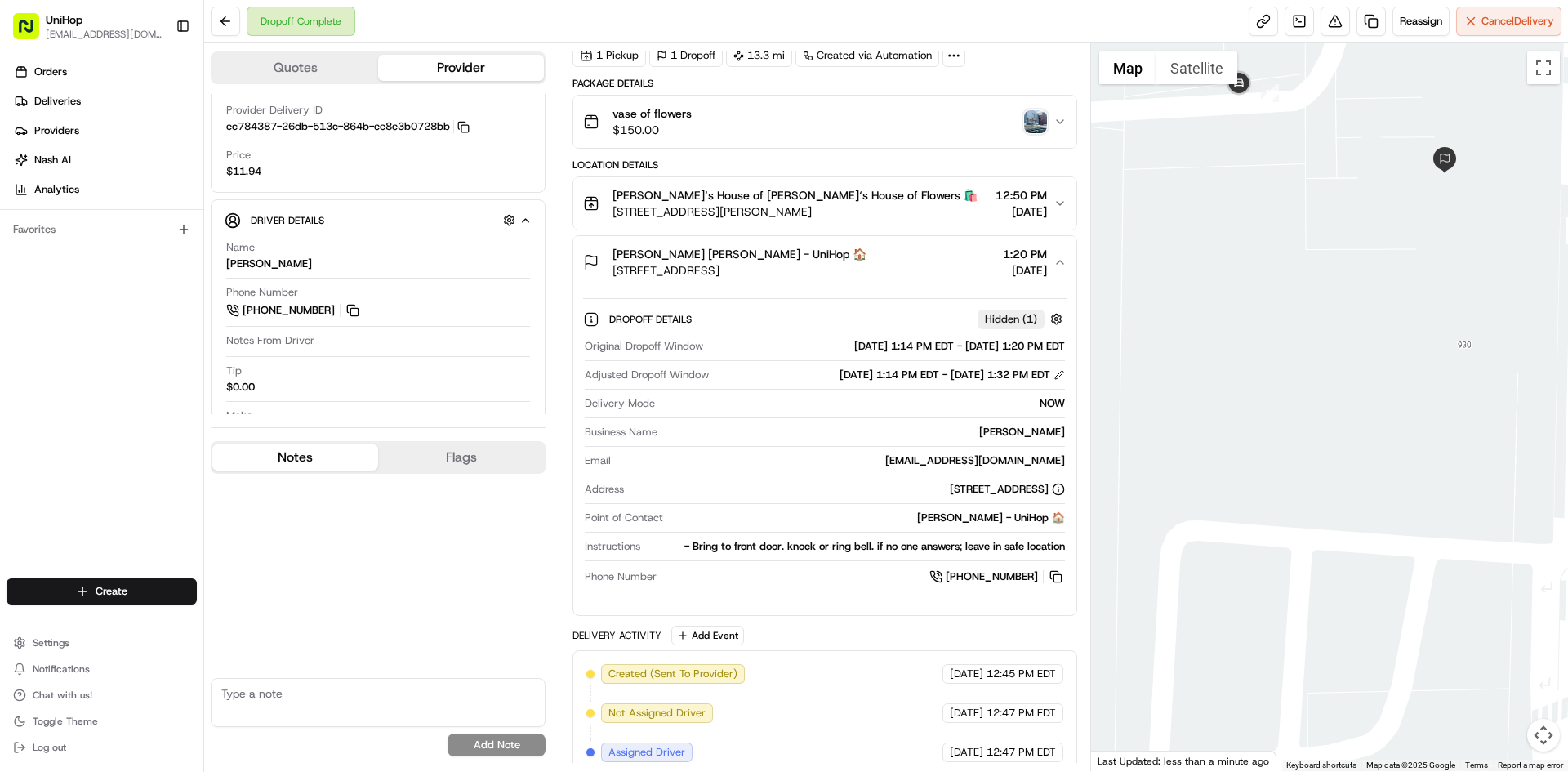
click at [852, 269] on div "Liza Rawles Liza Rawles - UniHop 🏠 938 Canton St, Roswell, GA 30075, USA 1:20 P…" at bounding box center [819, 263] width 470 height 33
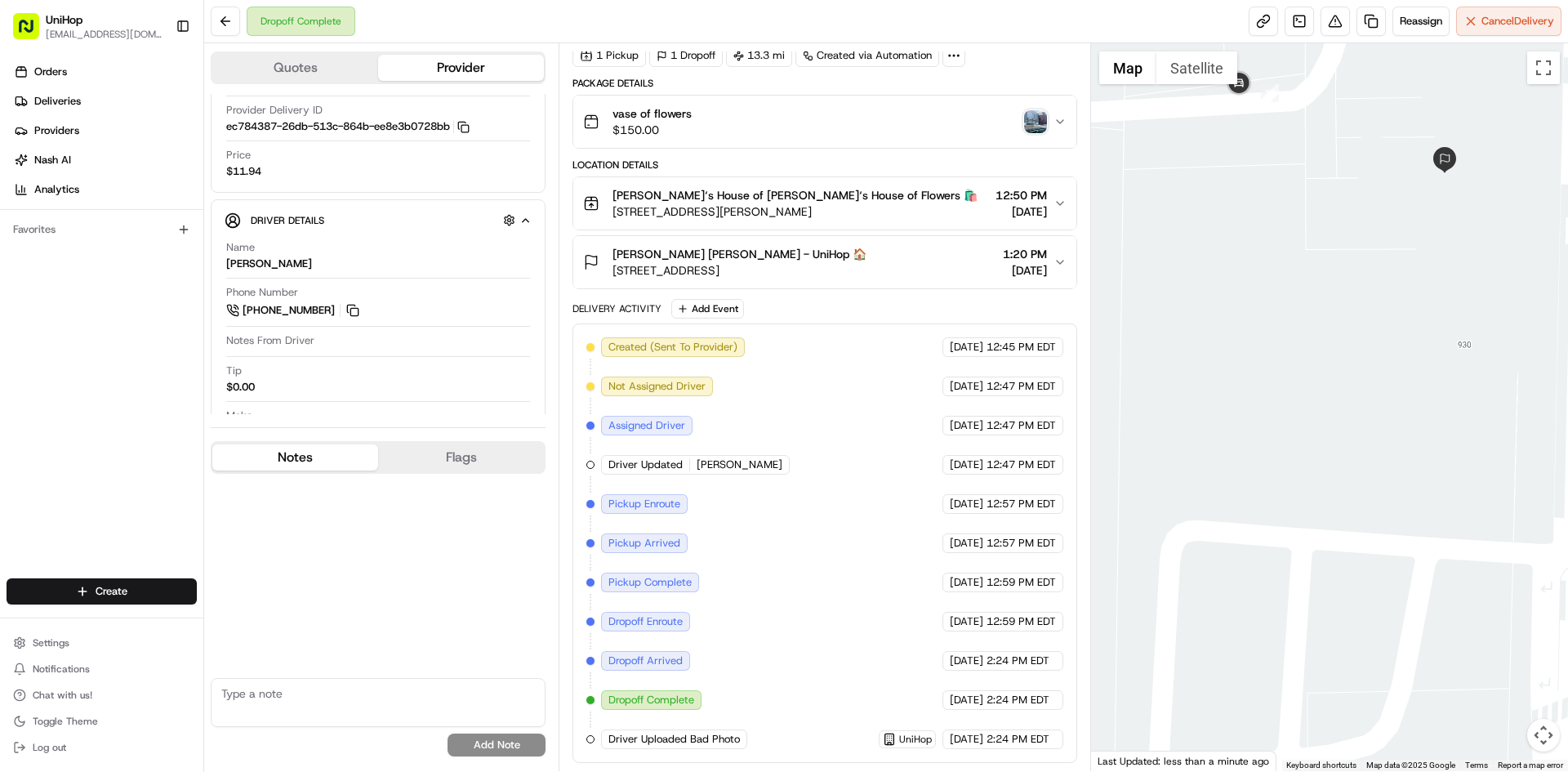
drag, startPoint x: 1341, startPoint y: 337, endPoint x: 1381, endPoint y: 451, distance: 120.8
click at [1381, 451] on div at bounding box center [1330, 407] width 478 height 728
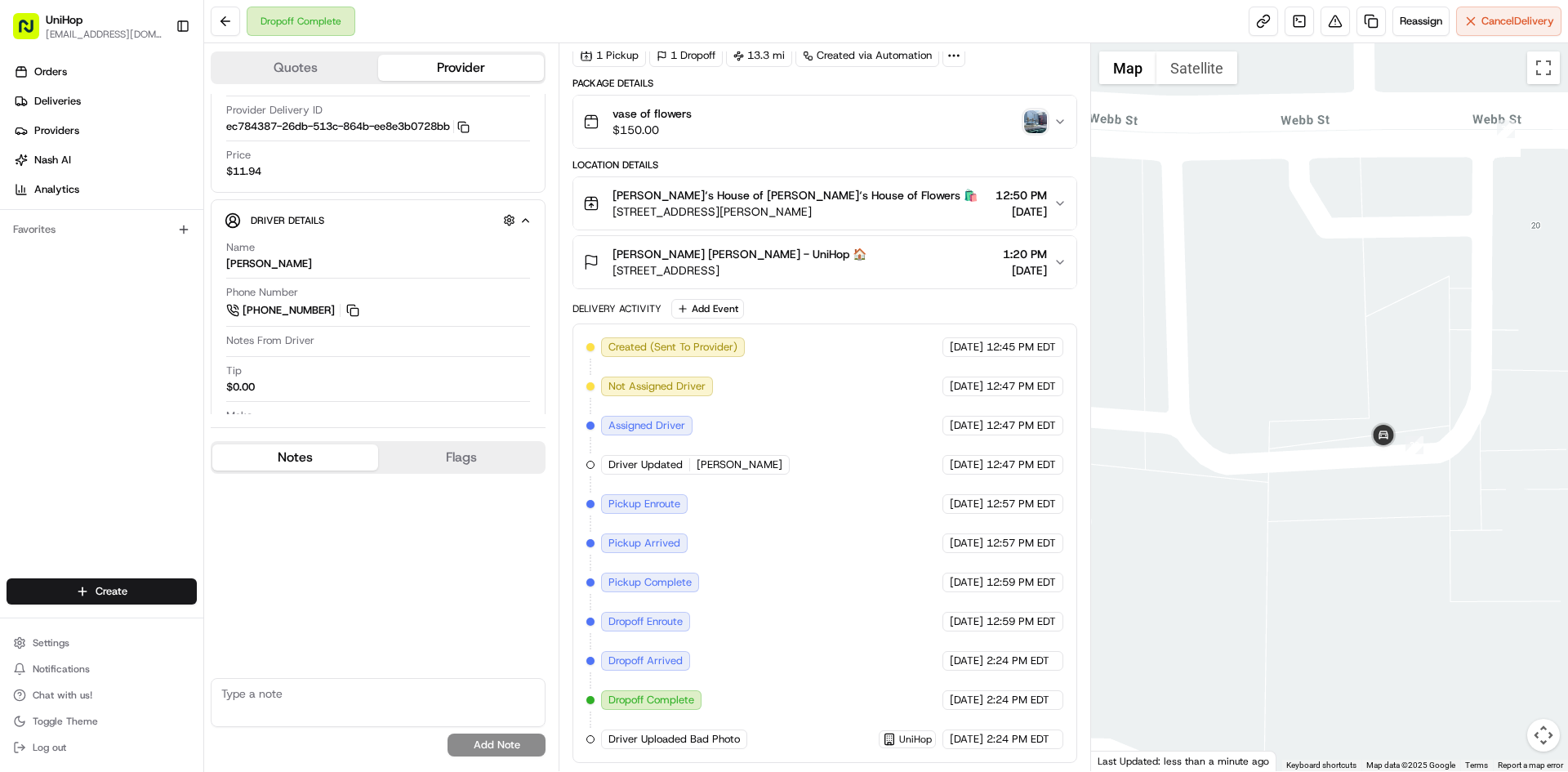
click at [1030, 112] on div "vase of flowers $150.00" at bounding box center [819, 122] width 470 height 33
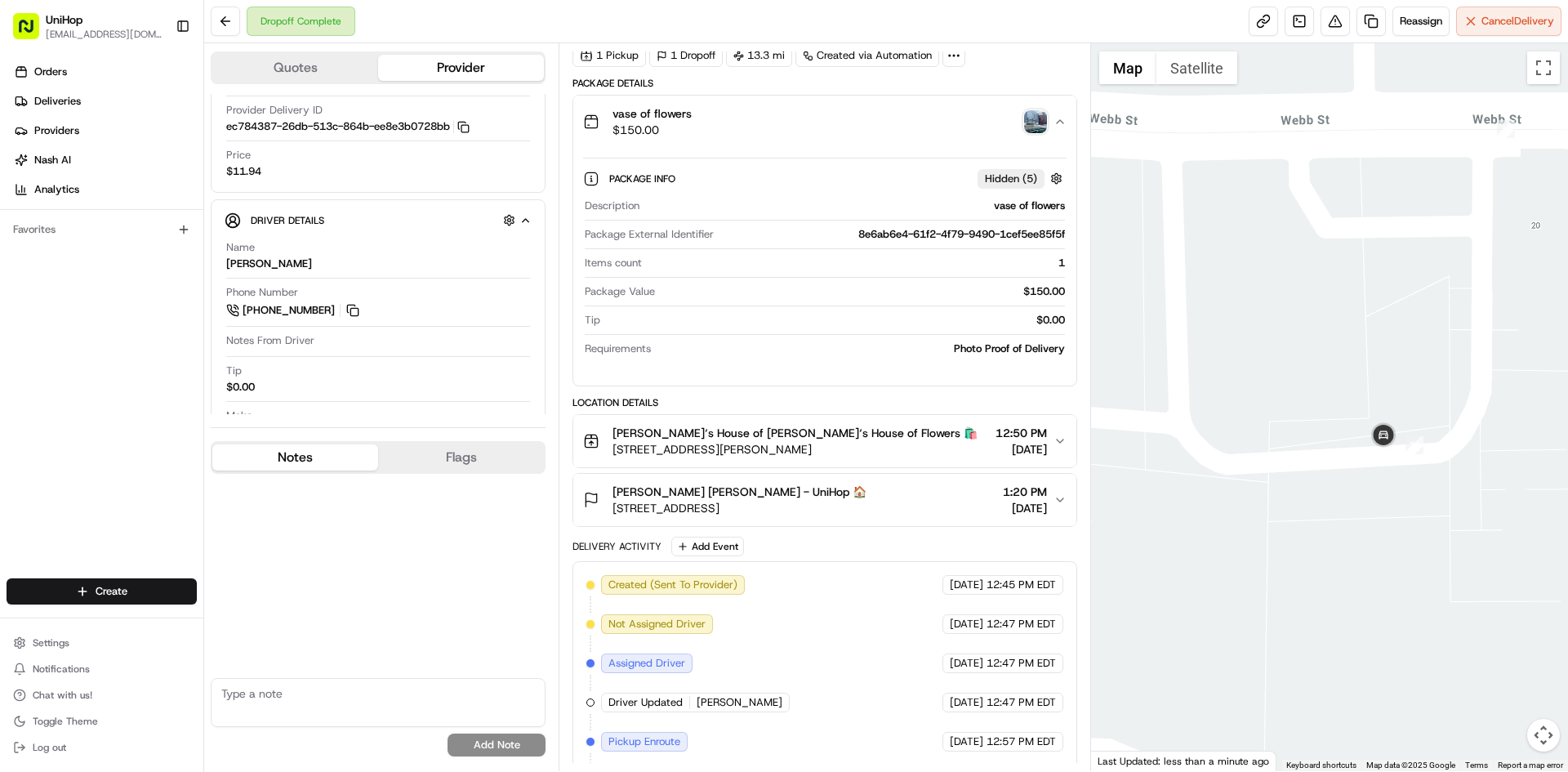
click at [1033, 120] on img "button" at bounding box center [1036, 122] width 23 height 23
click at [859, 118] on div "vase of flowers $150.00" at bounding box center [819, 122] width 470 height 33
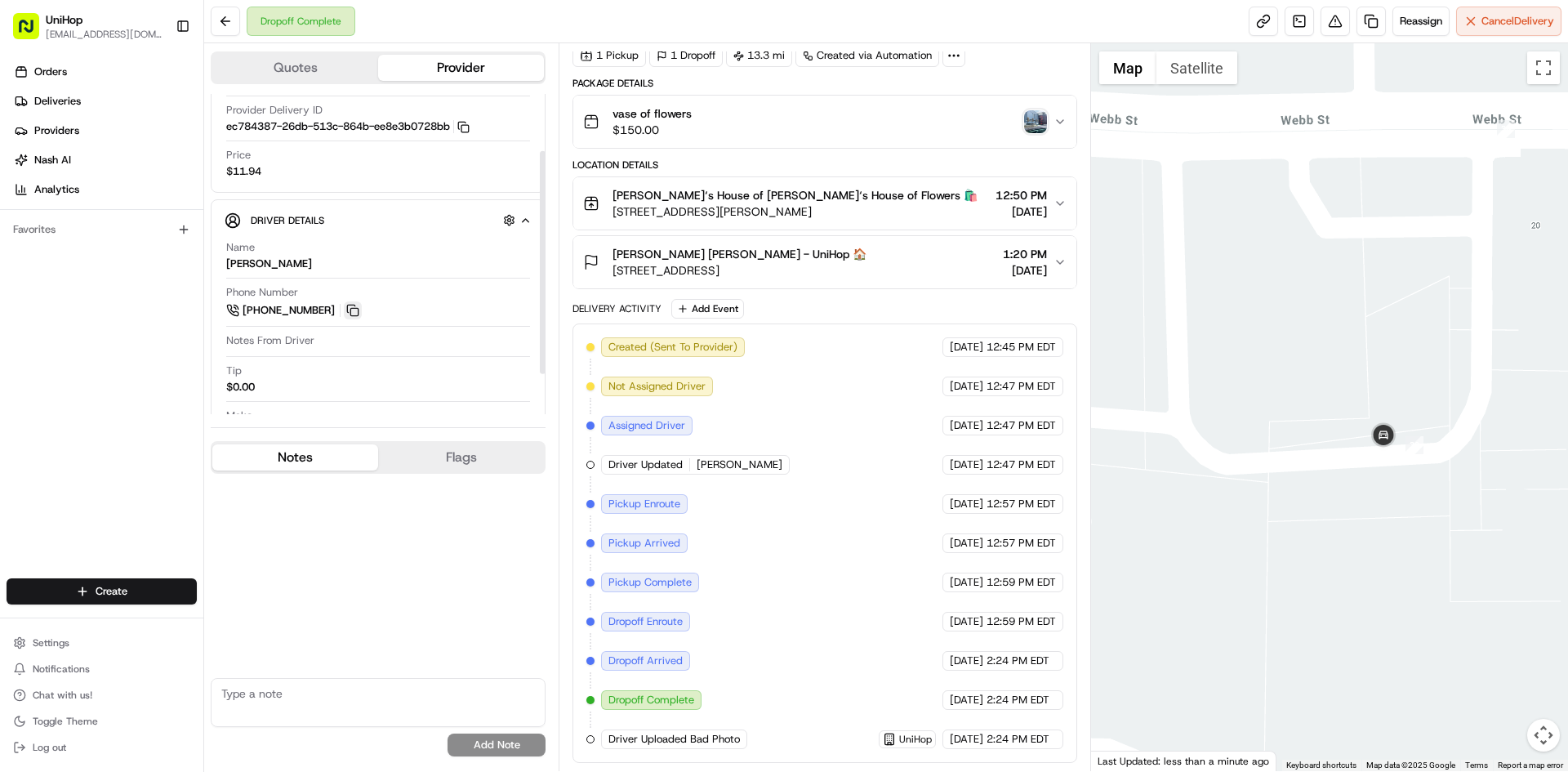
click at [354, 307] on button at bounding box center [353, 310] width 18 height 18
drag, startPoint x: 608, startPoint y: 251, endPoint x: 672, endPoint y: 255, distance: 64.1
click at [672, 255] on div "Liza Rawles Liza Rawles - UniHop 🏠 938 Canton St, Roswell, GA 30075, USA" at bounding box center [726, 263] width 284 height 33
copy span "Liza Rawles"
drag, startPoint x: 606, startPoint y: 192, endPoint x: 748, endPoint y: 197, distance: 142.1
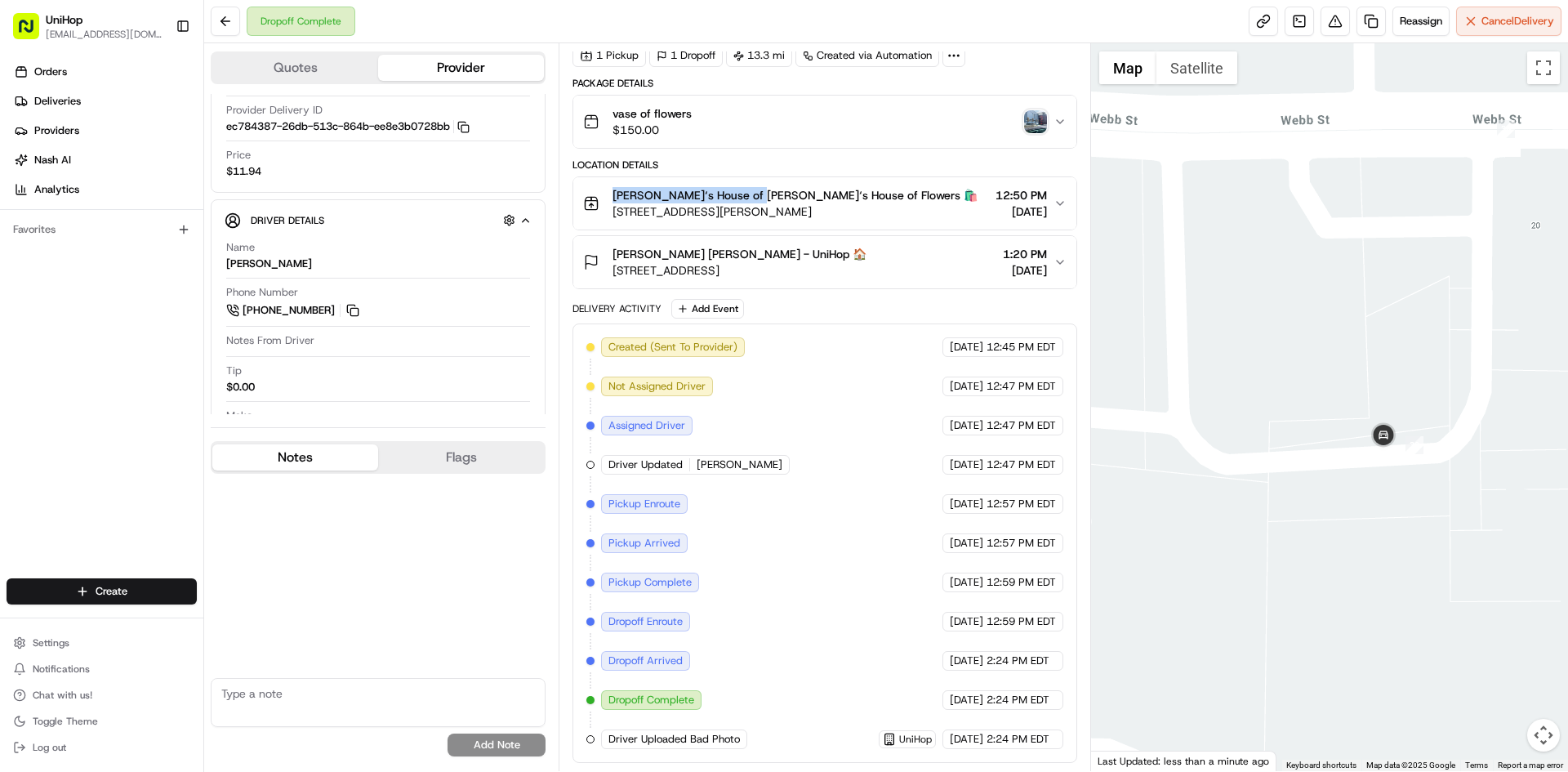
click at [749, 200] on div "Brenda‘s House of Flowers Brenda‘s House of Flowers 🛍️ 200 Chambers St, Woodsto…" at bounding box center [781, 203] width 395 height 33
copy span "Brenda‘s House of Flowers"
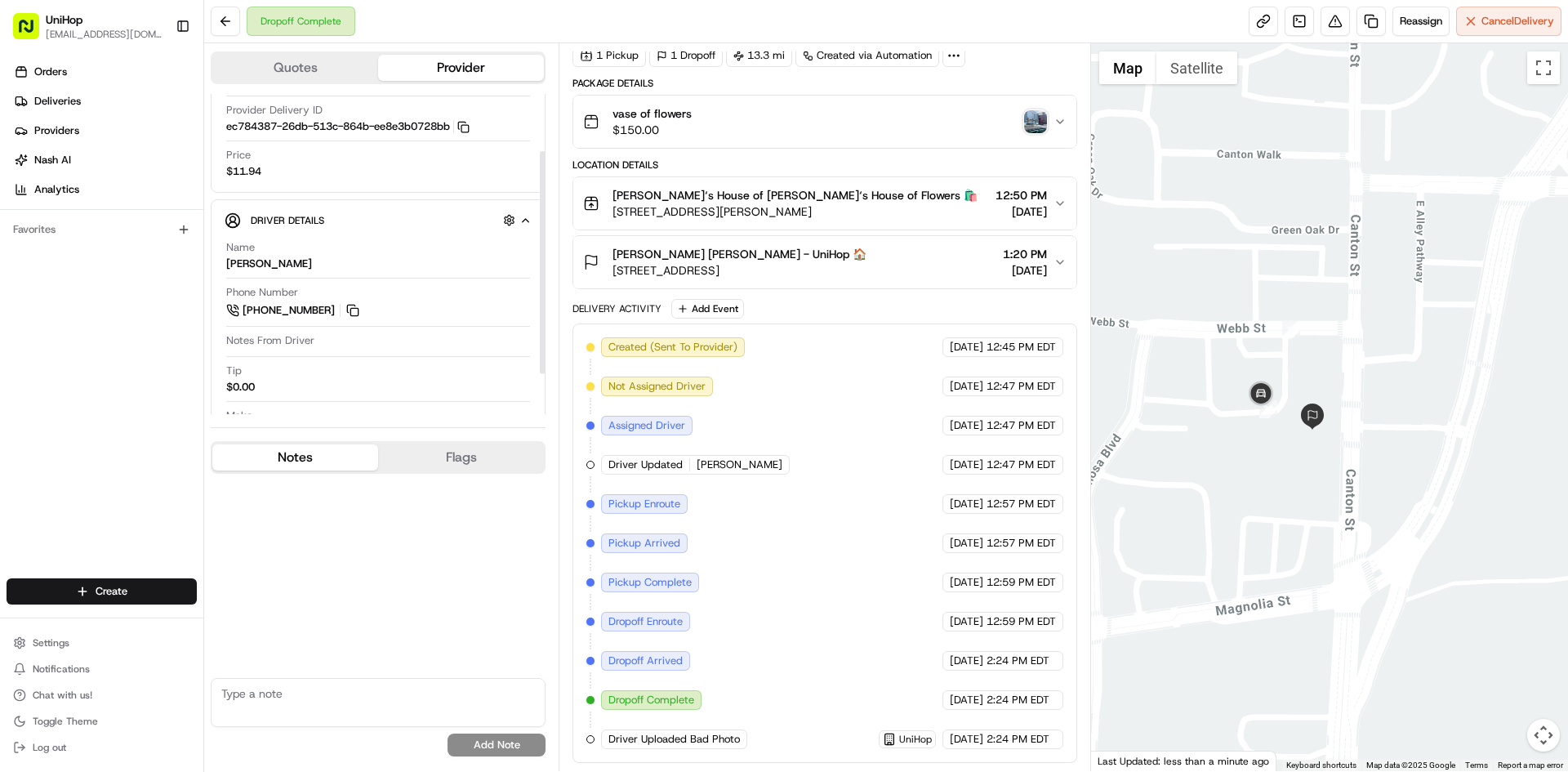
click at [79, 413] on div "Orders Deliveries Providers Nash AI Analytics Favorites" at bounding box center [102, 320] width 203 height 536
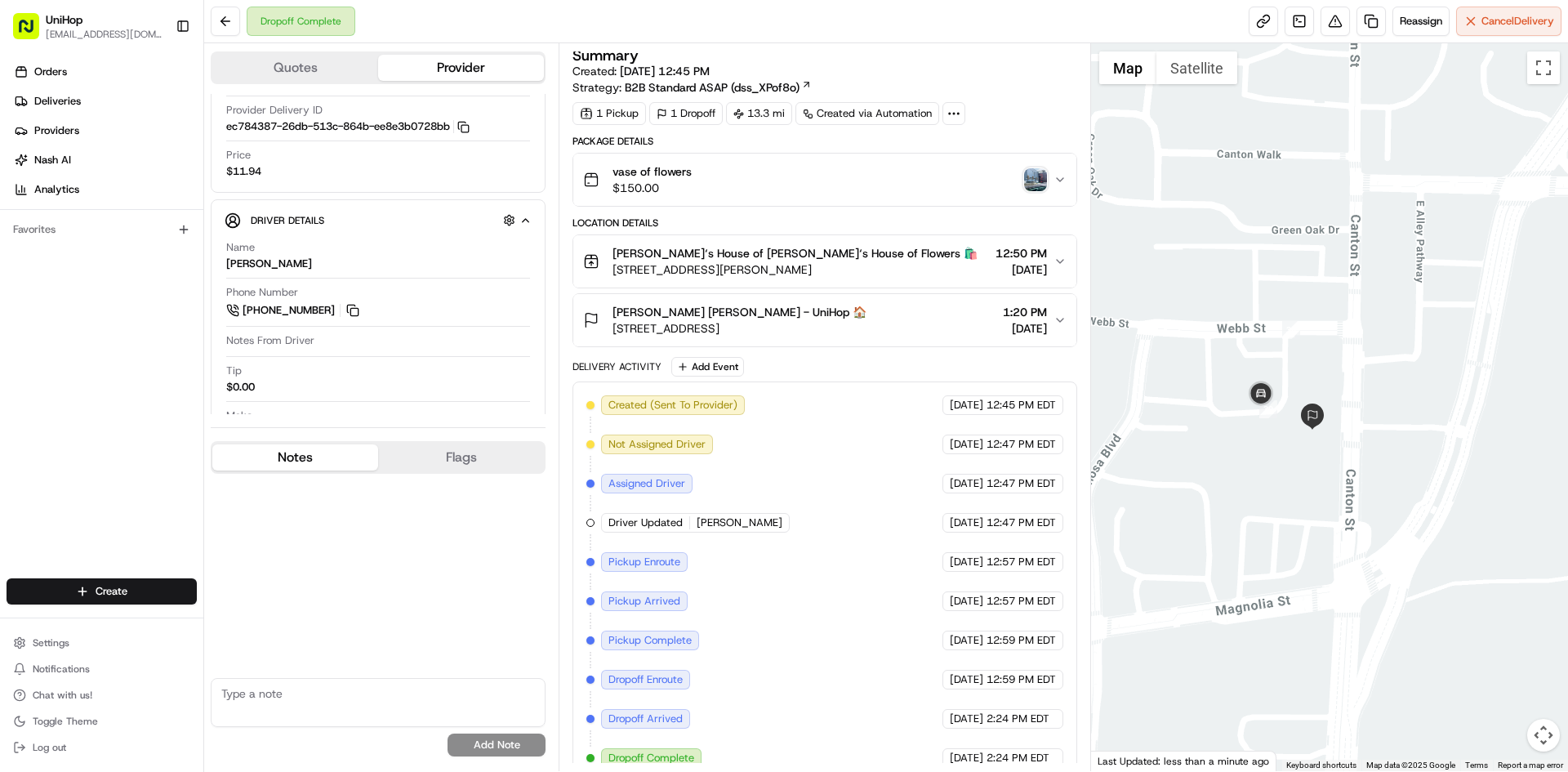
scroll to position [0, 0]
click at [1029, 186] on img "button" at bounding box center [1036, 183] width 23 height 23
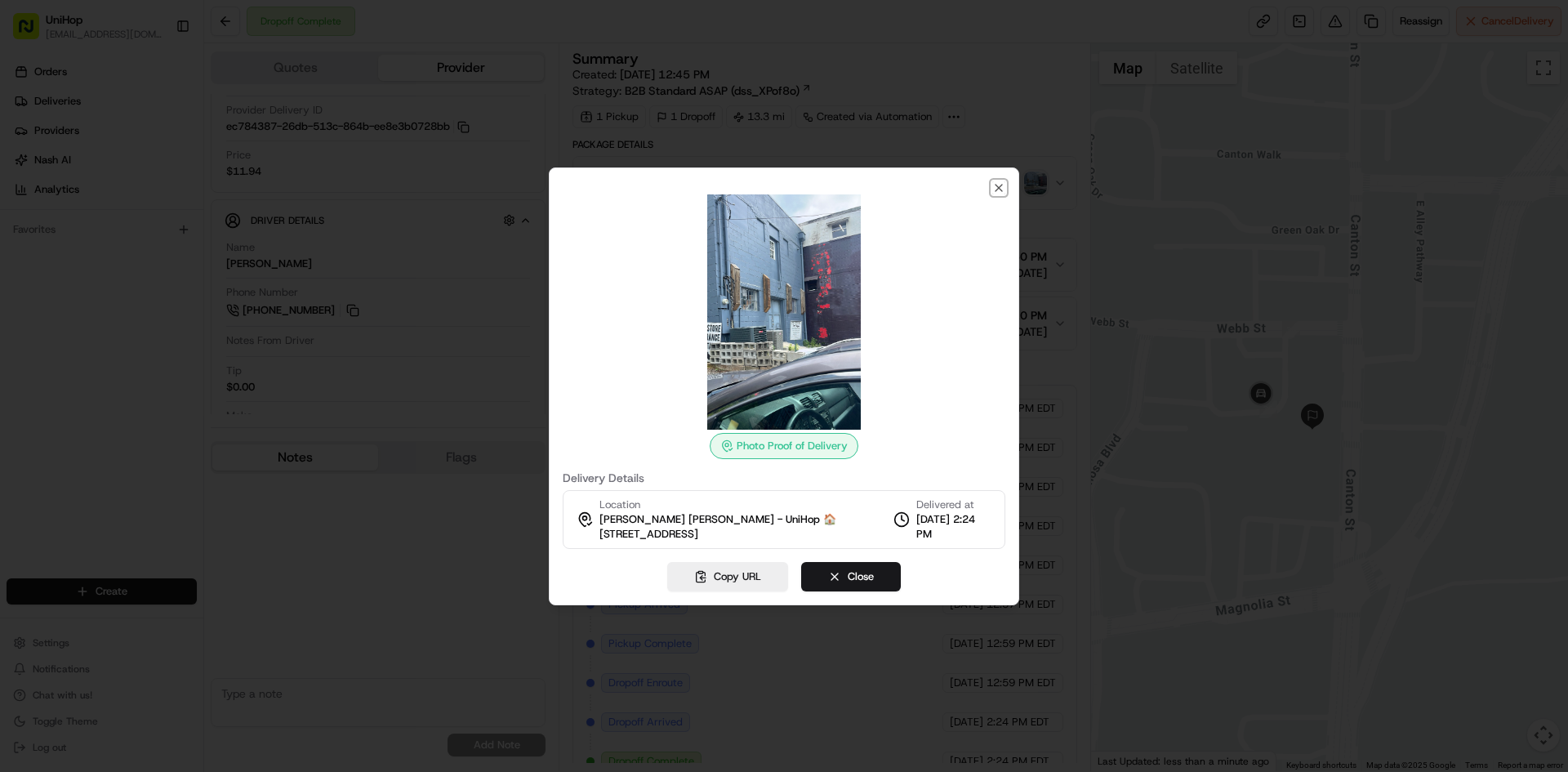
drag, startPoint x: 1003, startPoint y: 191, endPoint x: 981, endPoint y: 185, distance: 22.8
click at [1000, 191] on icon "button" at bounding box center [1000, 188] width 13 height 13
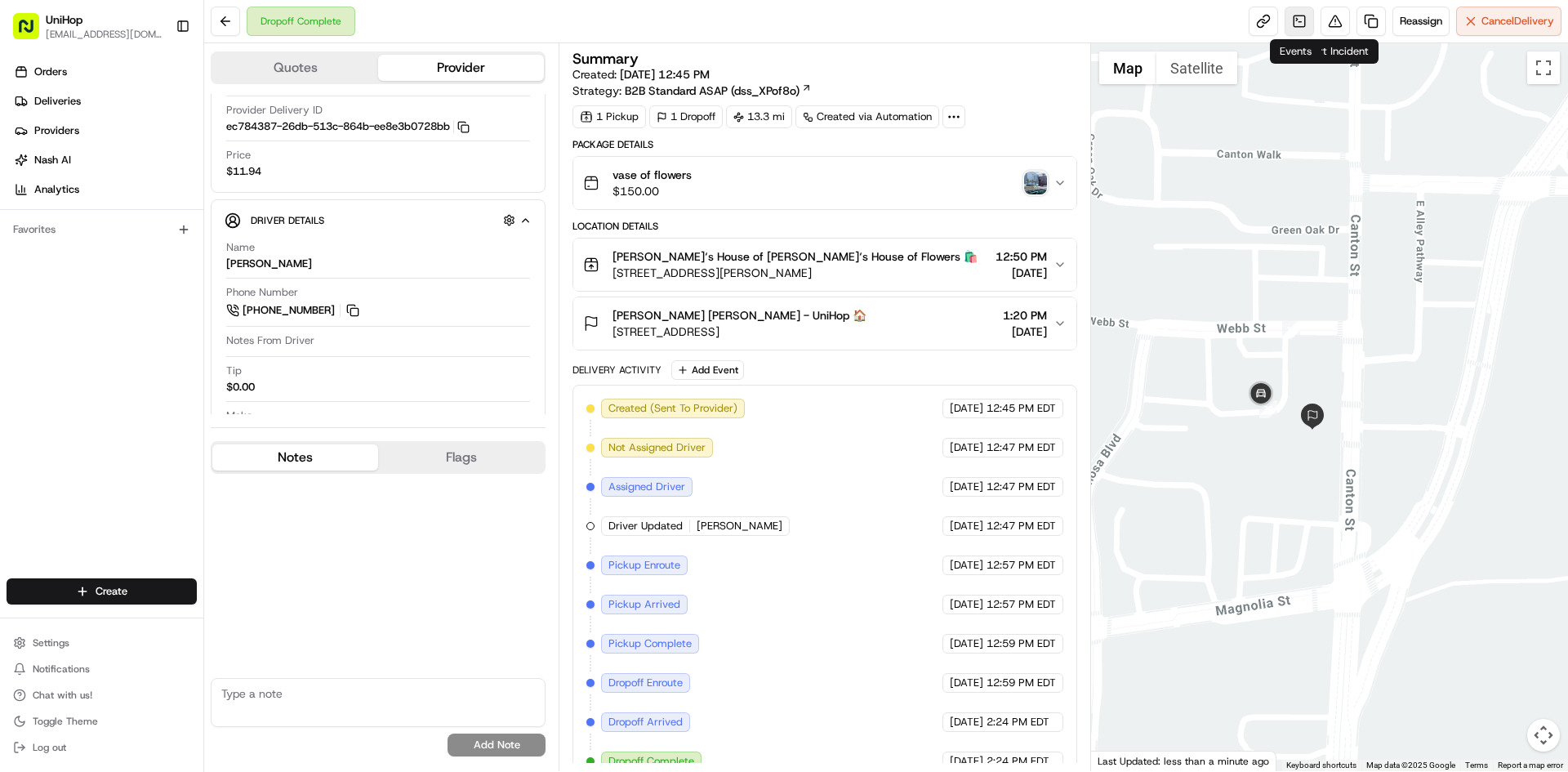
click at [1303, 24] on link at bounding box center [1300, 21] width 30 height 30
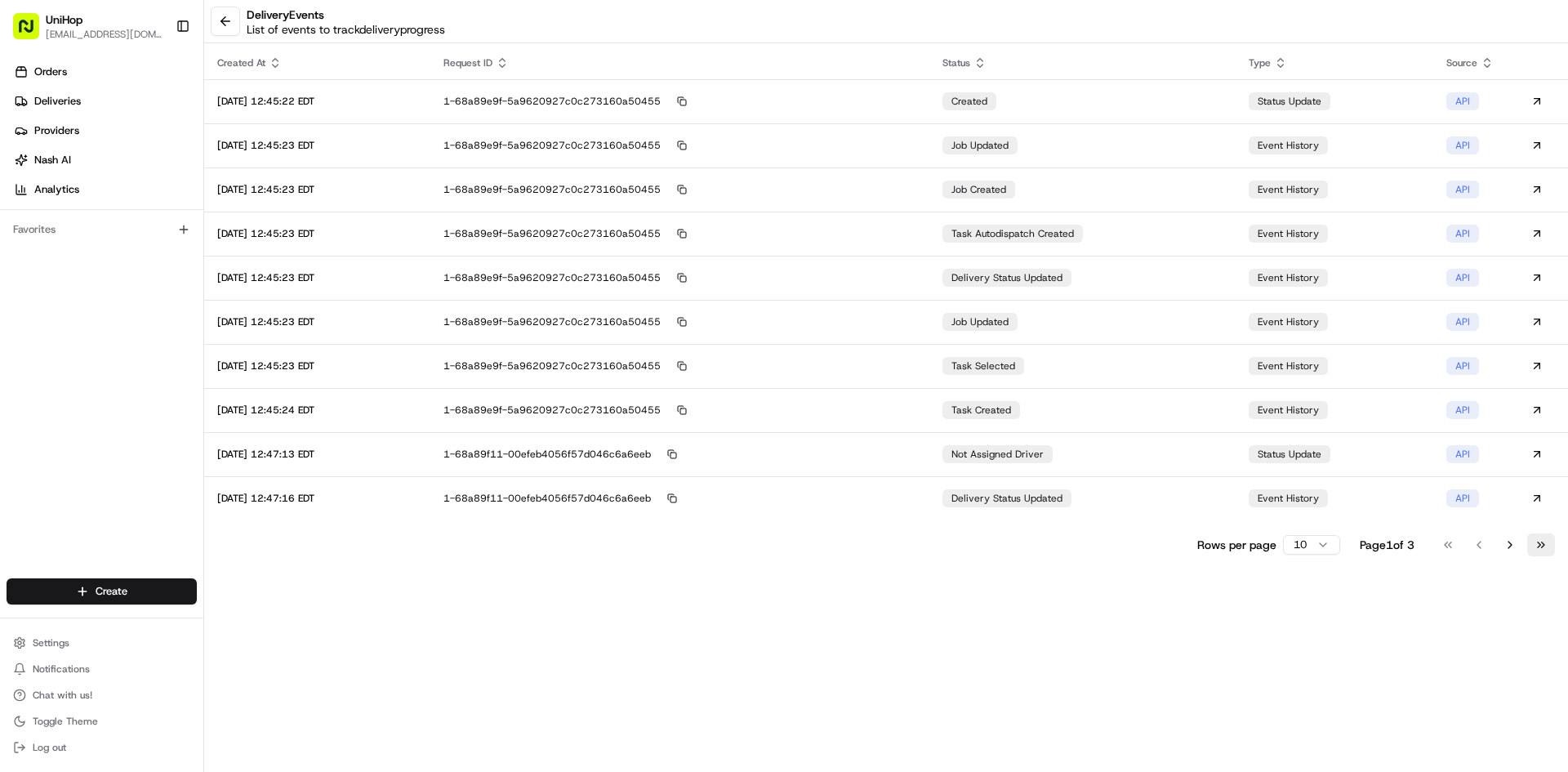
click at [1546, 550] on button "Go to last page" at bounding box center [1541, 546] width 28 height 23
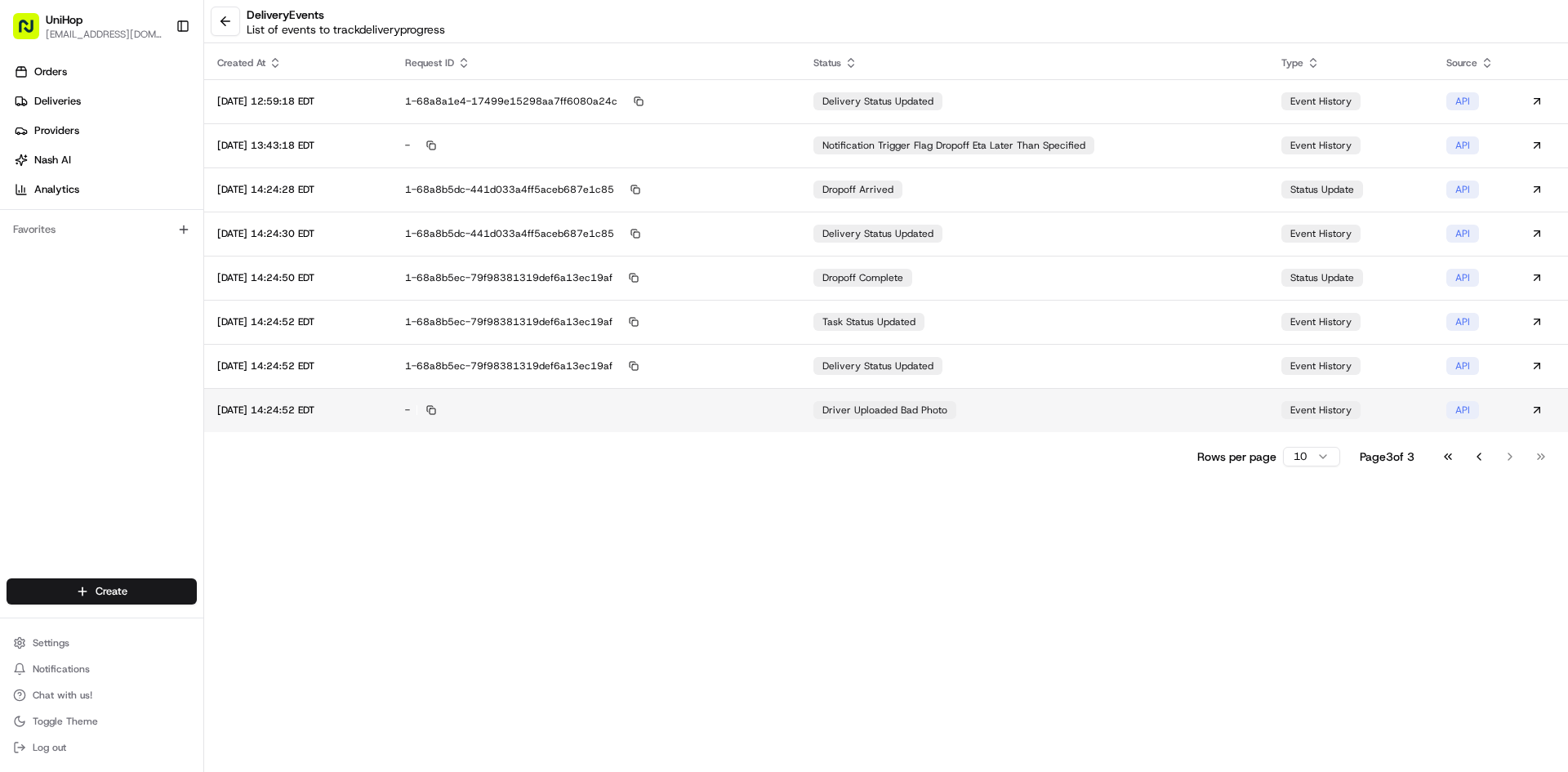
click at [1137, 416] on td "Driver Uploaded Bad Photo" at bounding box center [1034, 410] width 469 height 44
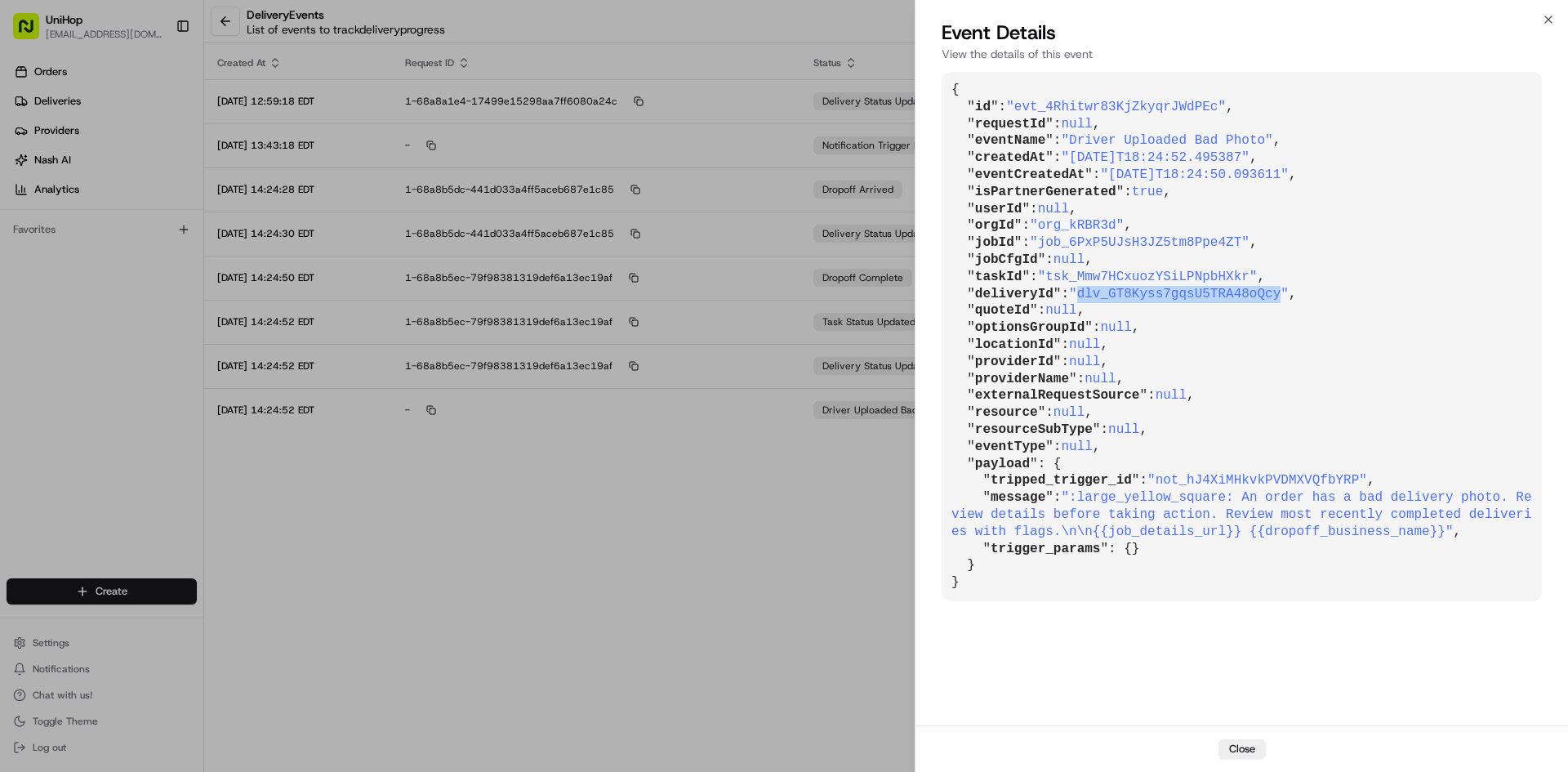
drag, startPoint x: 1076, startPoint y: 295, endPoint x: 1260, endPoint y: 293, distance: 184.0
click at [1260, 293] on span ""dlv_GT8Kyss7gqsU5TRA48oQcy"" at bounding box center [1179, 293] width 219 height 14
copy span "dlv_GT8Kyss7gqsU5TRA48oQcy"
